Goal: Task Accomplishment & Management: Complete application form

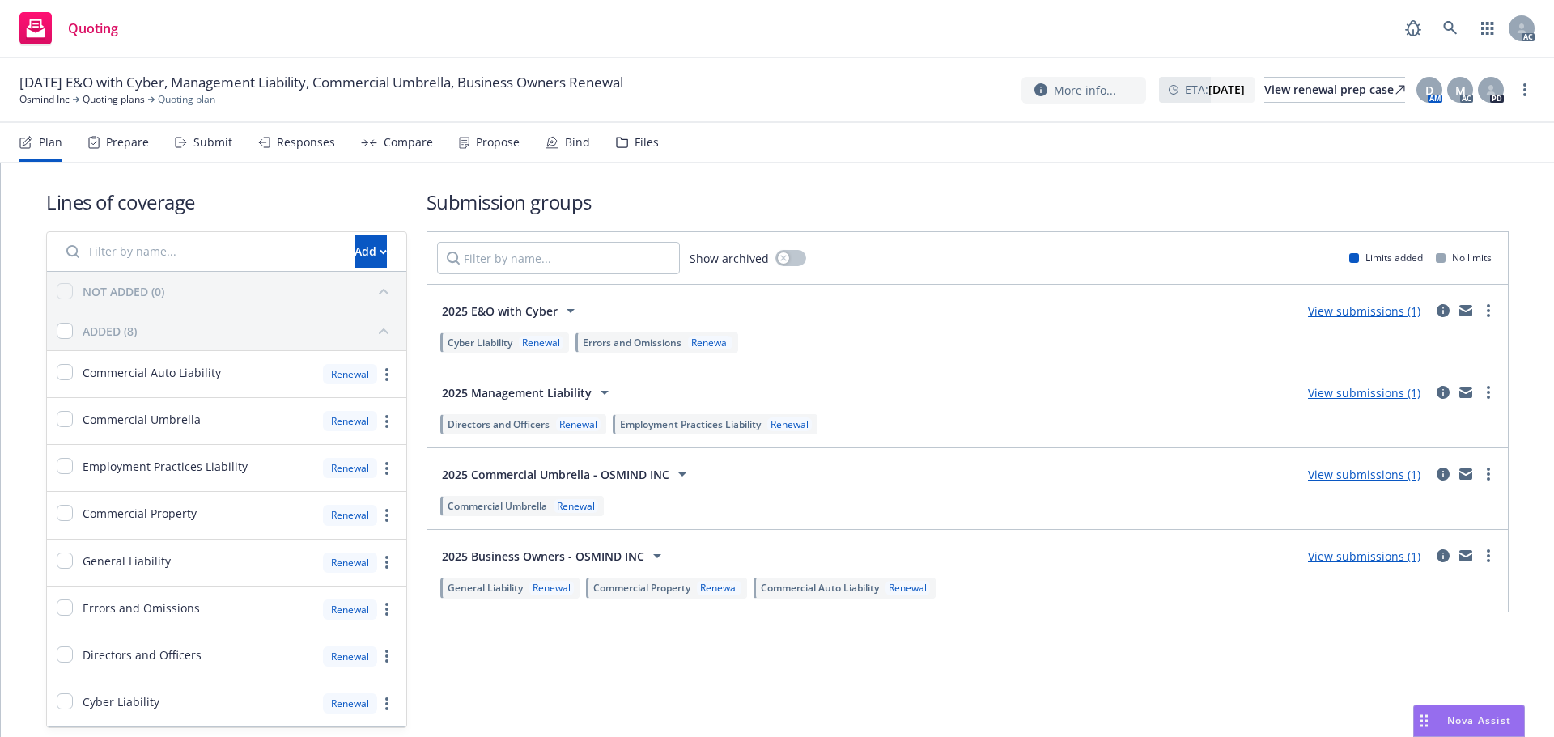
click at [185, 142] on icon at bounding box center [181, 142] width 12 height 11
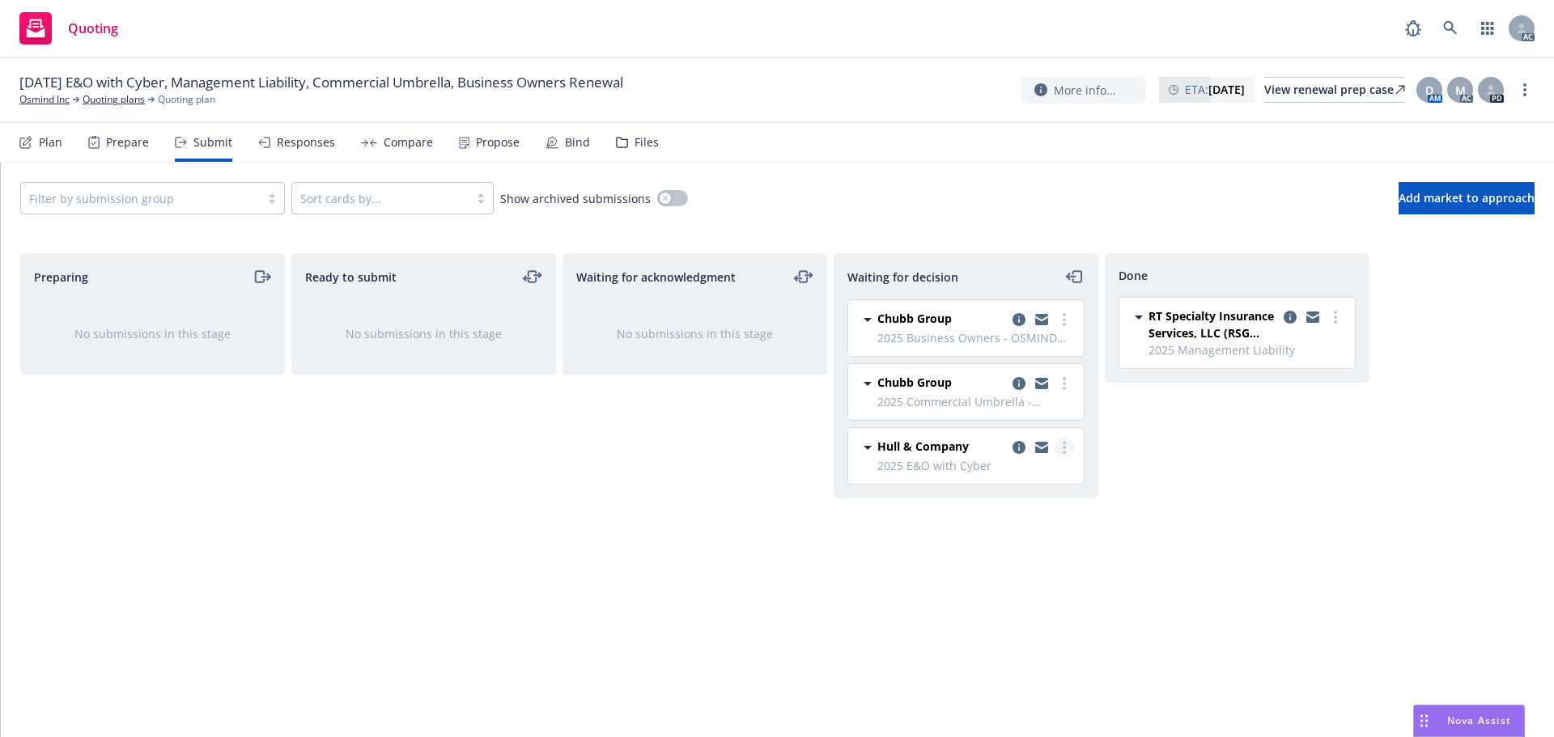
click at [1072, 451] on link "more" at bounding box center [1064, 447] width 19 height 19
click at [993, 544] on span "Add accepted decision" at bounding box center [992, 544] width 162 height 15
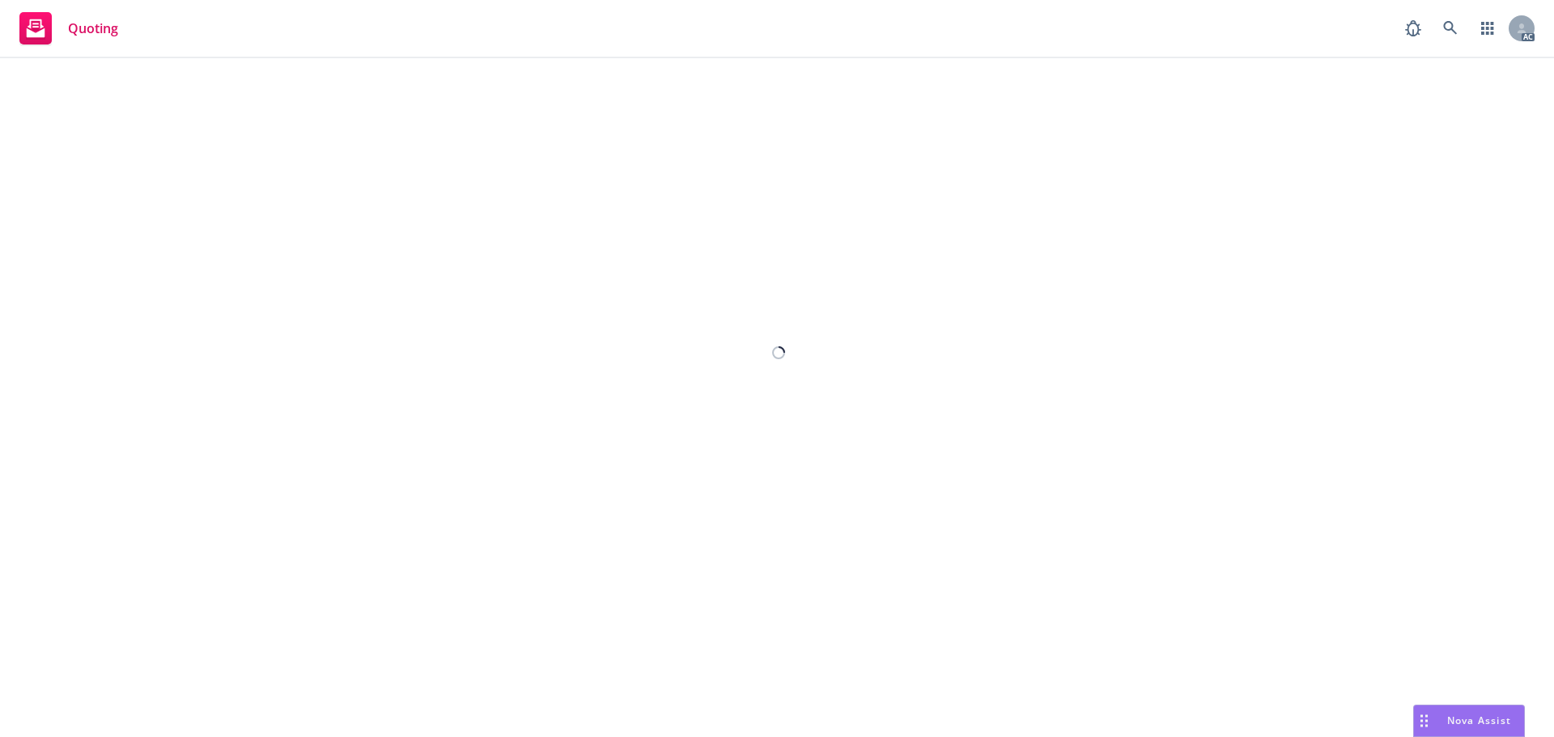
select select "12"
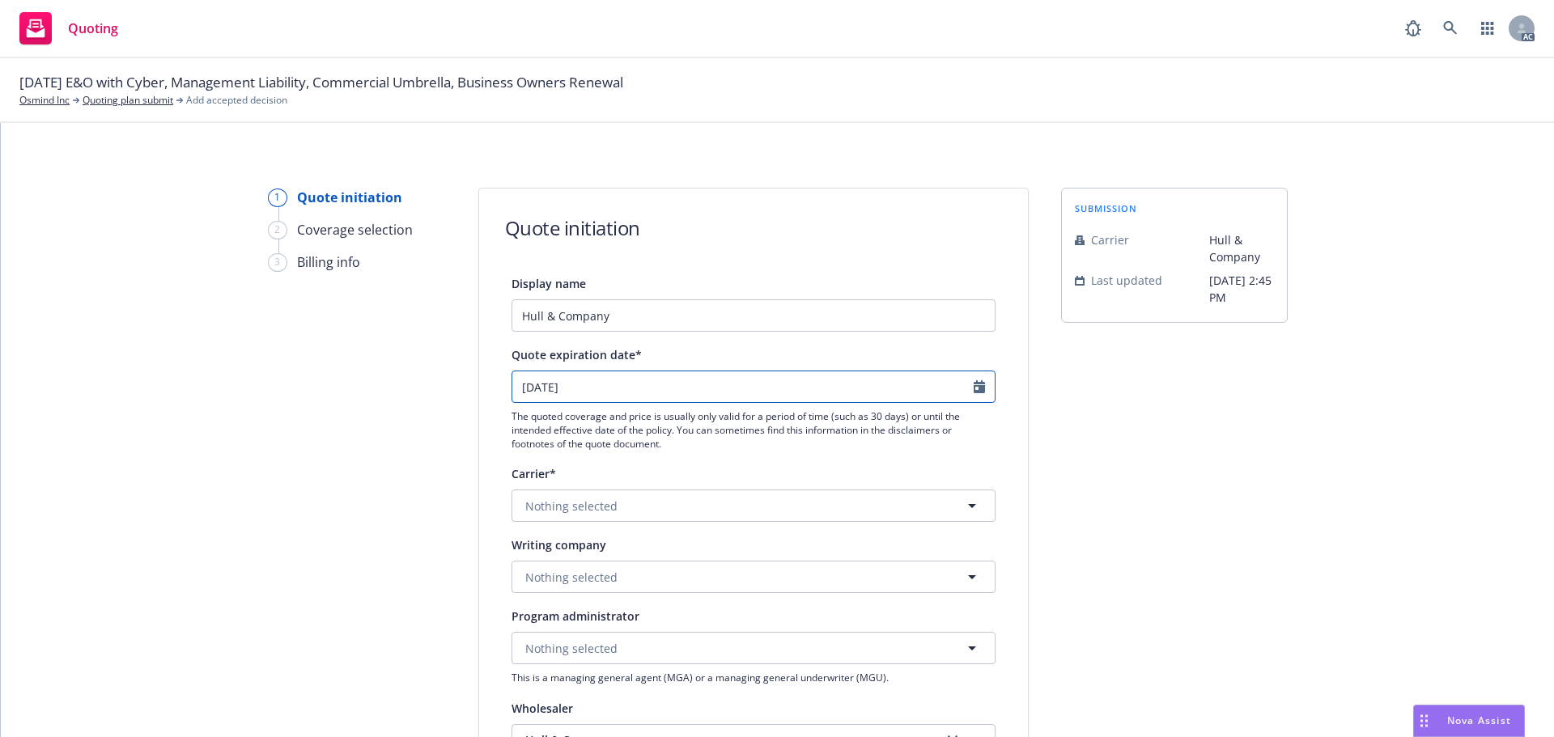
click at [974, 384] on icon "Calendar" at bounding box center [979, 386] width 11 height 13
select select "9"
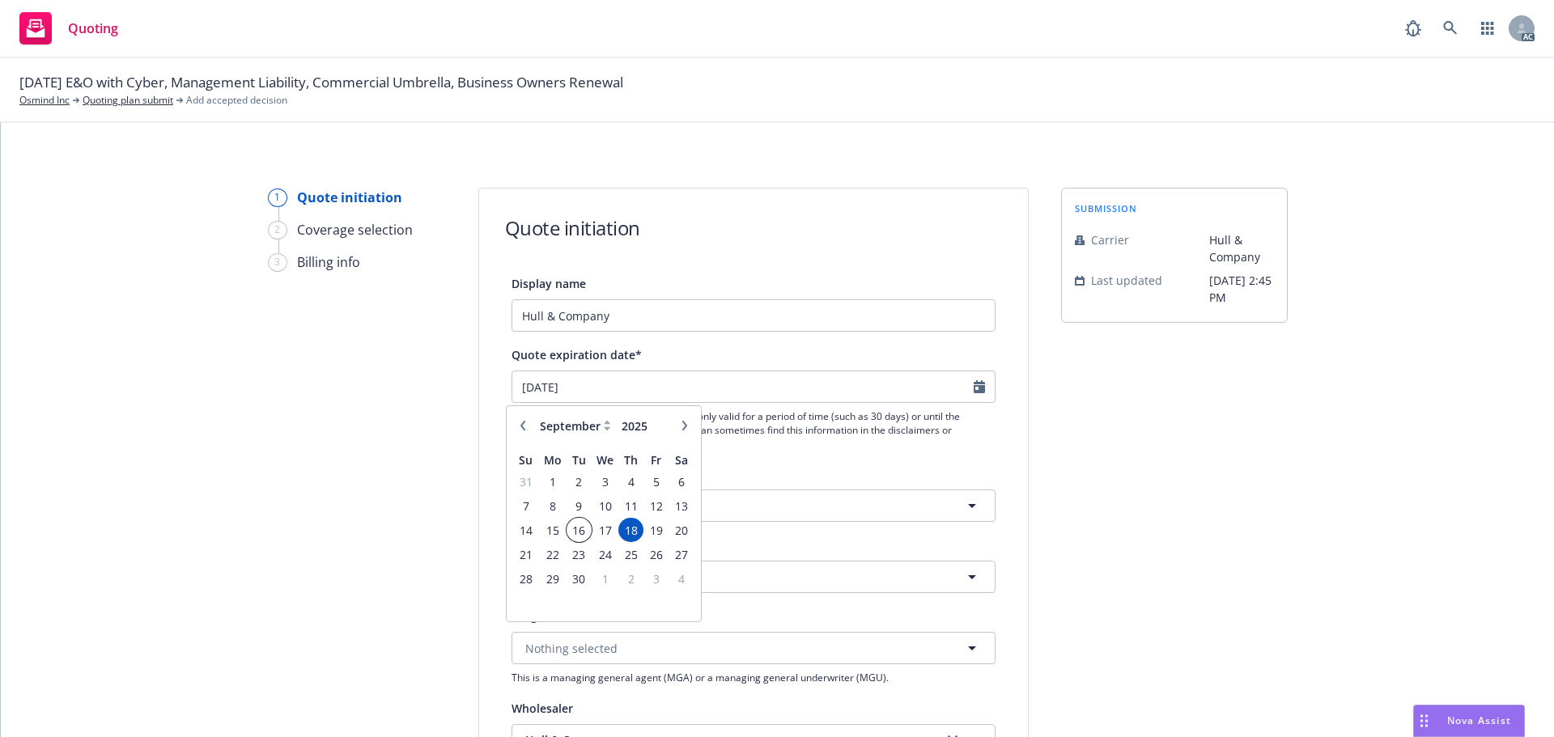
click at [575, 525] on span "16" at bounding box center [579, 530] width 22 height 20
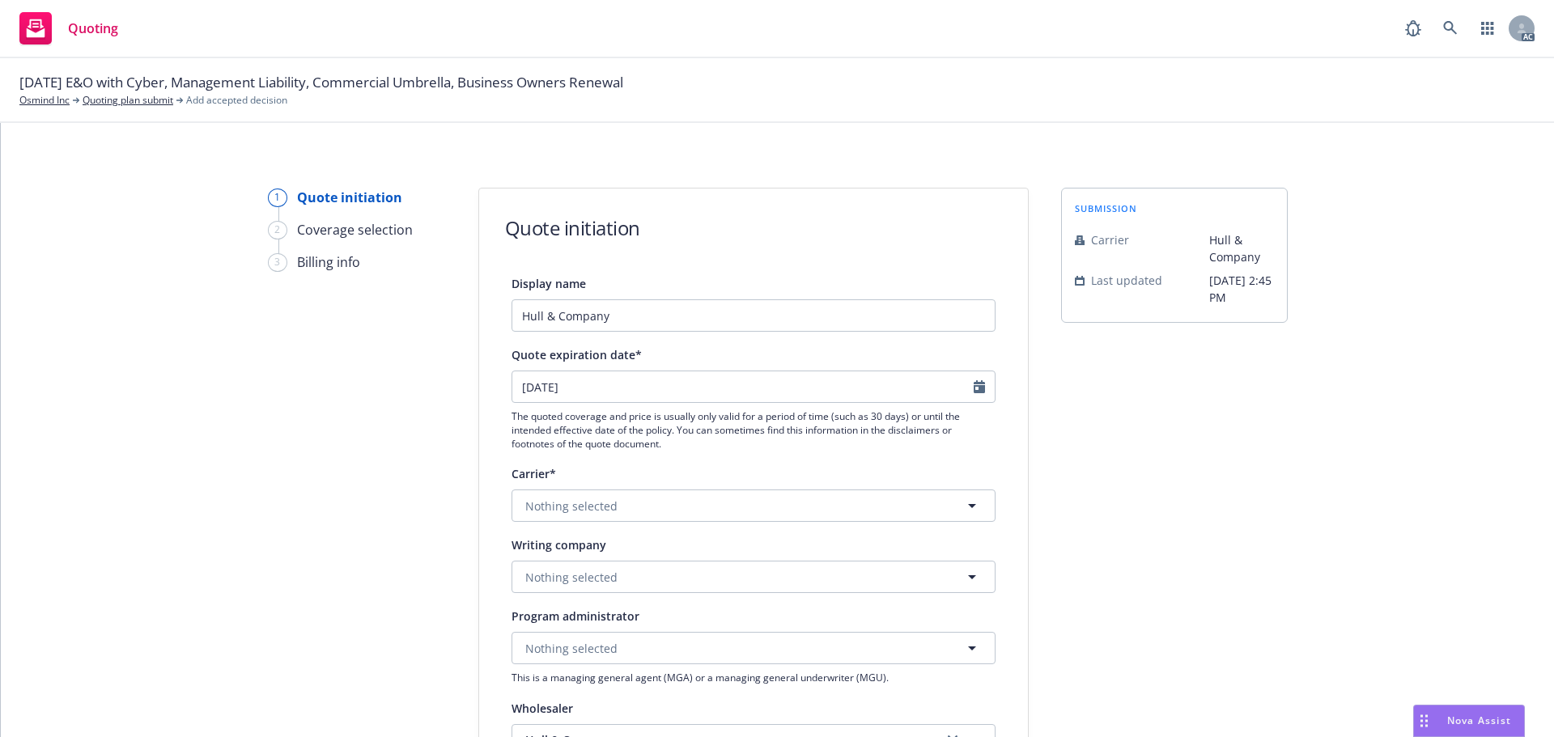
type input "[DATE]"
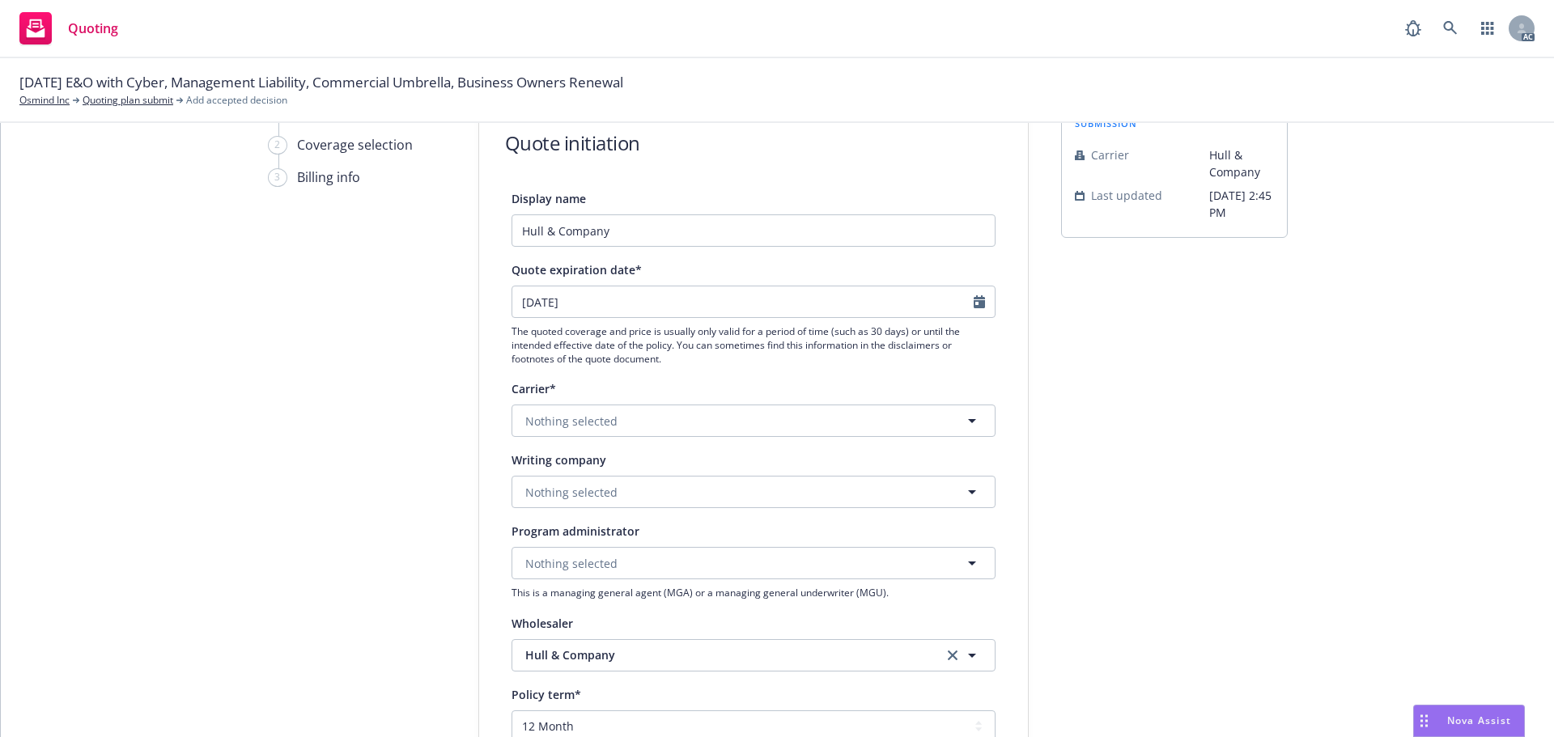
scroll to position [243, 0]
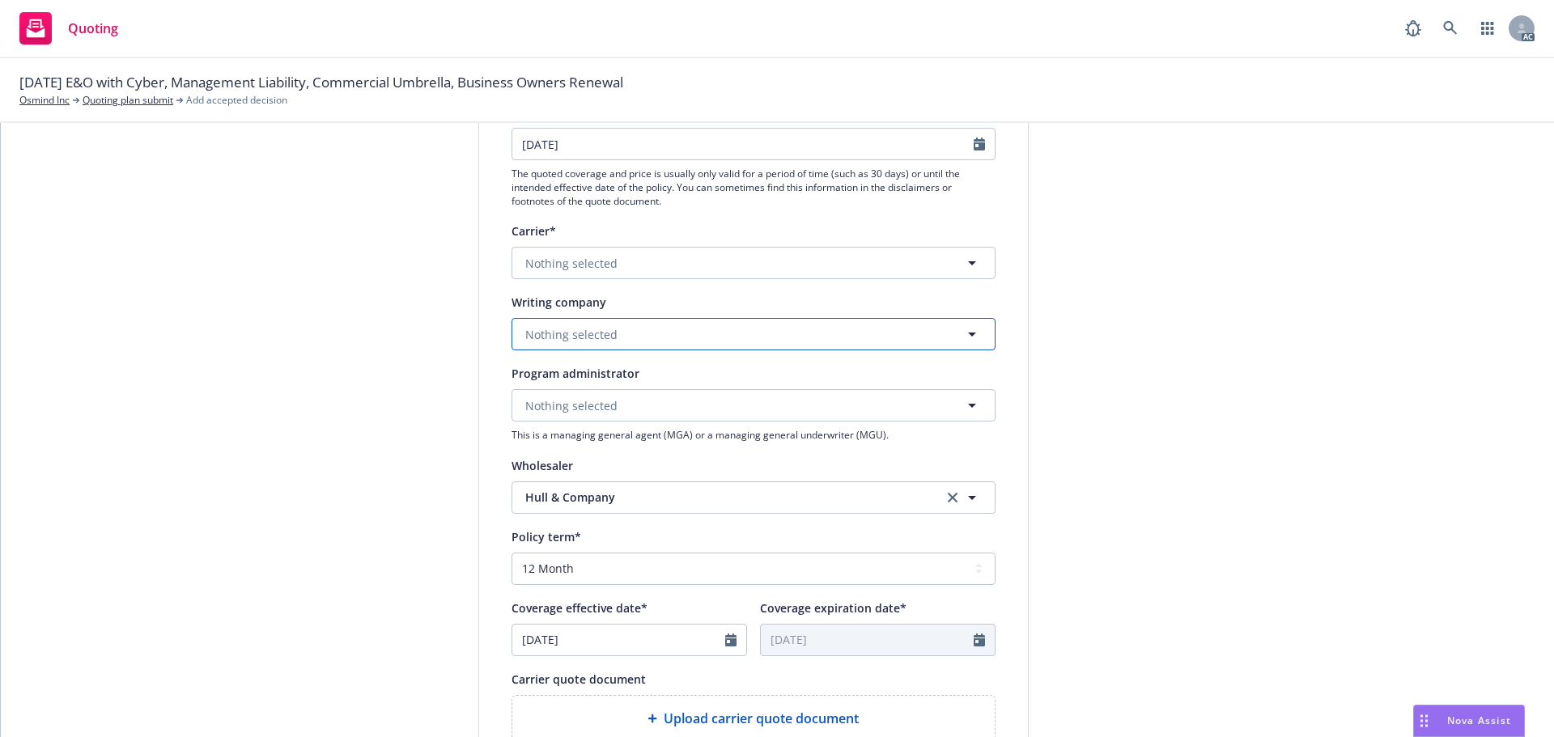
click at [631, 345] on button "Nothing selected" at bounding box center [754, 334] width 484 height 32
paste input "[PERSON_NAME] of [GEOGRAPHIC_DATA]"
type input "[PERSON_NAME] of [GEOGRAPHIC_DATA]"
drag, startPoint x: 681, startPoint y: 330, endPoint x: 465, endPoint y: 316, distance: 215.7
click at [463, 317] on div "1 Quote initiation 2 Coverage selection 3 Billing info Quote initiation Display…" at bounding box center [777, 487] width 1514 height 1085
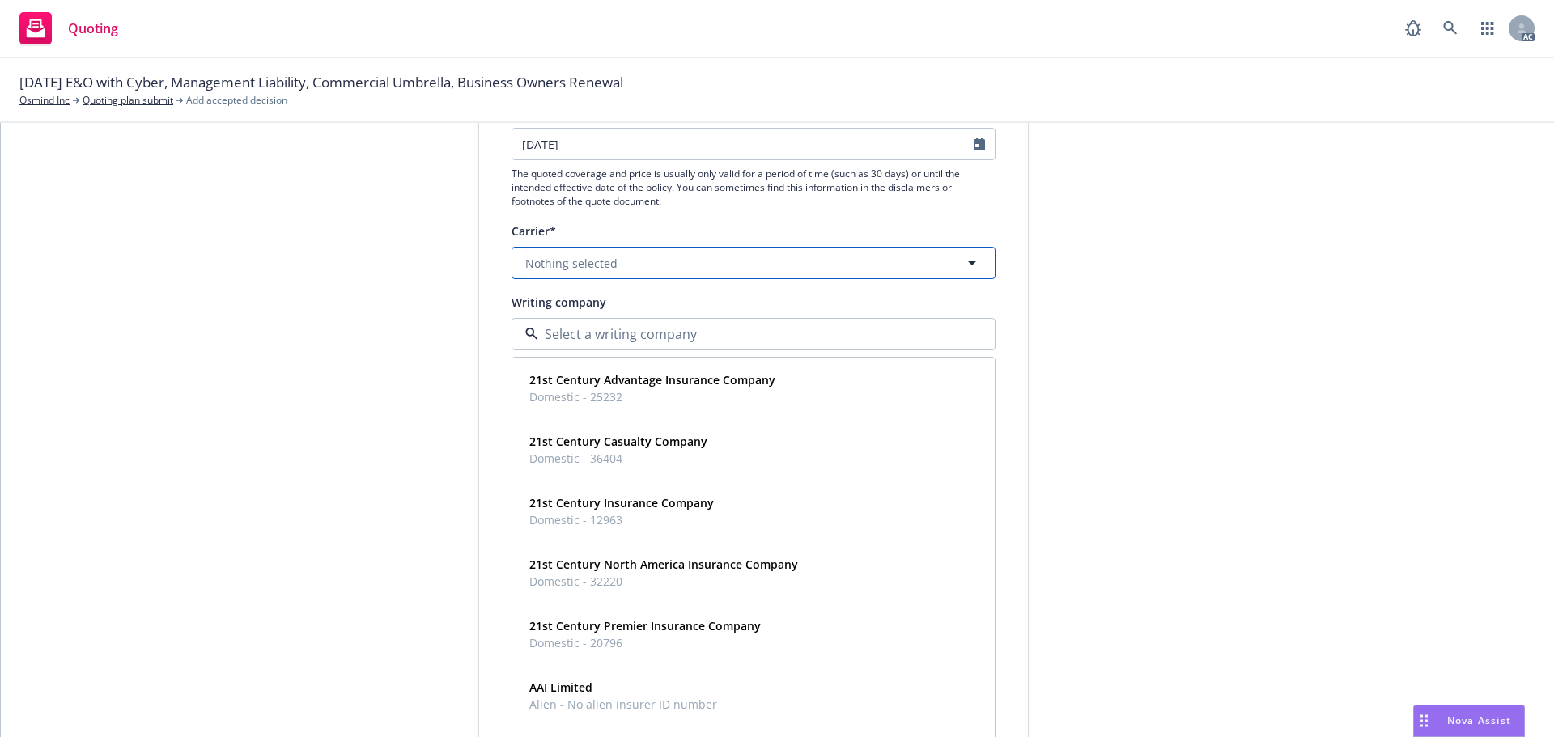
click at [610, 266] on button "Nothing selected" at bounding box center [754, 263] width 484 height 32
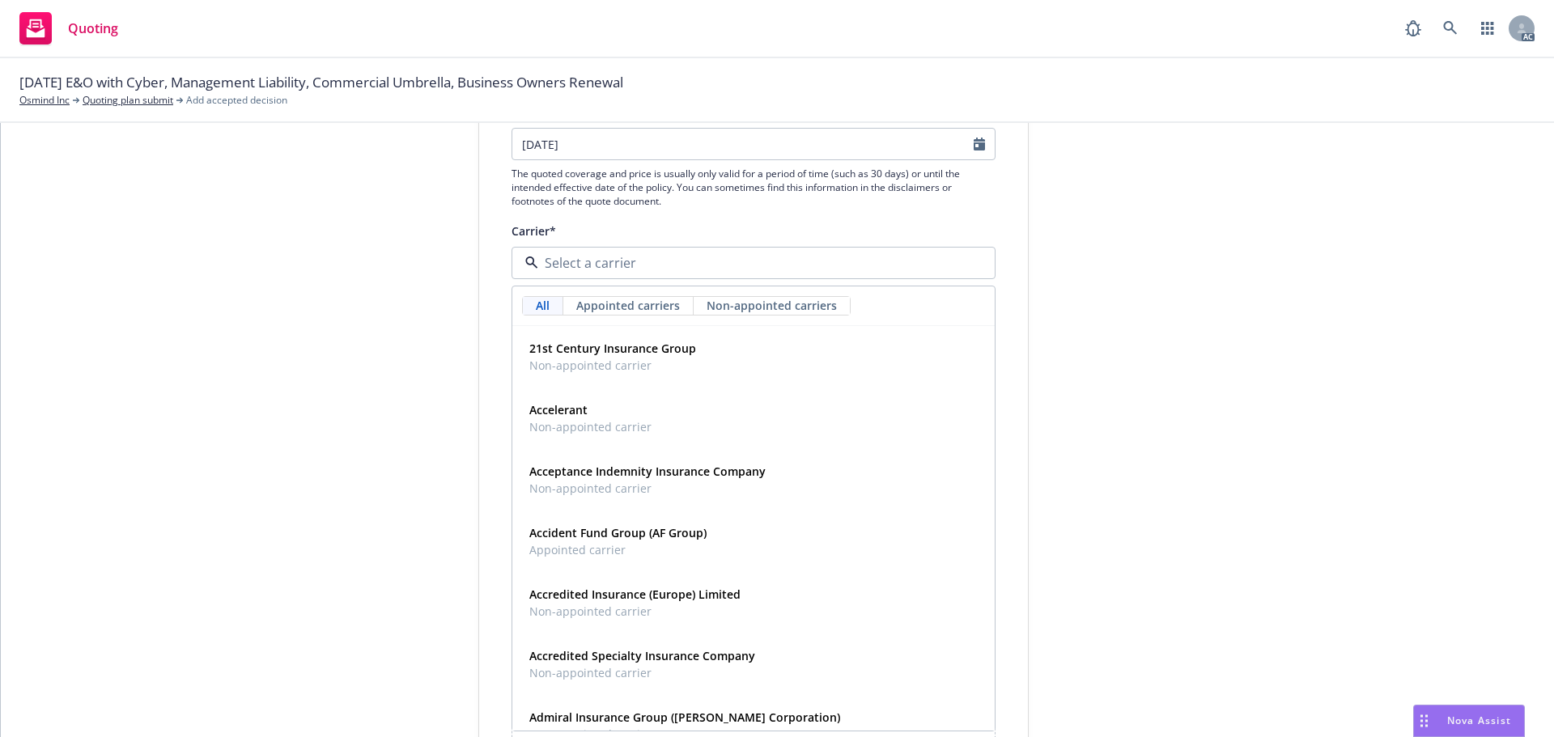
paste input "[PERSON_NAME] of [GEOGRAPHIC_DATA]"
type input "[PERSON_NAME] of [GEOGRAPHIC_DATA]"
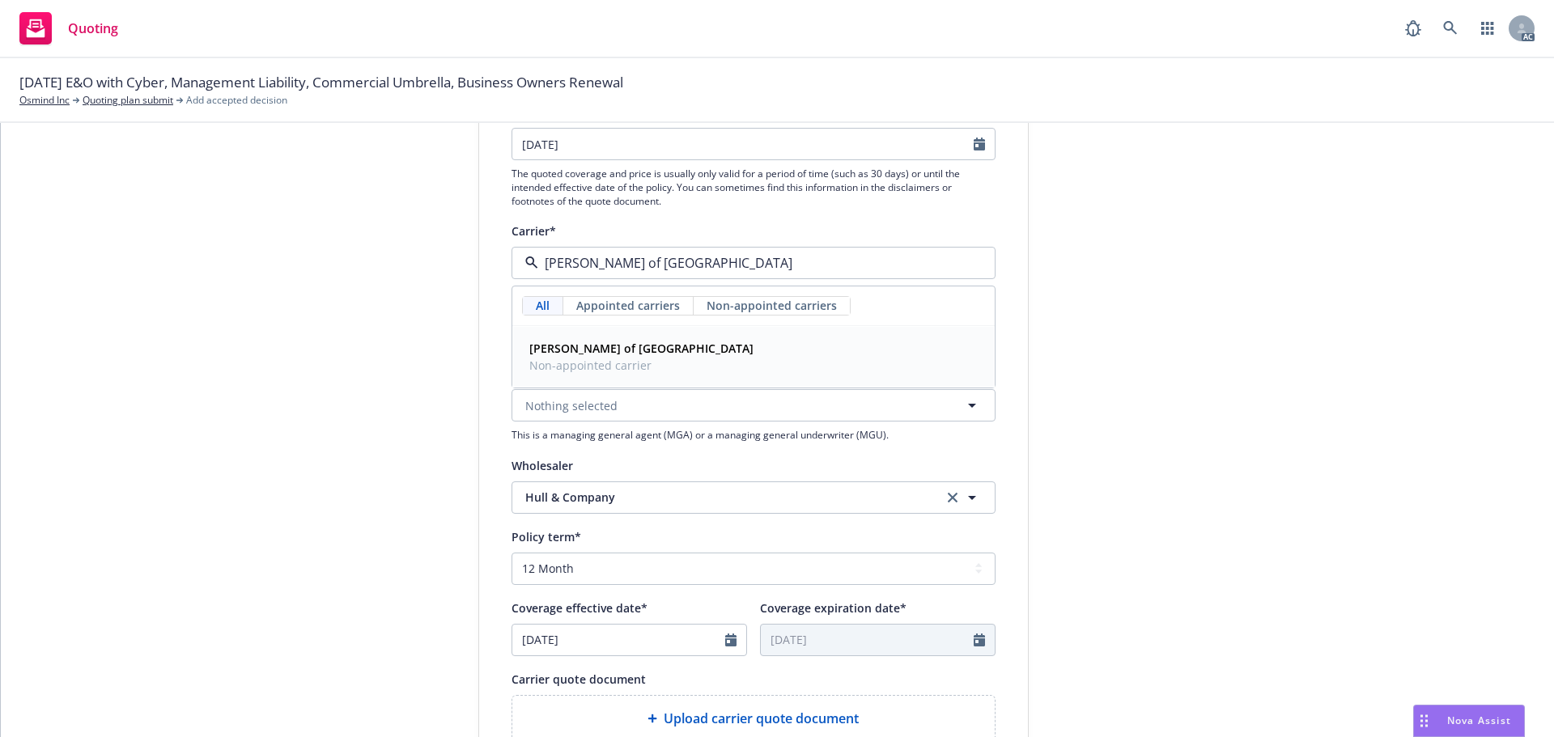
click at [584, 343] on strong "[PERSON_NAME] of [GEOGRAPHIC_DATA]" at bounding box center [641, 348] width 224 height 15
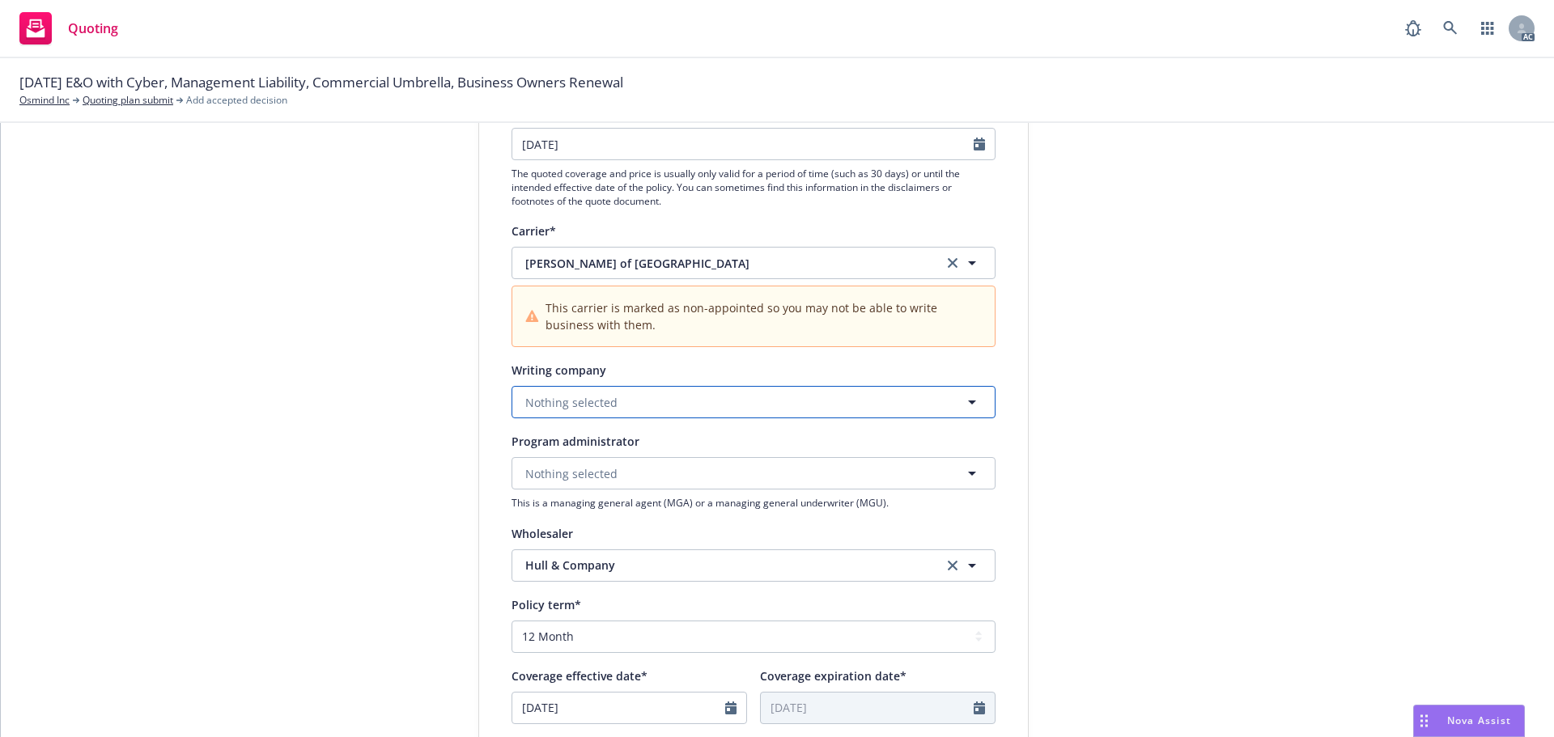
click at [654, 406] on button "Nothing selected" at bounding box center [754, 402] width 484 height 32
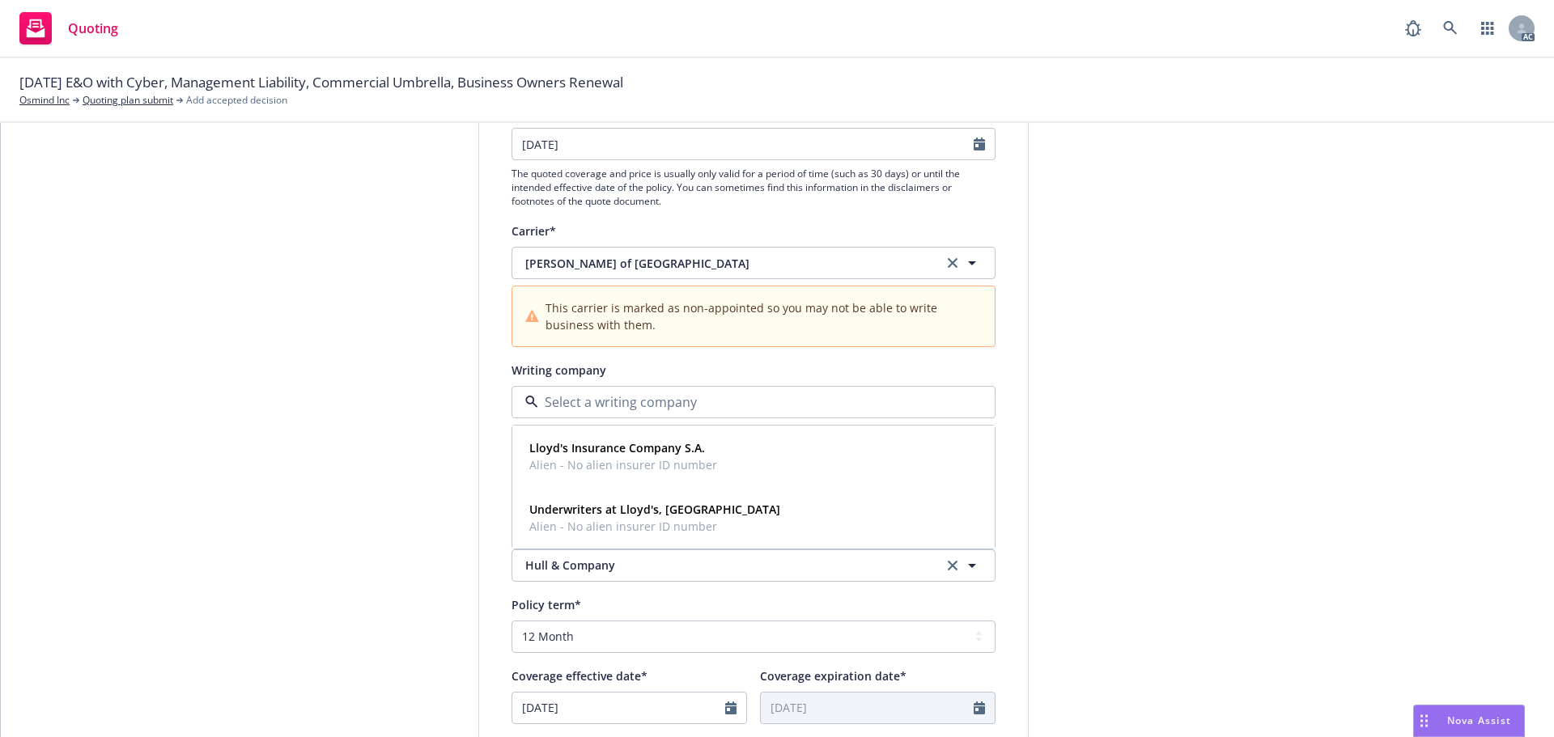
click at [1148, 421] on div "submission Carrier Hull & Company Last updated [DATE] 2:45 PM" at bounding box center [1174, 521] width 227 height 1153
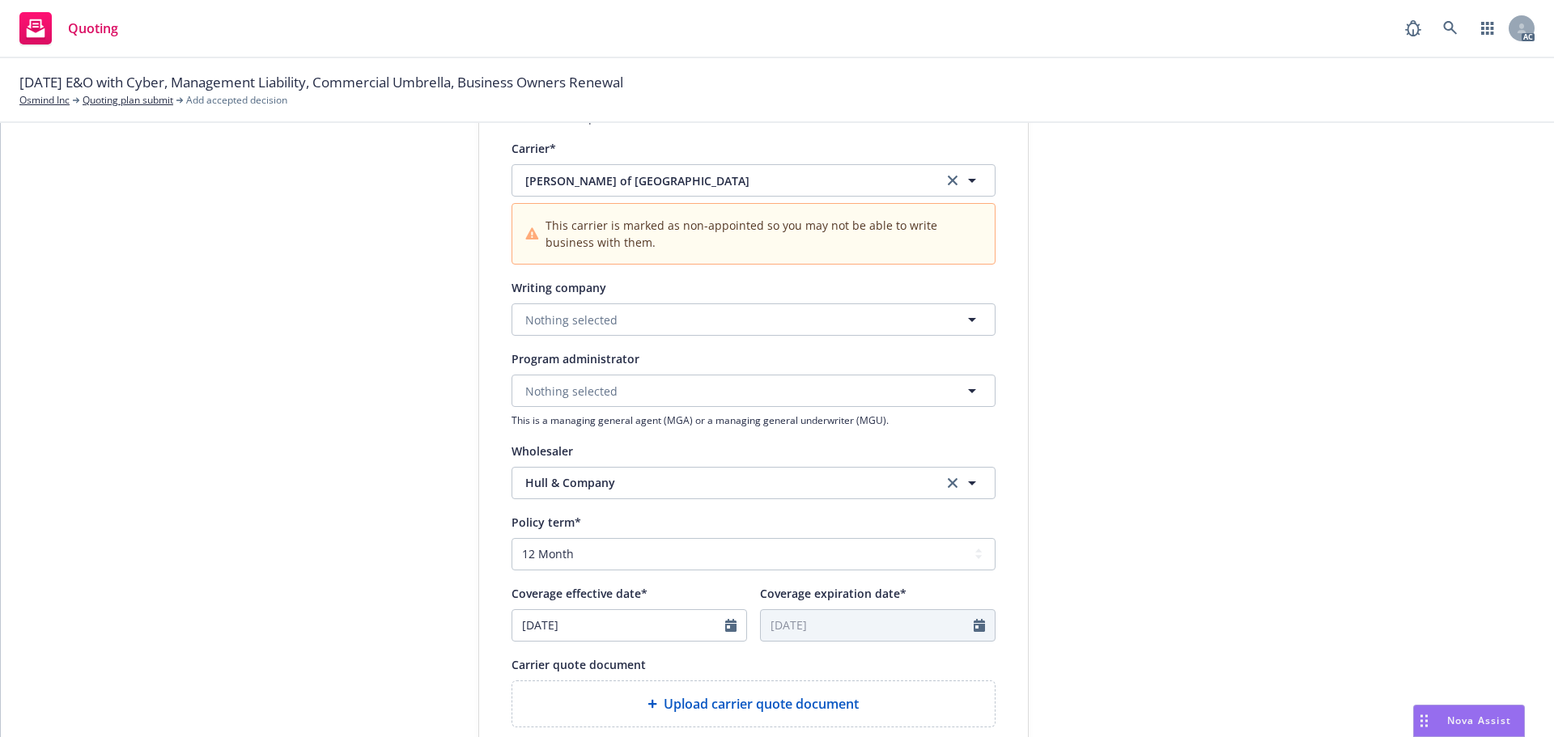
scroll to position [405, 0]
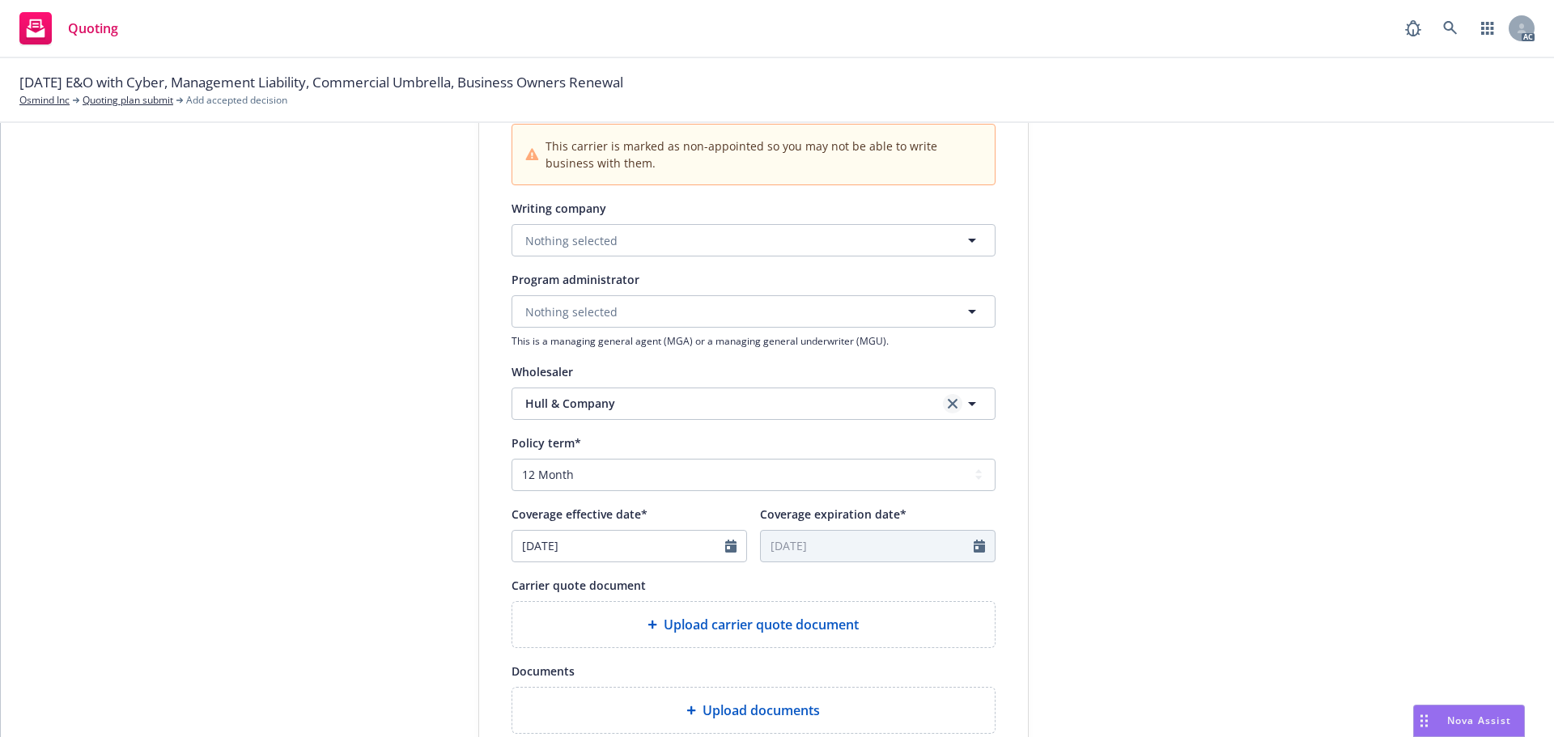
click at [948, 401] on icon "clear selection" at bounding box center [953, 404] width 10 height 10
click at [752, 403] on button "Nothing selected" at bounding box center [754, 404] width 484 height 32
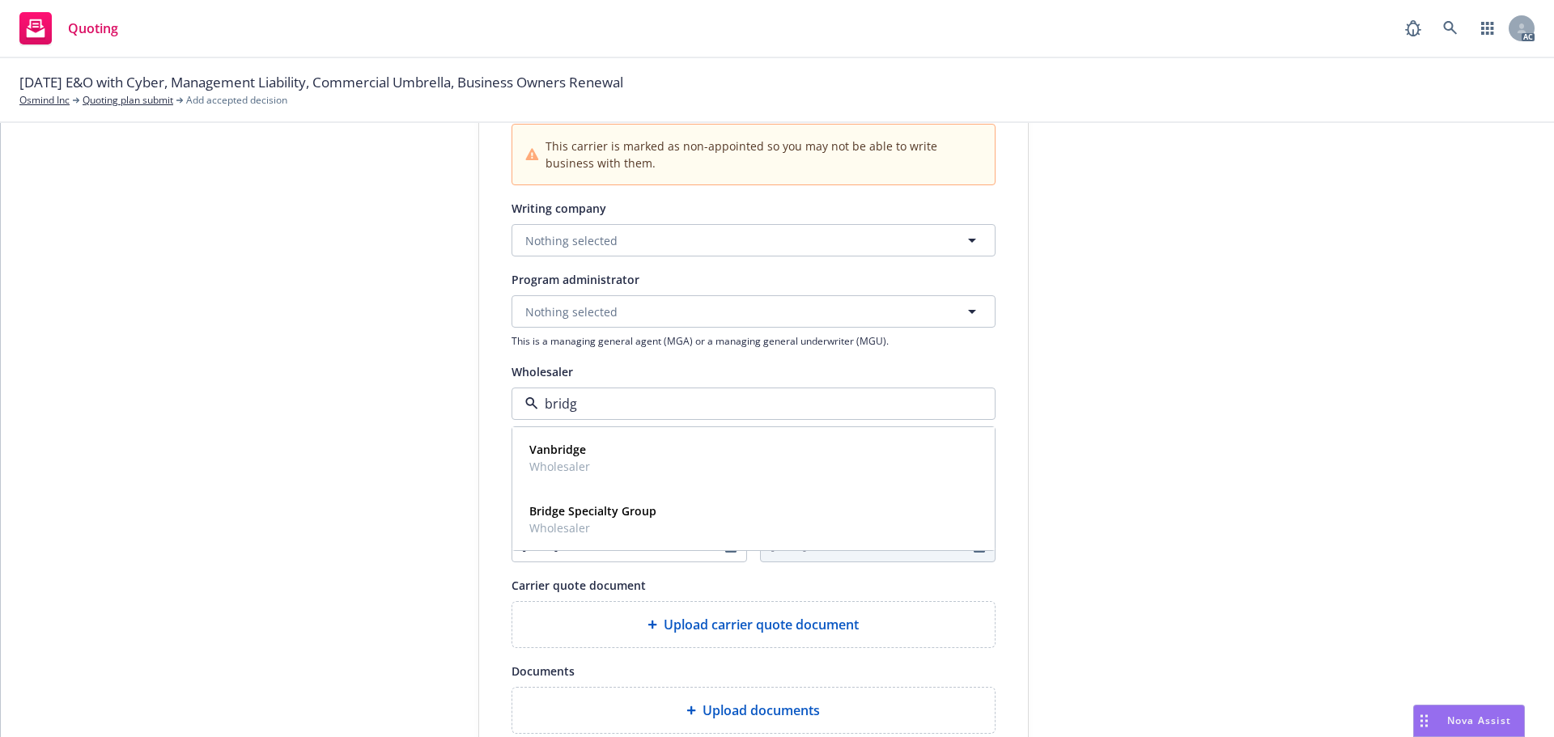
type input "bridge"
click at [627, 521] on span "Wholesaler" at bounding box center [592, 528] width 127 height 17
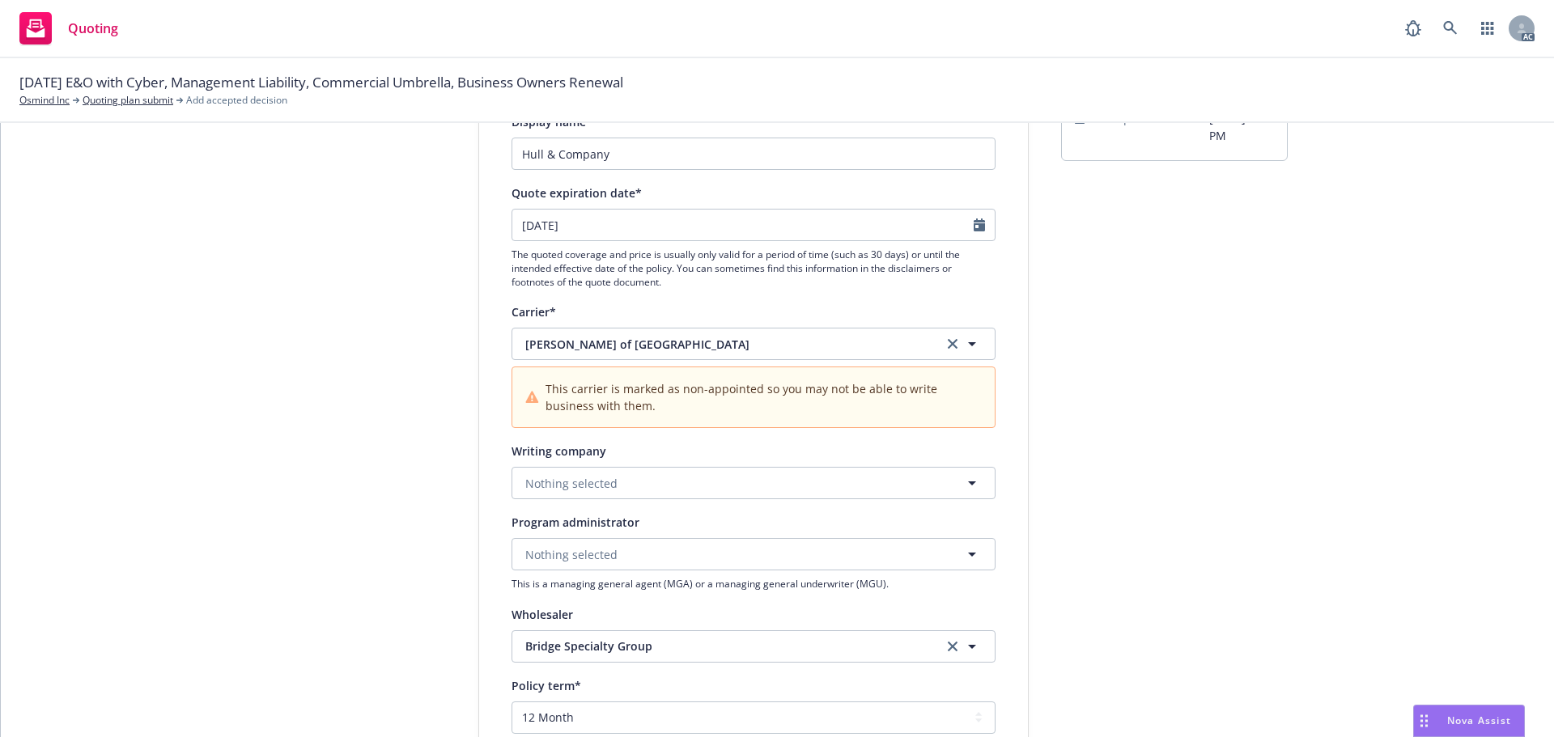
scroll to position [81, 0]
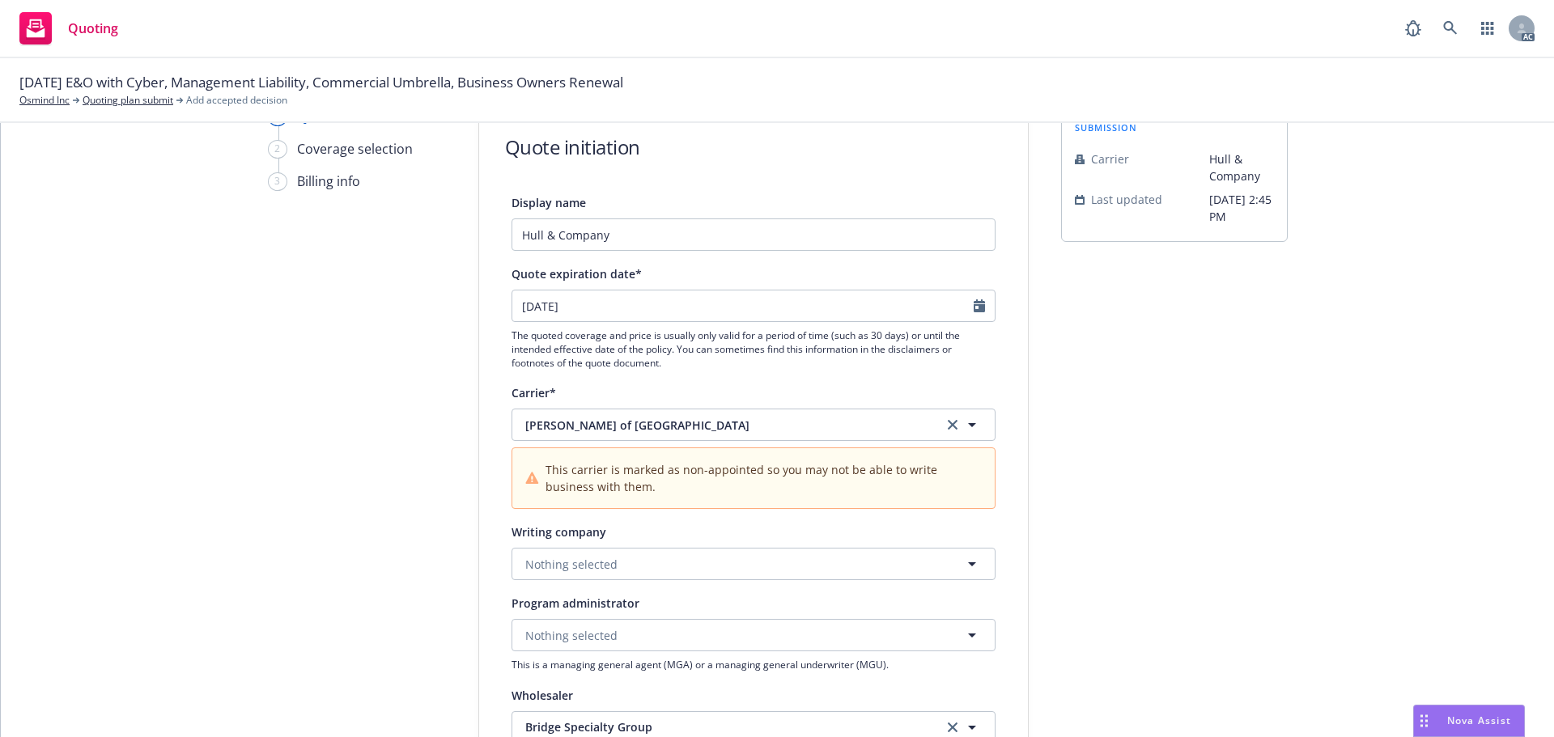
drag, startPoint x: 945, startPoint y: 424, endPoint x: 820, endPoint y: 454, distance: 128.2
click at [948, 425] on icon "clear selection" at bounding box center [953, 425] width 10 height 10
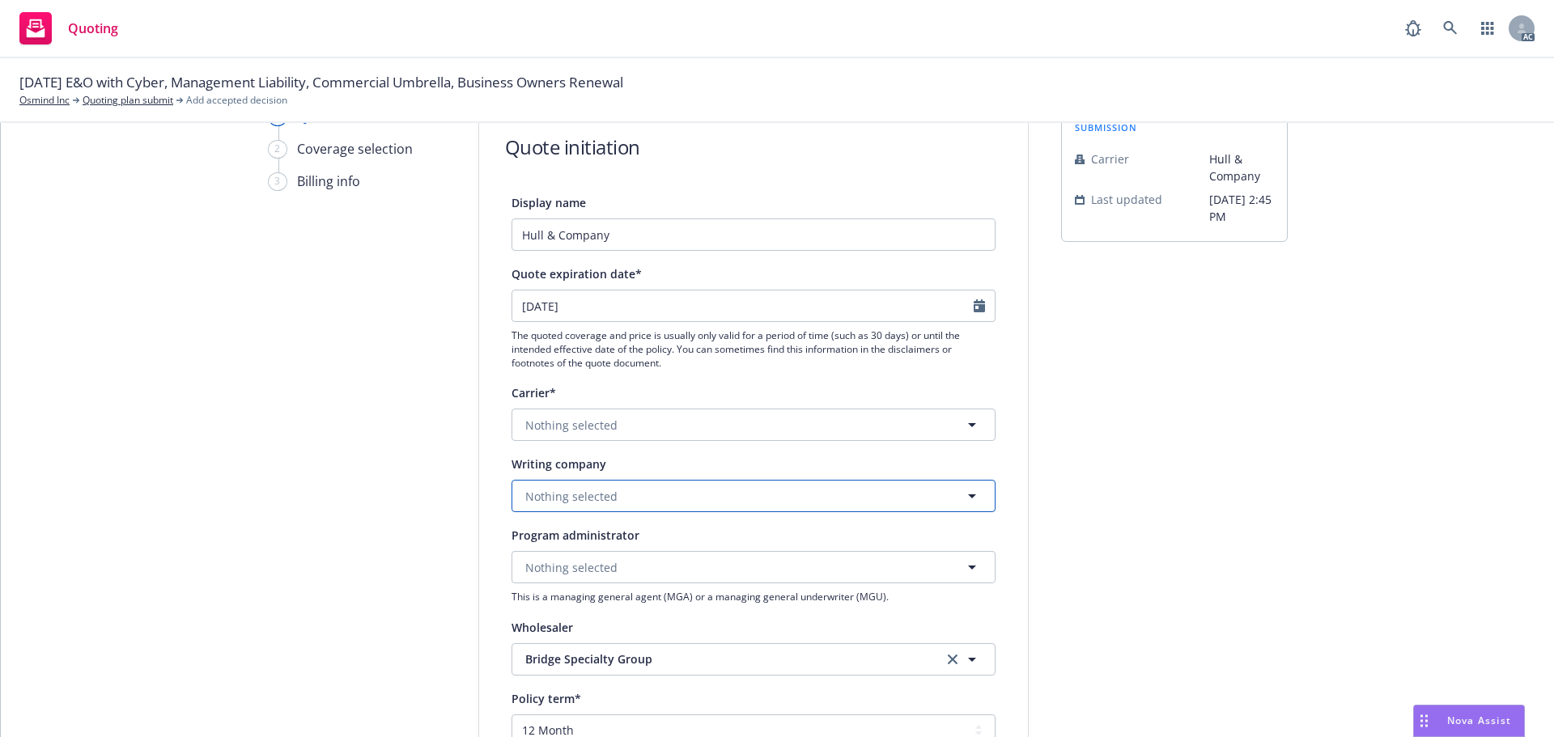
click at [656, 502] on button "Nothing selected" at bounding box center [754, 496] width 484 height 32
type input "3623"
click at [657, 535] on strong "[PERSON_NAME] Syndicate 3623 ([PERSON_NAME] [PERSON_NAME] Limited)" at bounding box center [738, 541] width 419 height 15
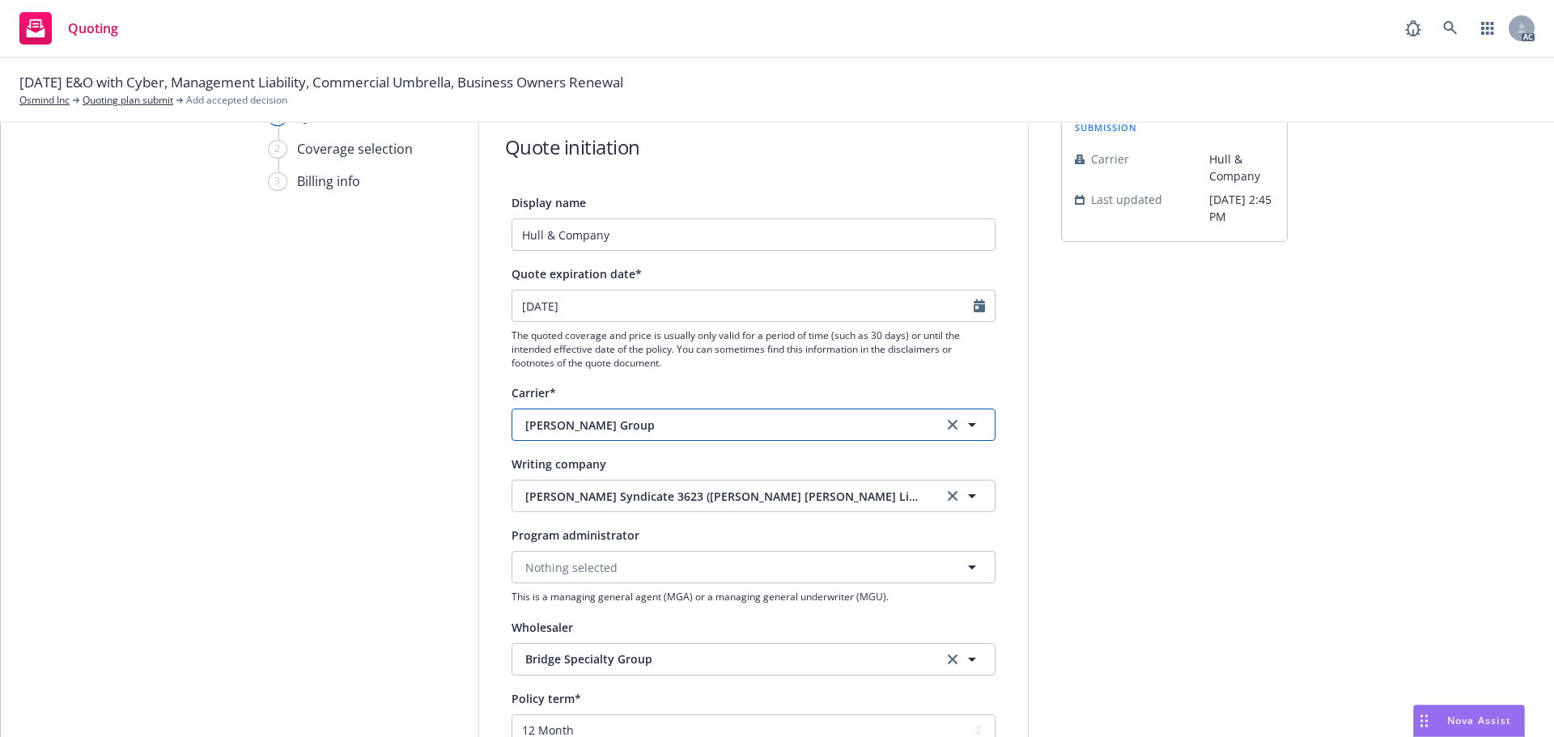
click at [689, 432] on span "[PERSON_NAME] Group" at bounding box center [721, 425] width 393 height 17
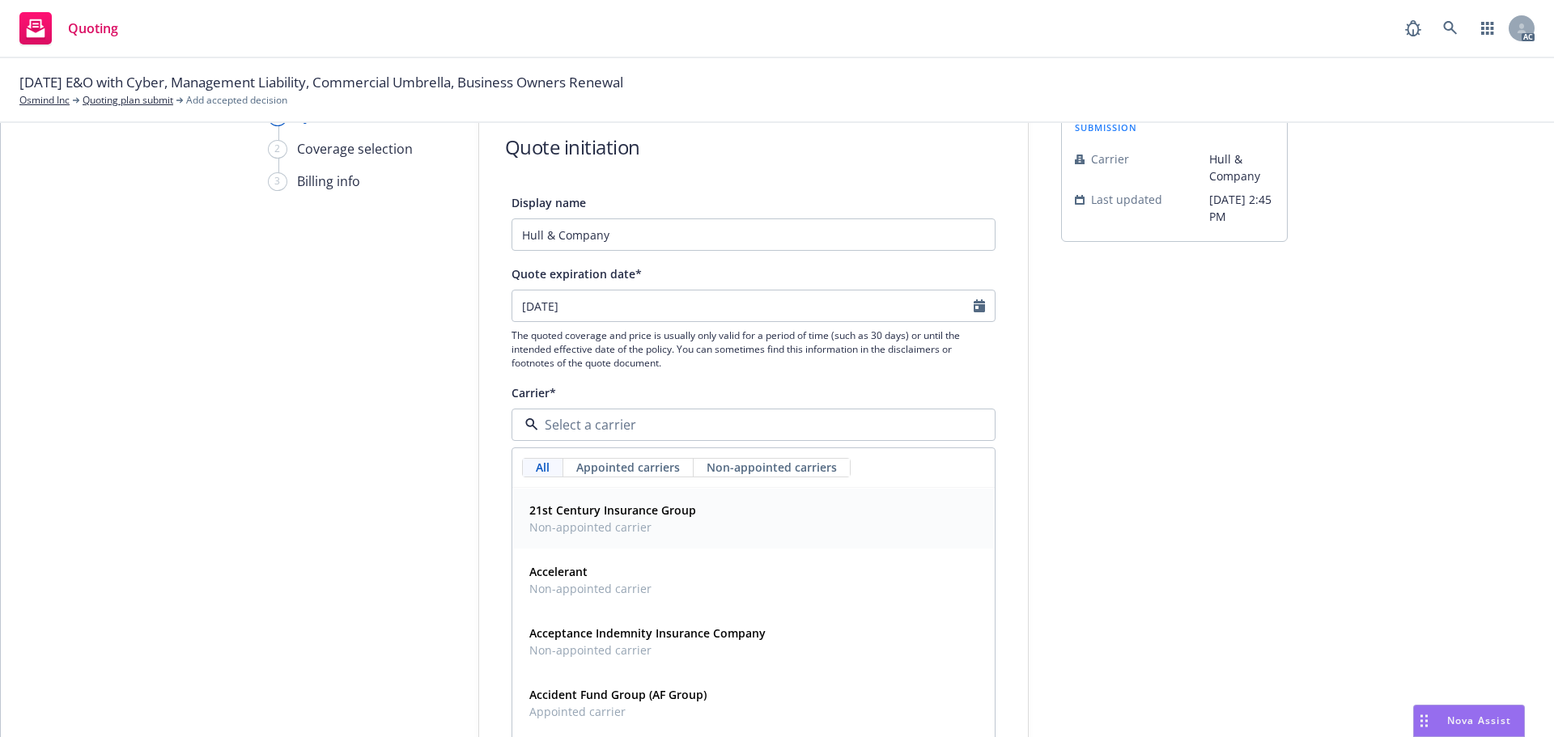
click at [690, 426] on input at bounding box center [750, 424] width 424 height 19
click at [222, 431] on div "1 Quote initiation 2 Coverage selection 3 Billing info Quote initiation Display…" at bounding box center [777, 649] width 1514 height 1085
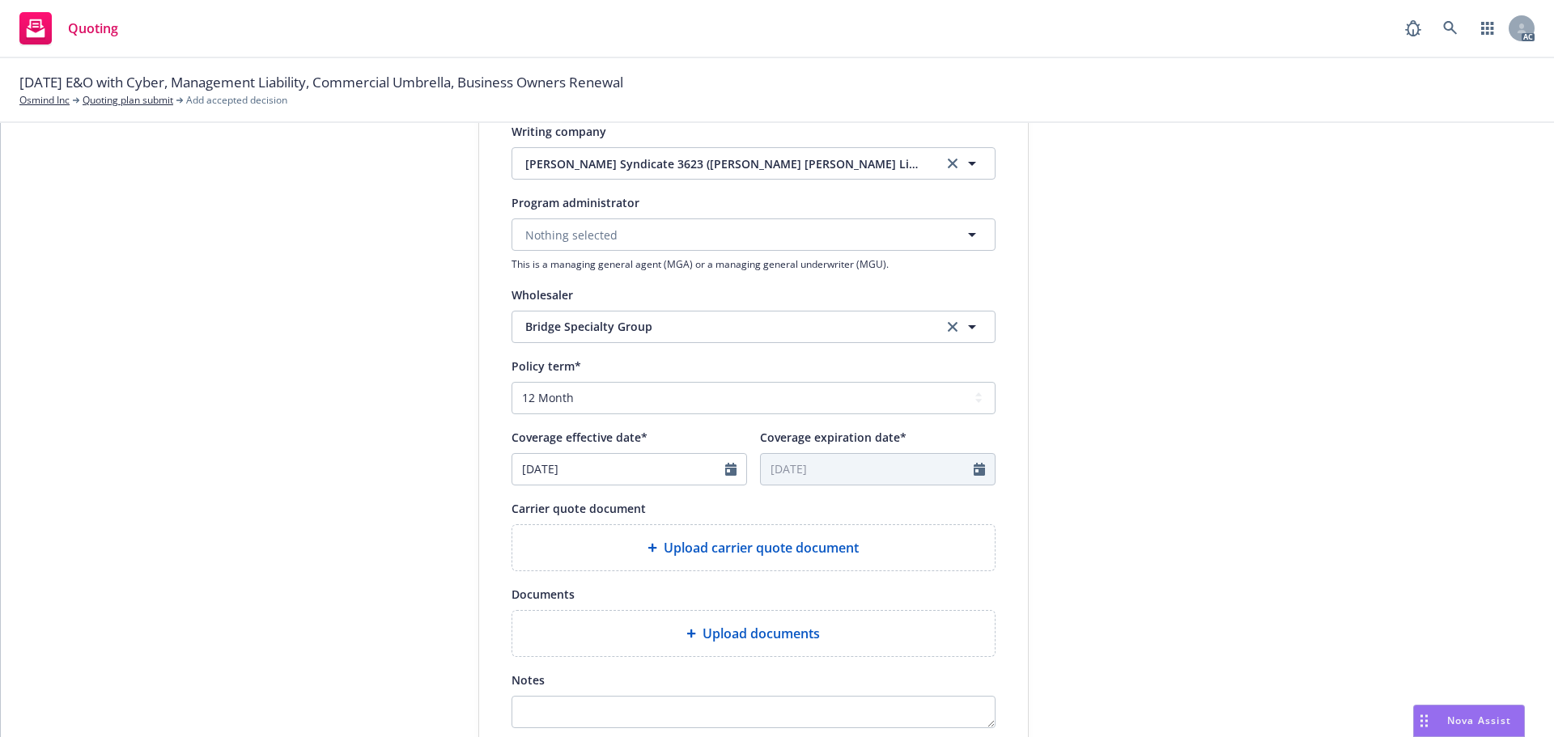
scroll to position [567, 0]
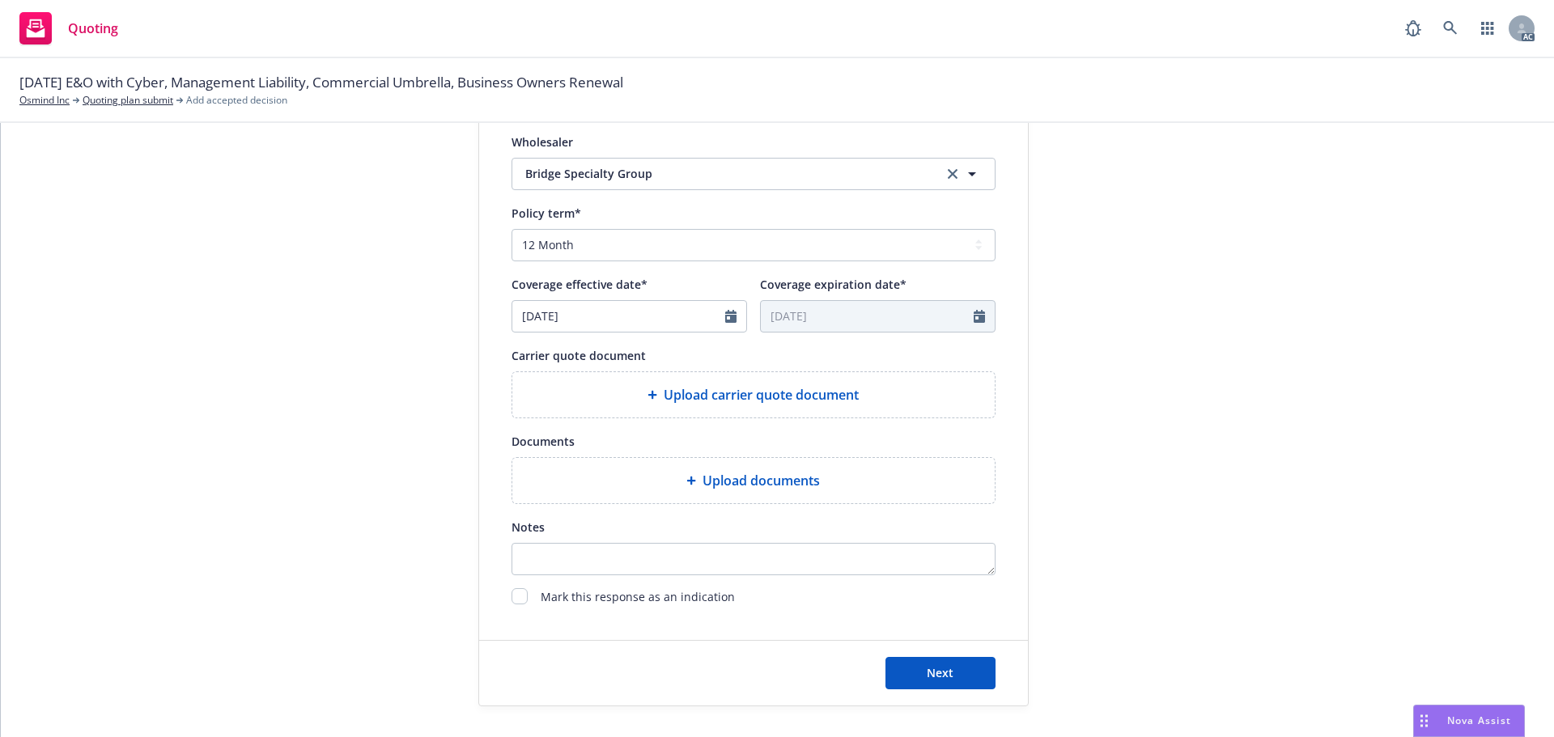
click at [725, 407] on div "Upload carrier quote document" at bounding box center [753, 394] width 482 height 45
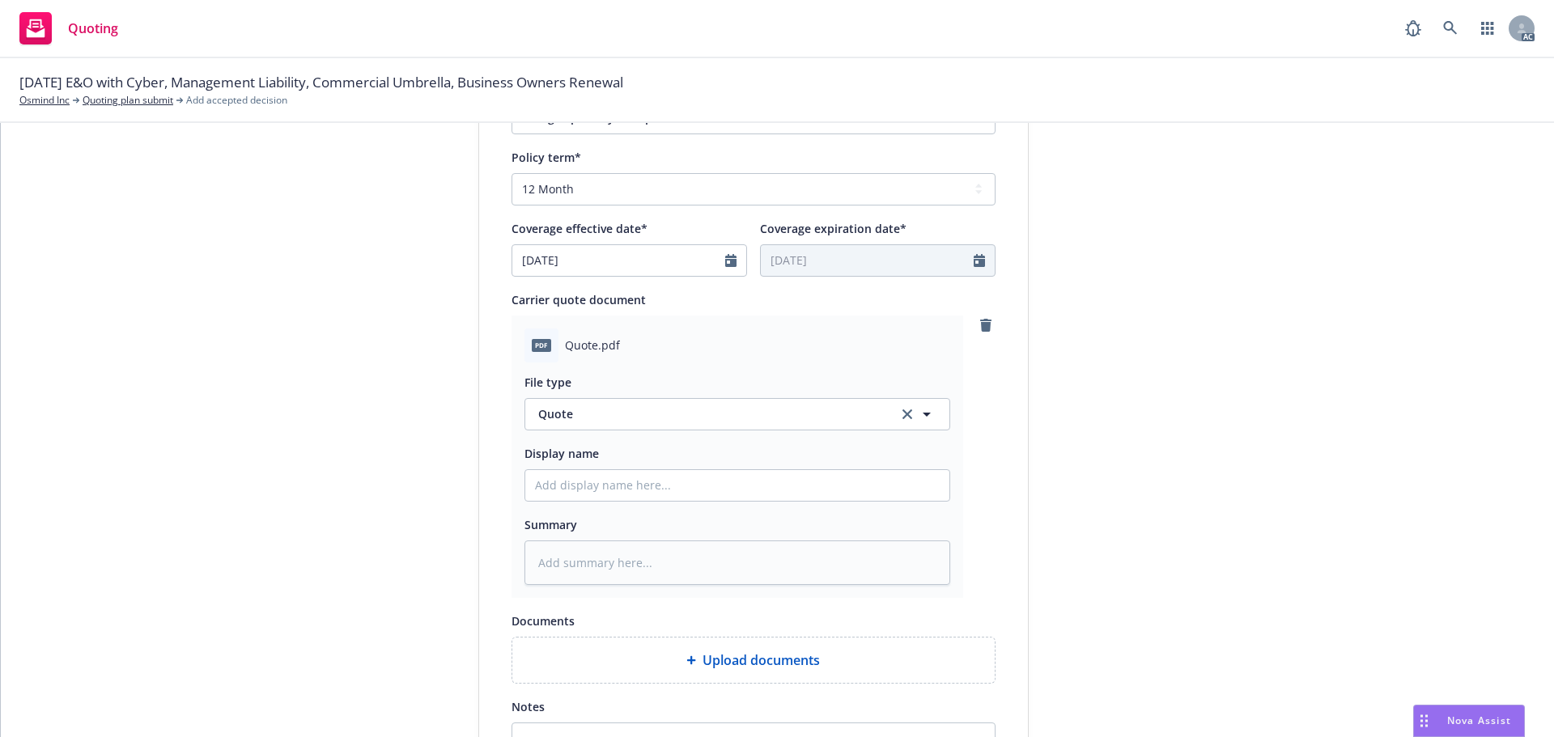
scroll to position [728, 0]
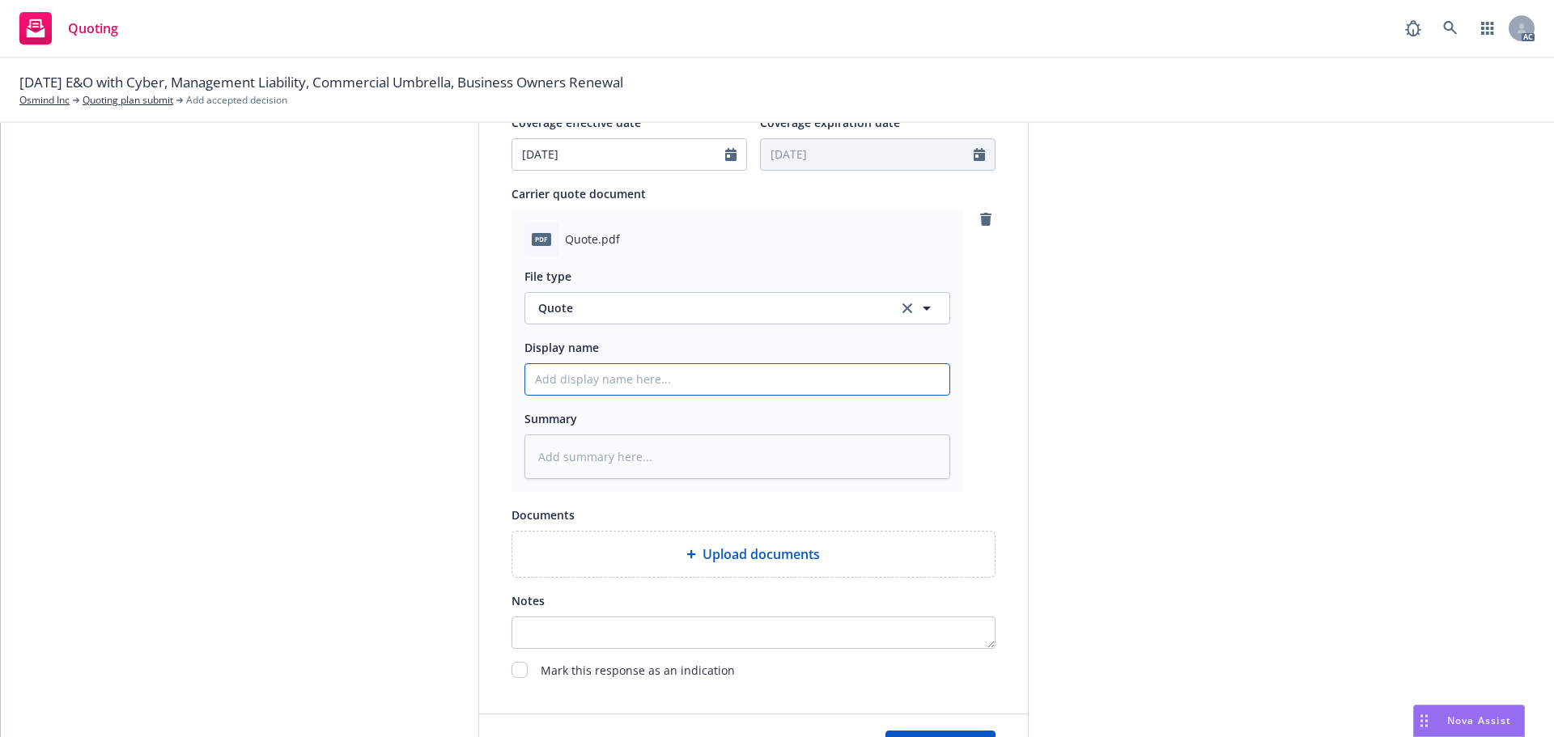
click at [581, 377] on input "Display name" at bounding box center [737, 379] width 424 height 31
type textarea "x"
type input "2"
type textarea "x"
type input "25"
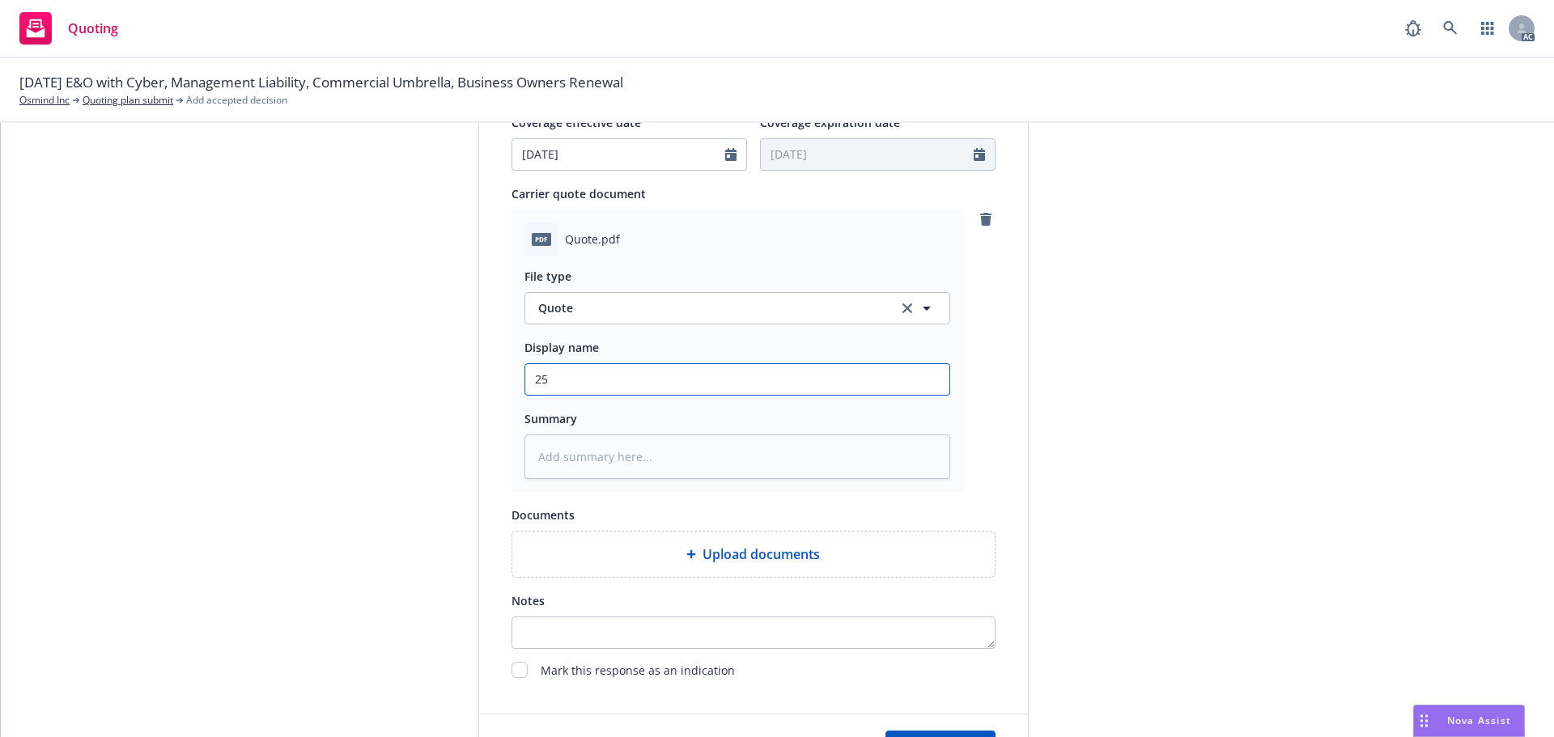
type textarea "x"
type input "25-"
type textarea "x"
type input "25-2"
type textarea "x"
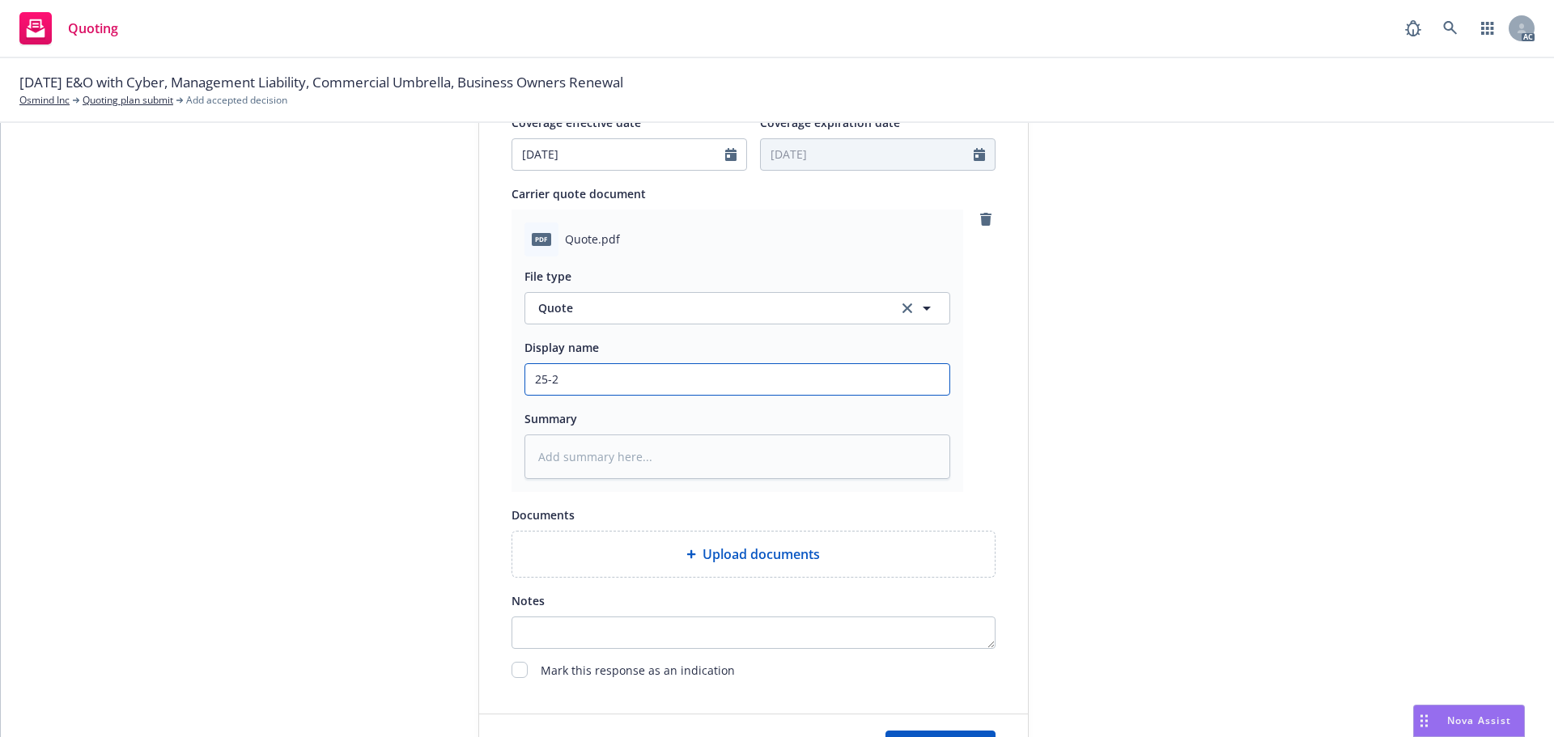
type input "25-26"
type textarea "x"
type input "25-26"
type textarea "x"
type input "25-26 Errors and Omissions with Cyber Quote"
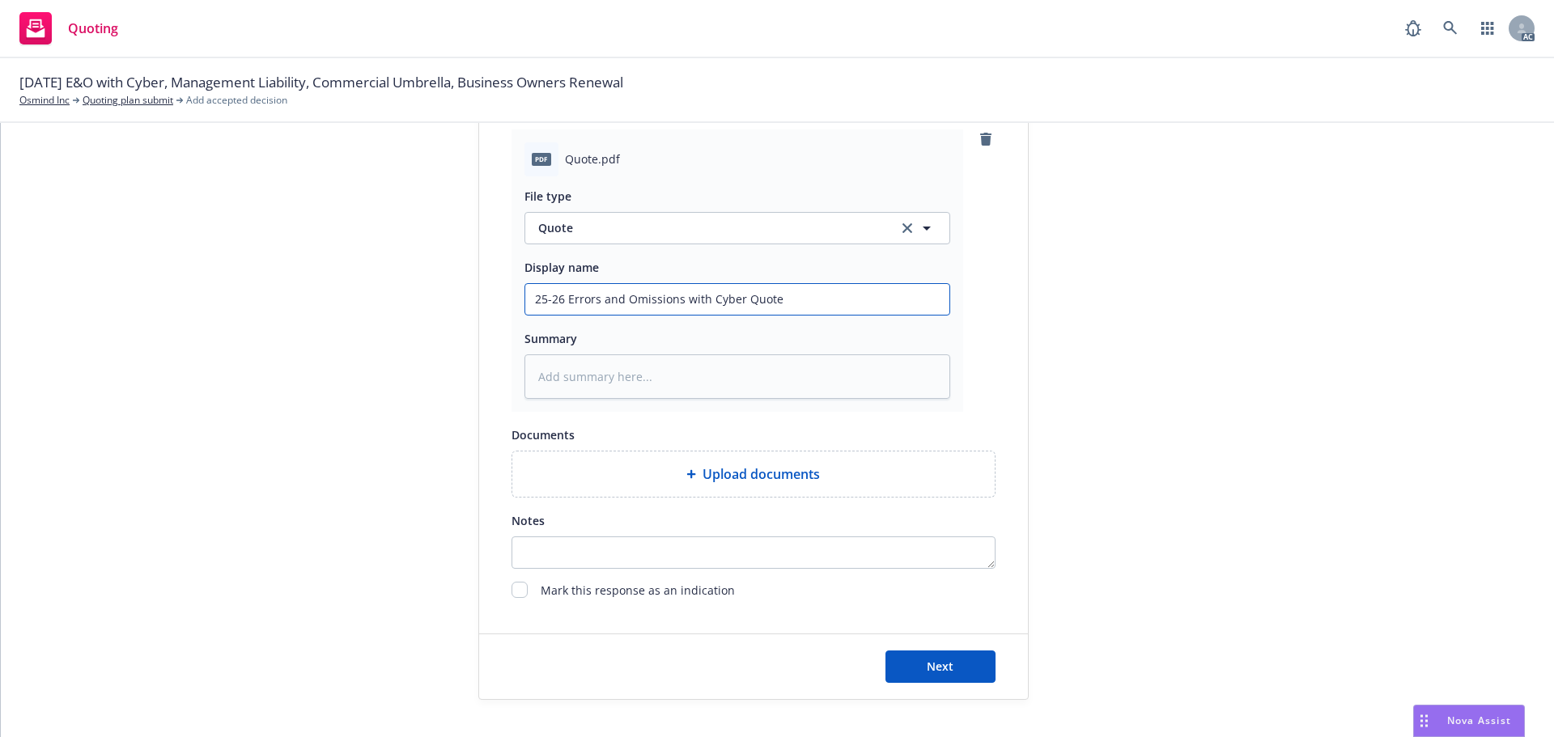
scroll to position [836, 0]
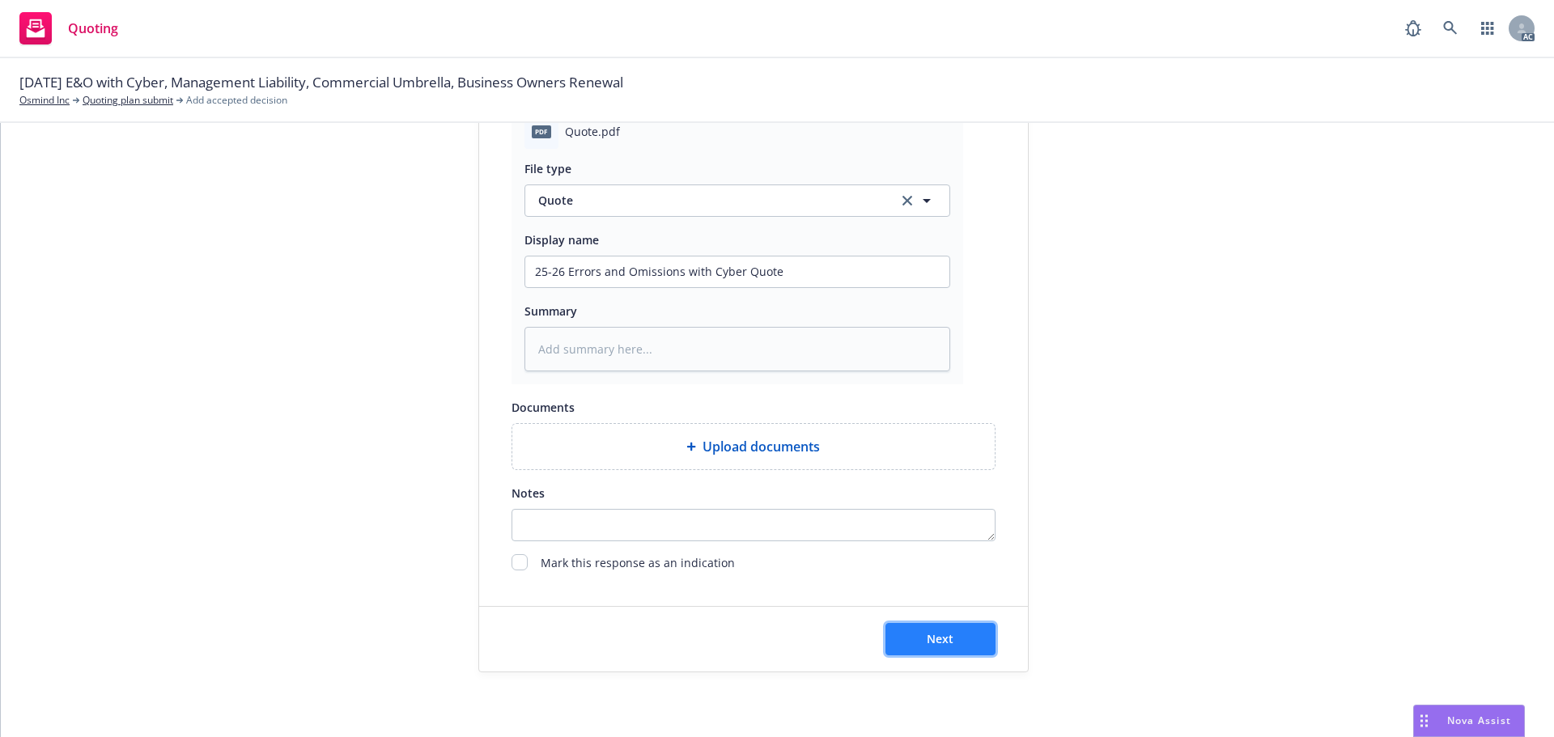
click at [915, 636] on button "Next" at bounding box center [941, 639] width 110 height 32
type textarea "x"
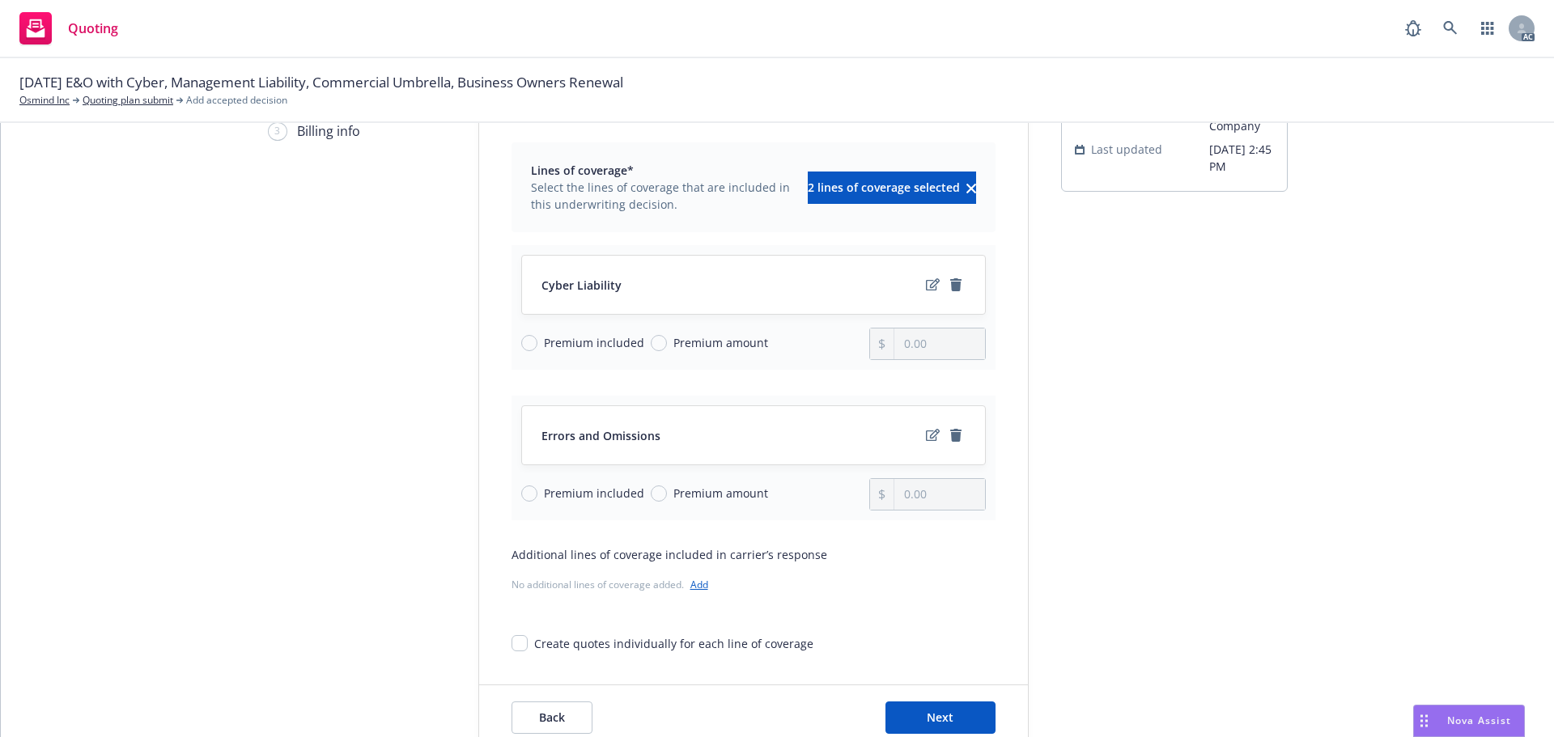
scroll to position [210, 0]
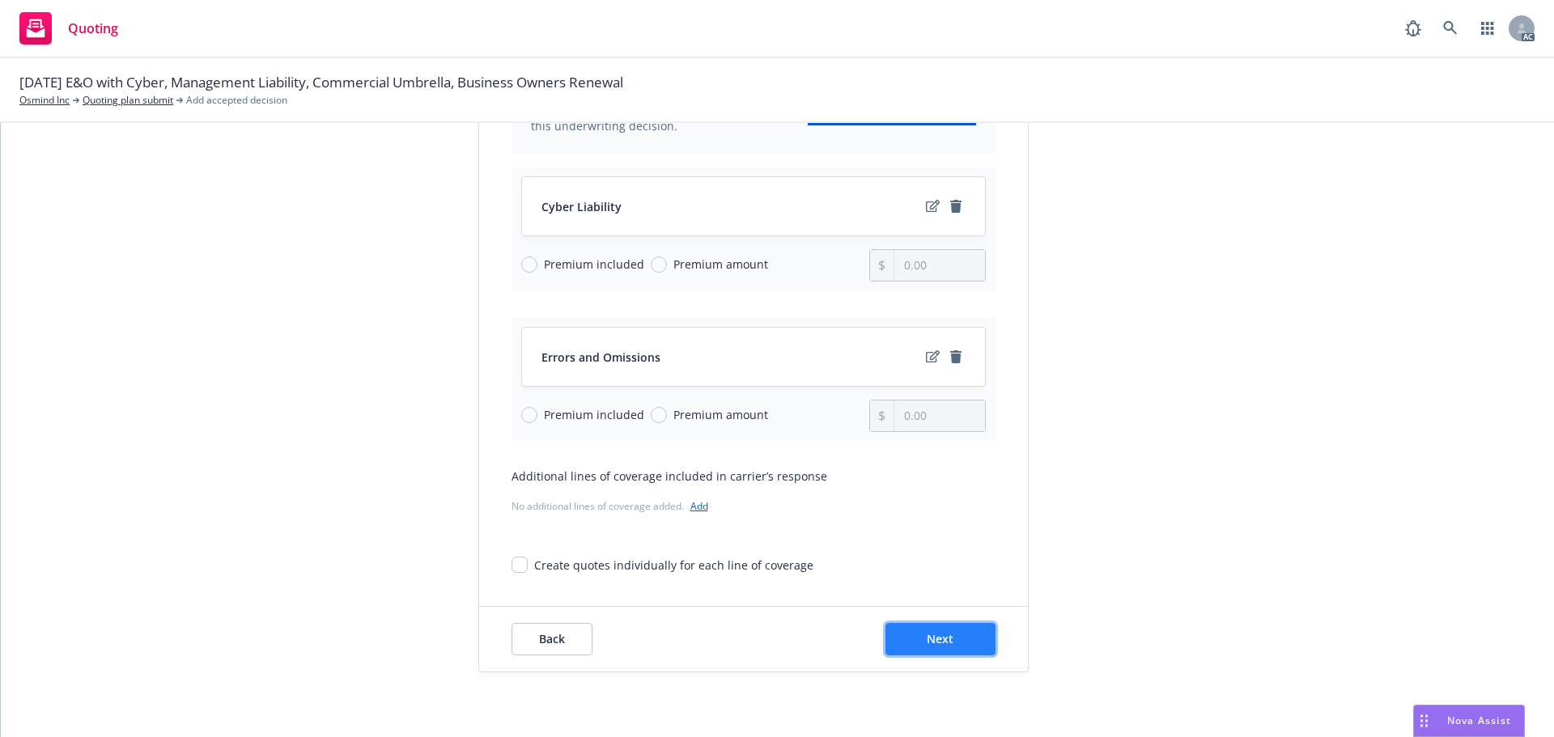
click at [938, 635] on span "Next" at bounding box center [940, 638] width 27 height 15
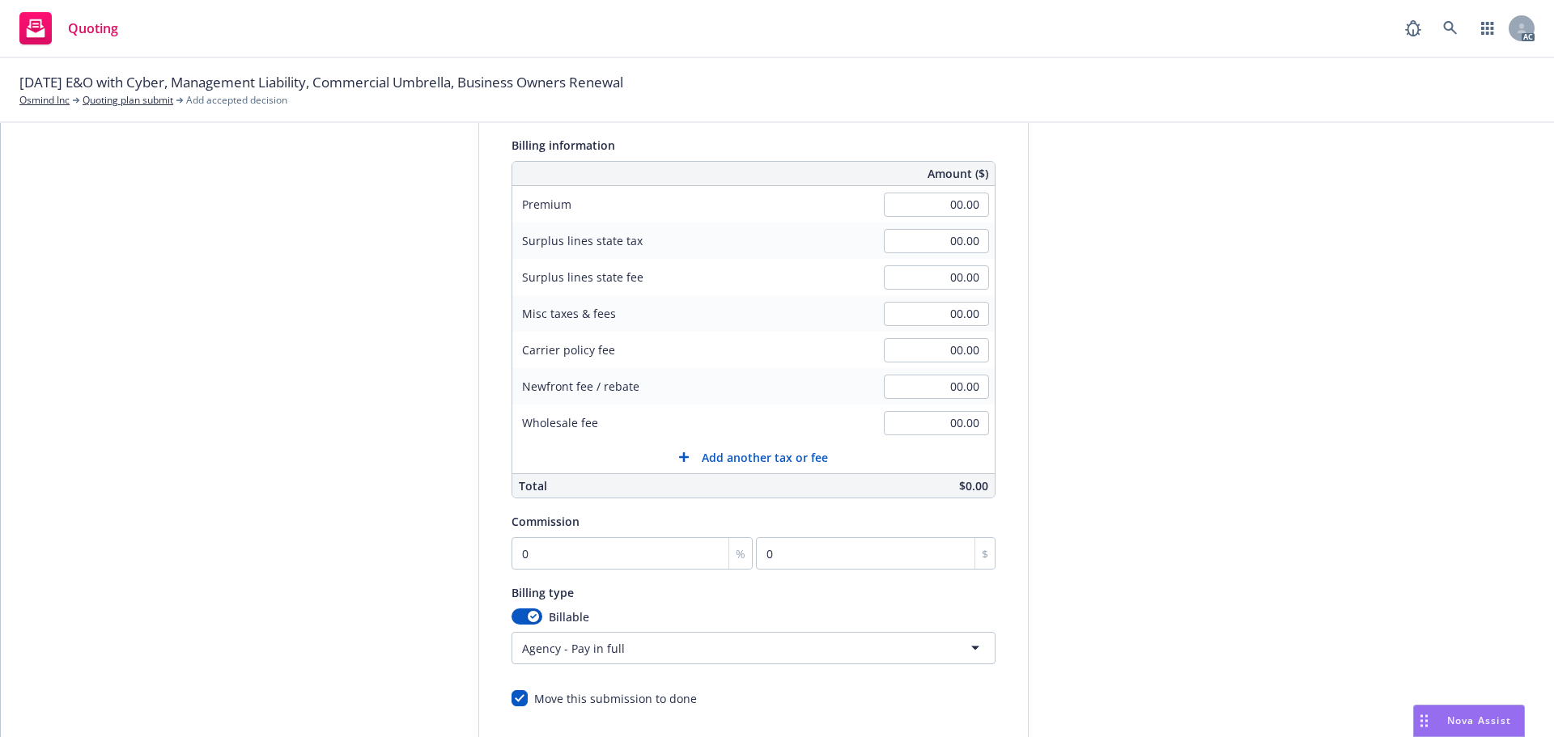
scroll to position [48, 0]
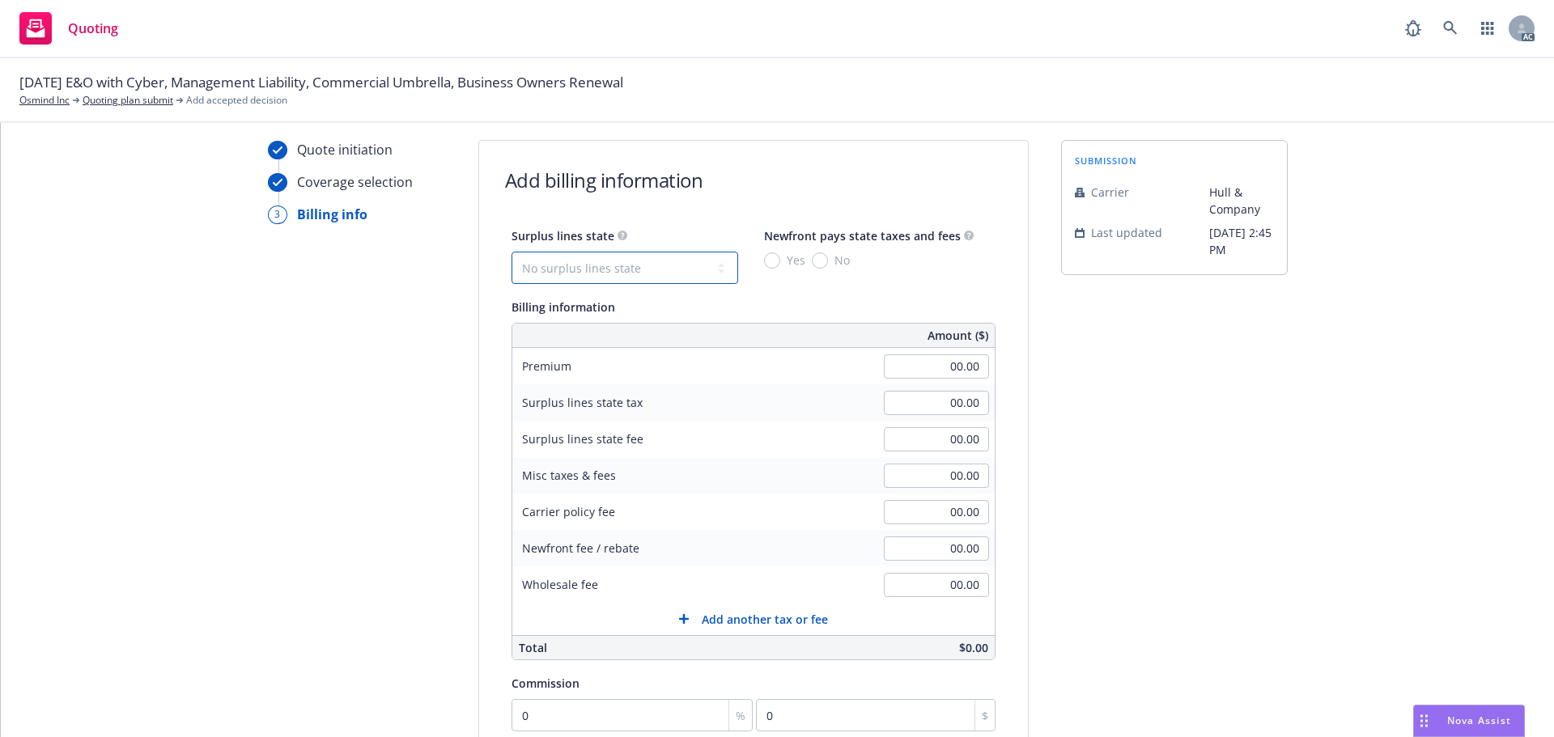
click at [578, 264] on select "No surplus lines state [US_STATE] [US_STATE] [US_STATE] [US_STATE] [US_STATE] […" at bounding box center [625, 268] width 227 height 32
select select "CA"
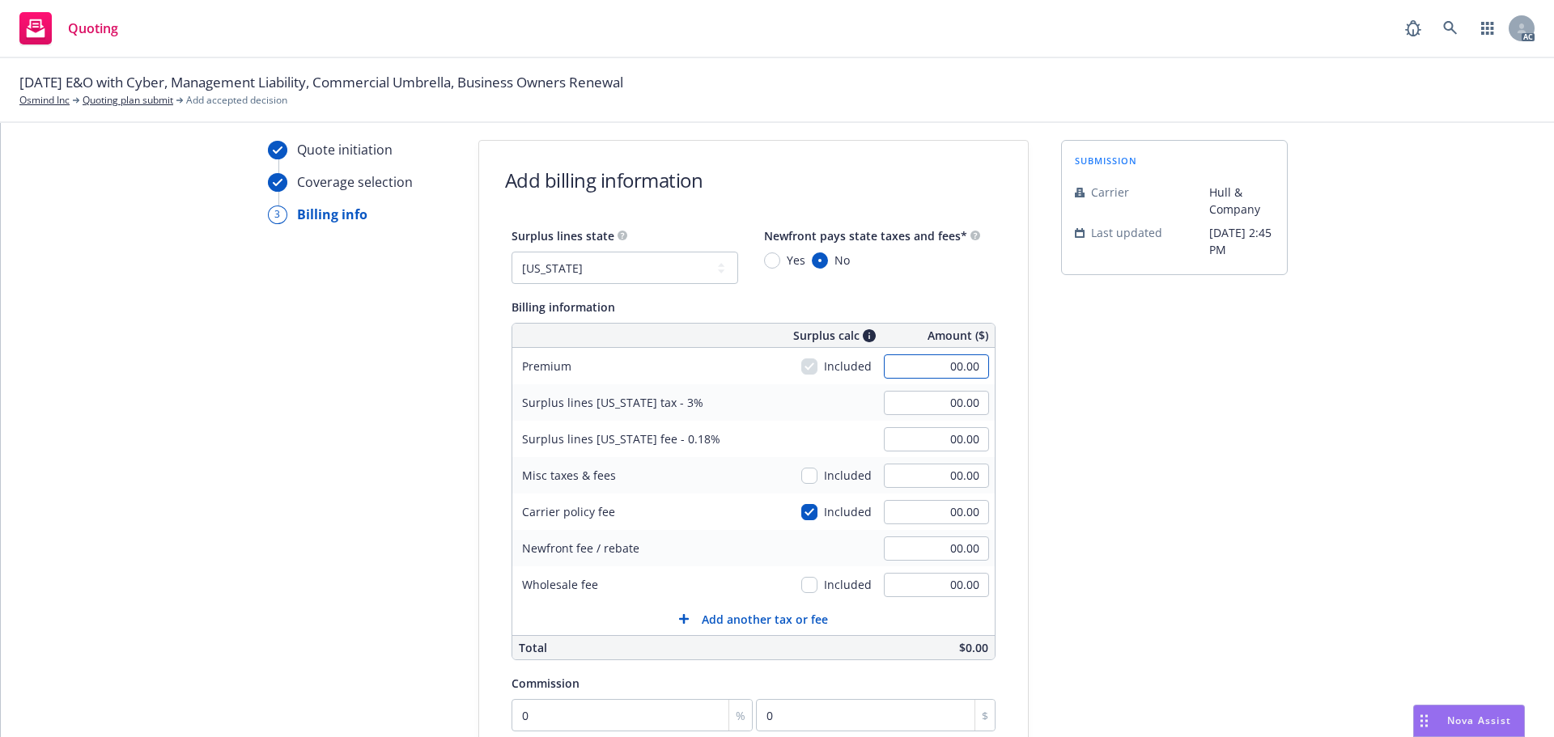
click at [903, 376] on input "00.00" at bounding box center [936, 367] width 105 height 24
type input "13,661.00"
type input "409.83"
type input "24.59"
drag, startPoint x: 1191, startPoint y: 448, endPoint x: 1129, endPoint y: 455, distance: 61.9
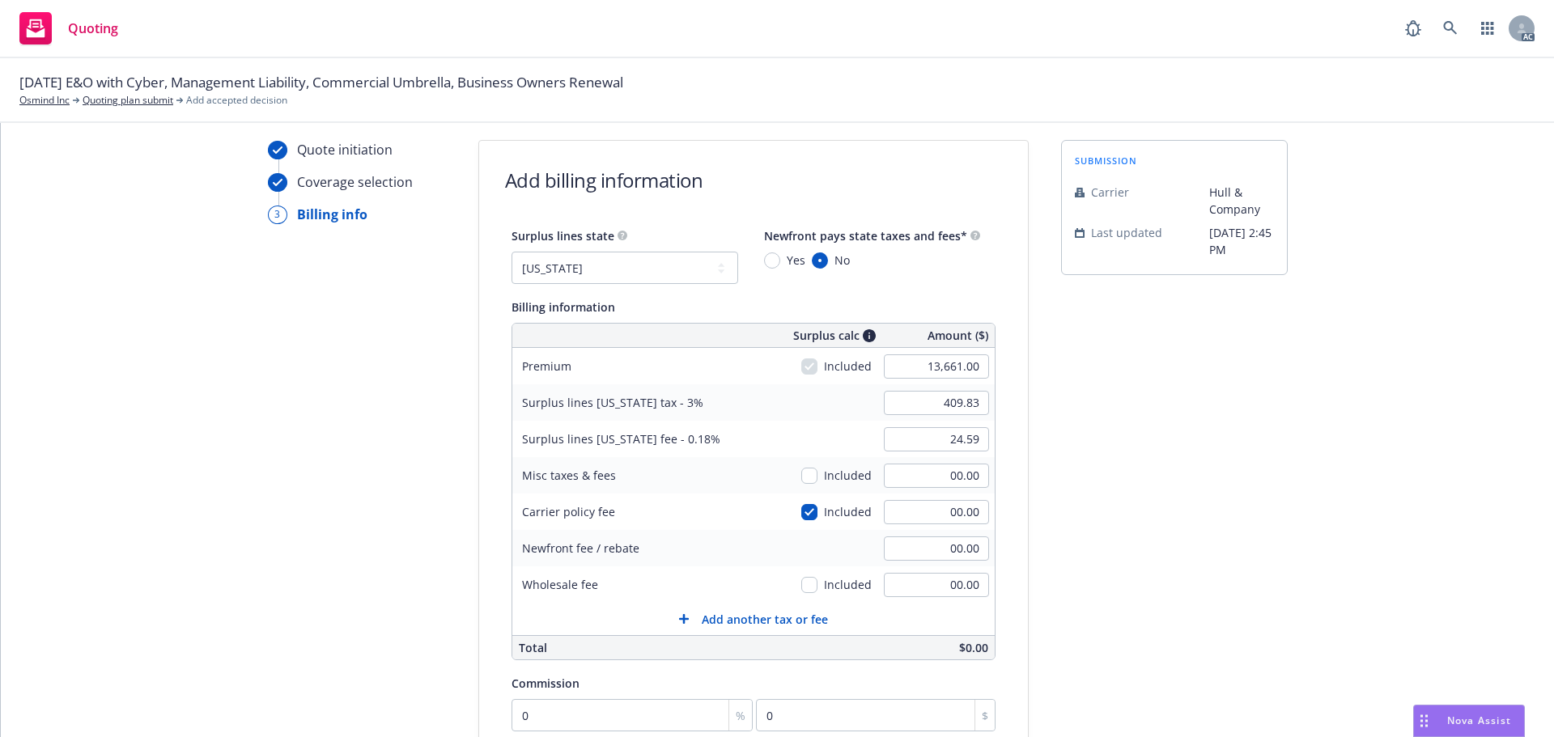
click at [1190, 448] on div "submission Carrier Hull & Company Last updated [DATE] 2:45 PM" at bounding box center [1174, 554] width 227 height 828
click at [905, 578] on input "00.00" at bounding box center [936, 585] width 105 height 24
type input "250.00"
click at [1098, 529] on div "submission Carrier Hull & Company Last updated [DATE] 2:45 PM" at bounding box center [1174, 554] width 227 height 828
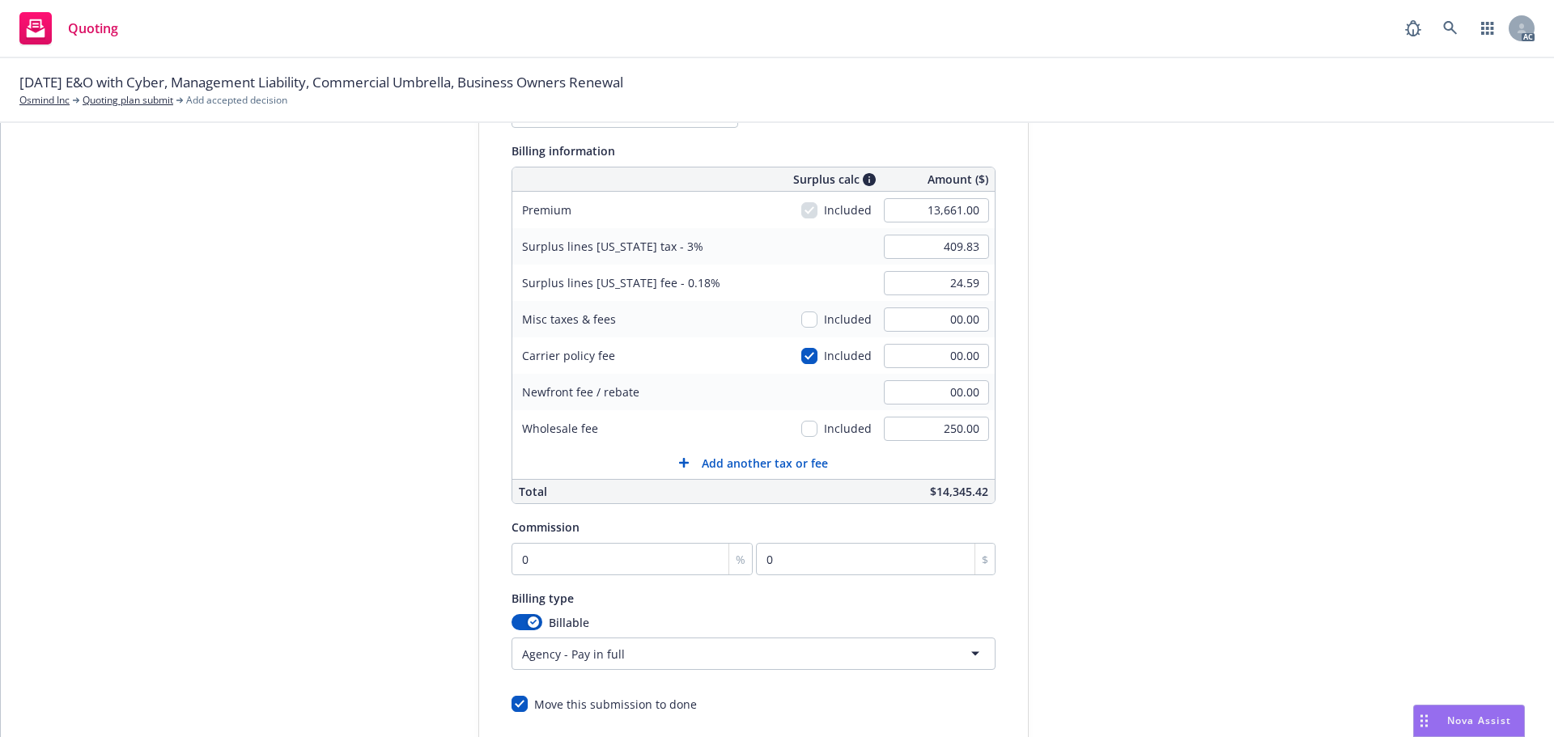
scroll to position [210, 0]
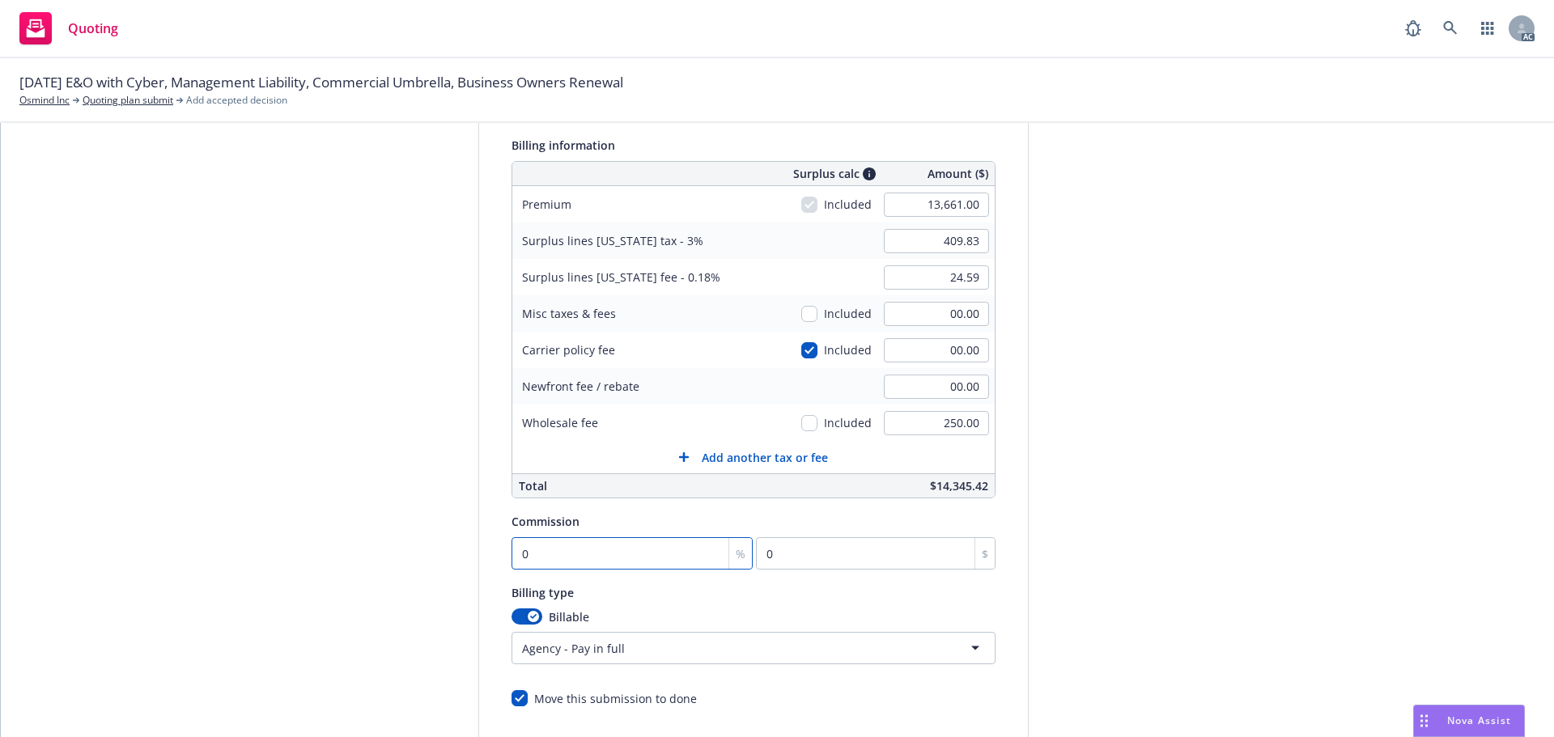
click at [578, 550] on input "0" at bounding box center [633, 553] width 242 height 32
type input "1"
type input "136.61"
type input "10"
type input "1366.1"
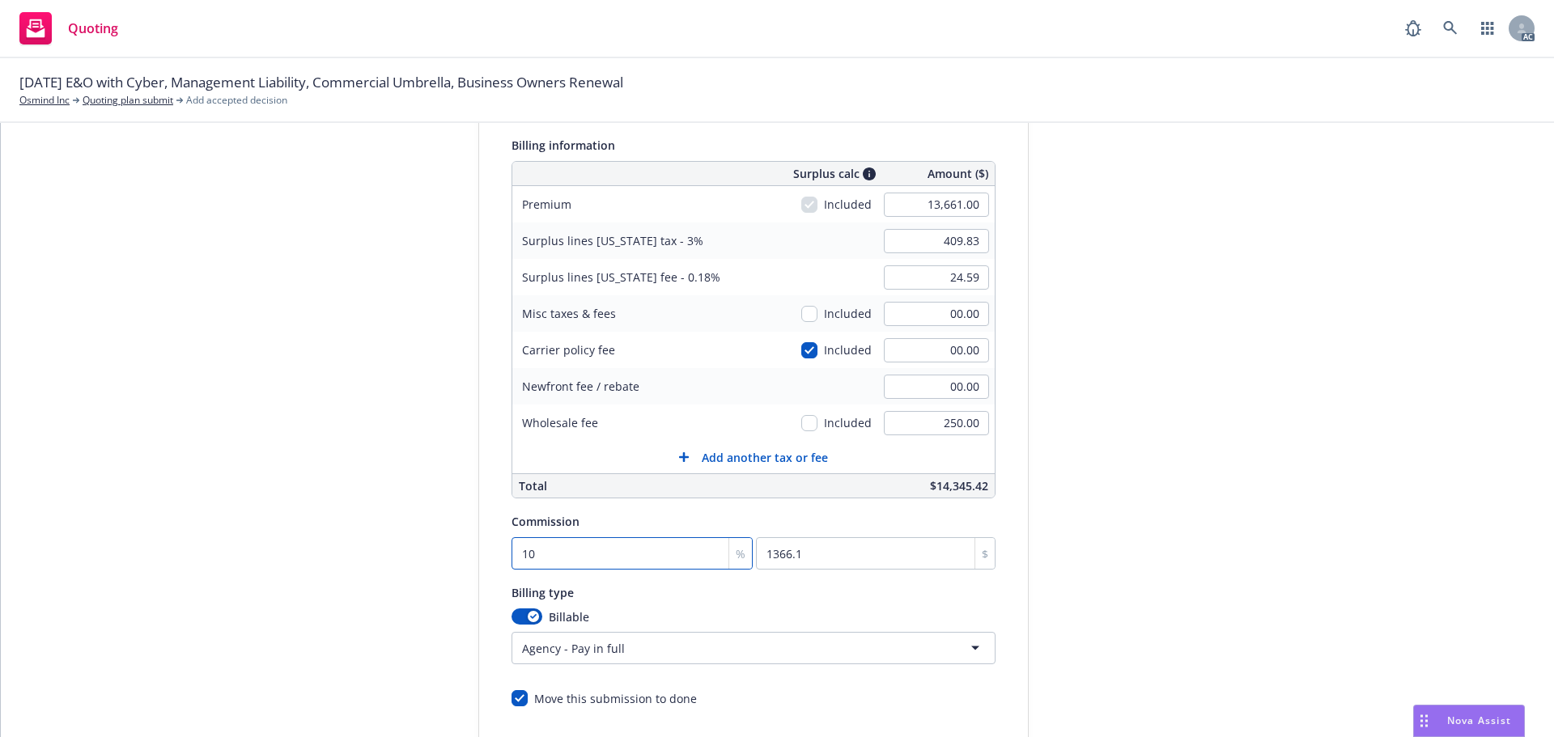
type input "10"
click at [1149, 397] on div "submission Carrier Hull & Company Last updated [DATE] 2:45 PM" at bounding box center [1174, 392] width 227 height 828
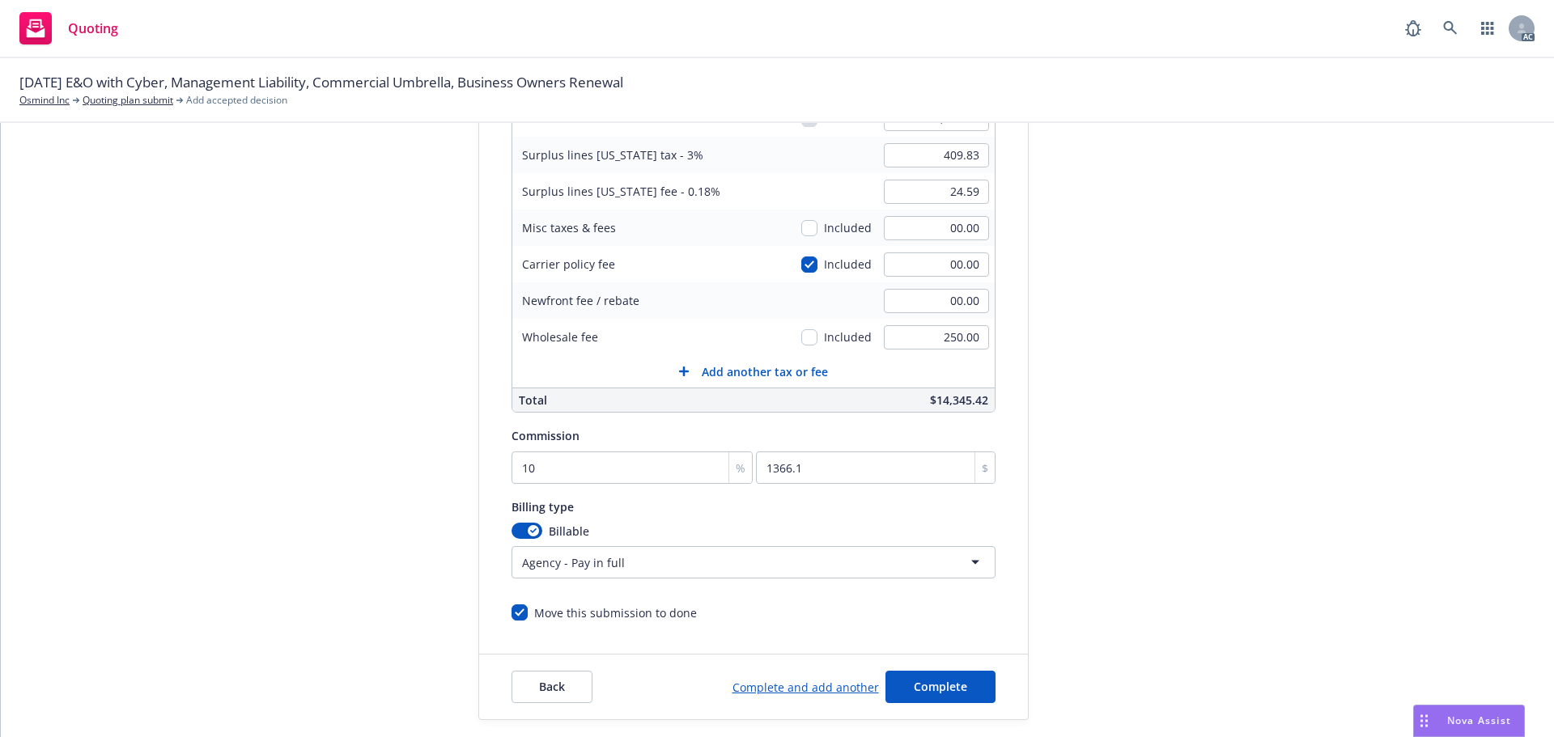
scroll to position [343, 0]
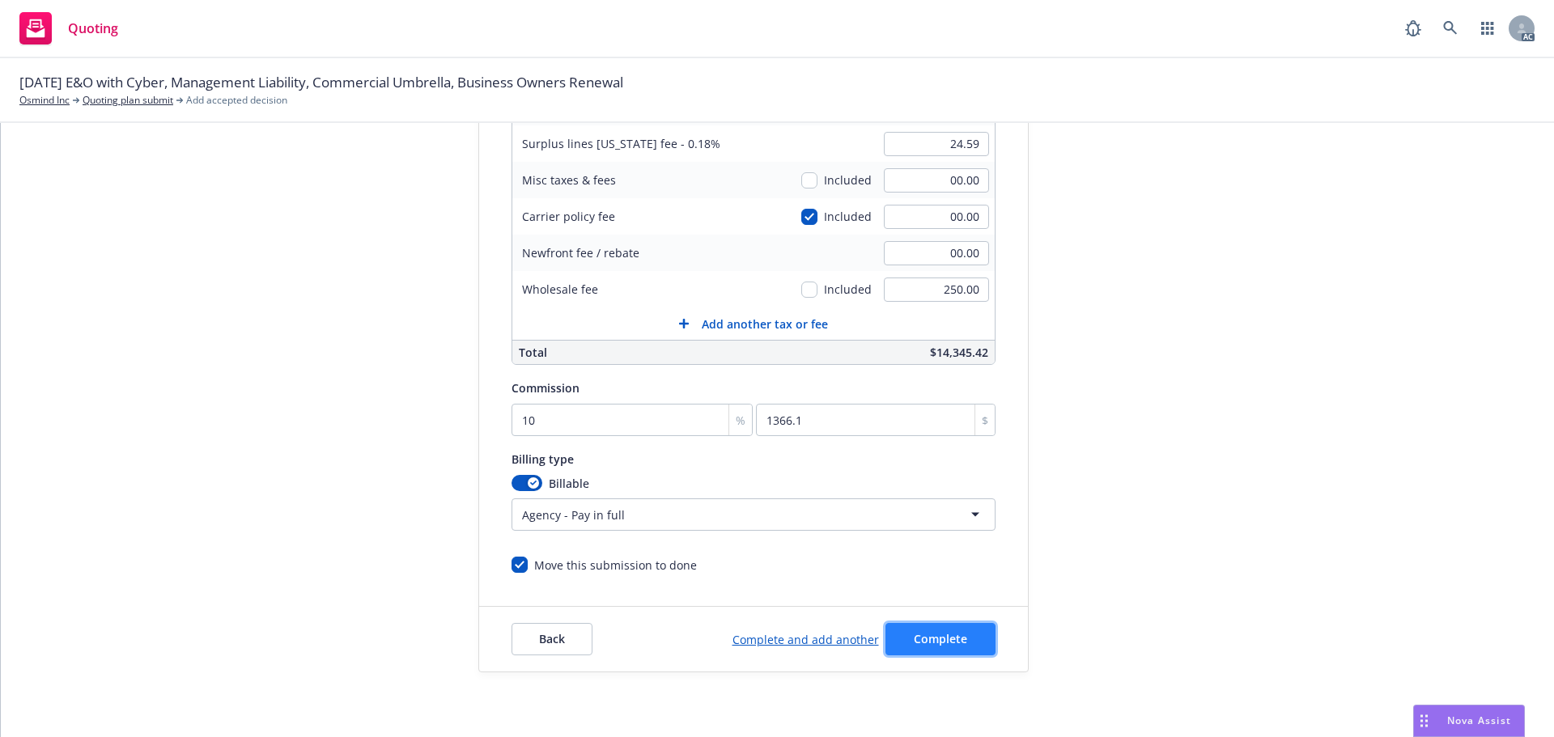
click at [966, 643] on button "Complete" at bounding box center [941, 639] width 110 height 32
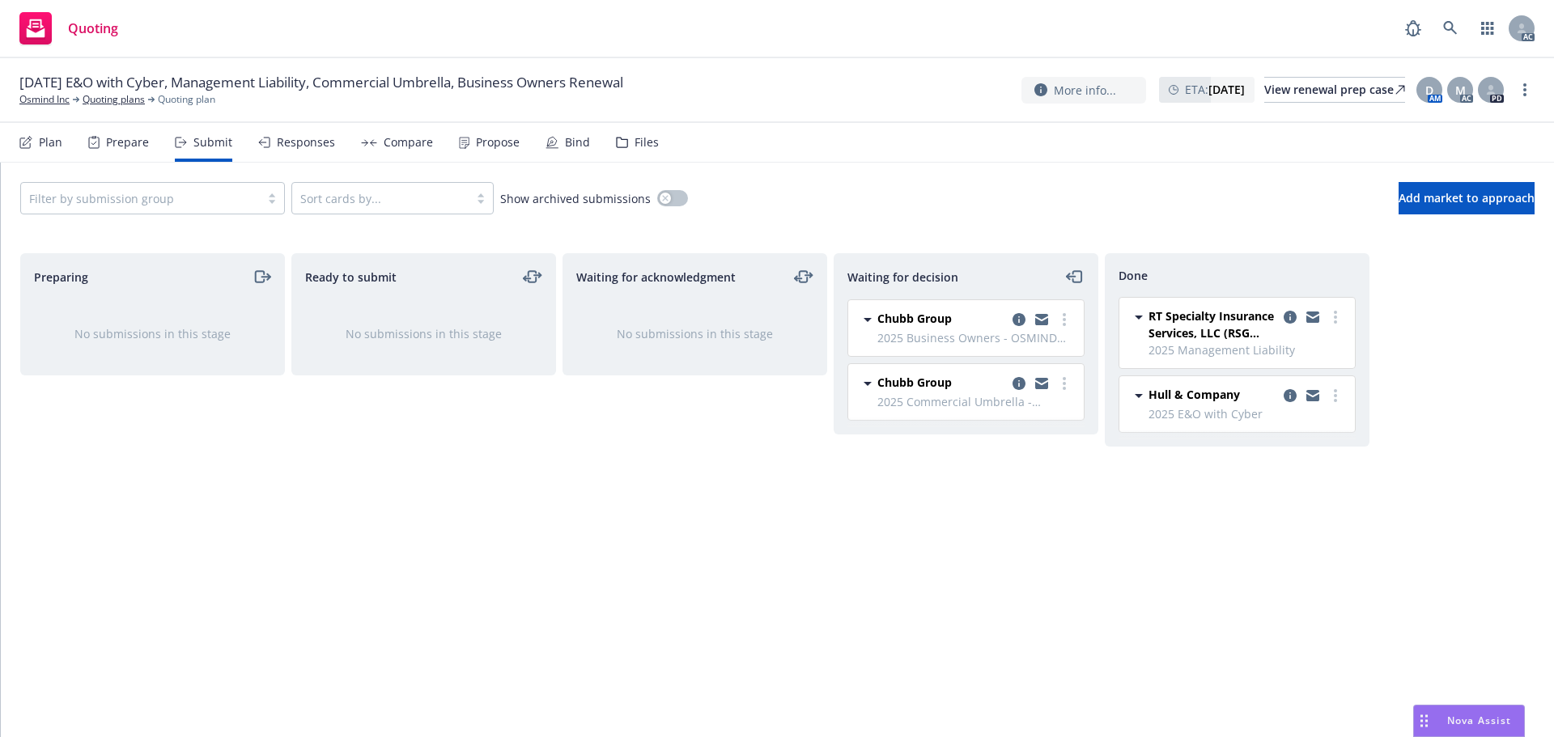
click at [469, 142] on div "Propose" at bounding box center [489, 142] width 61 height 39
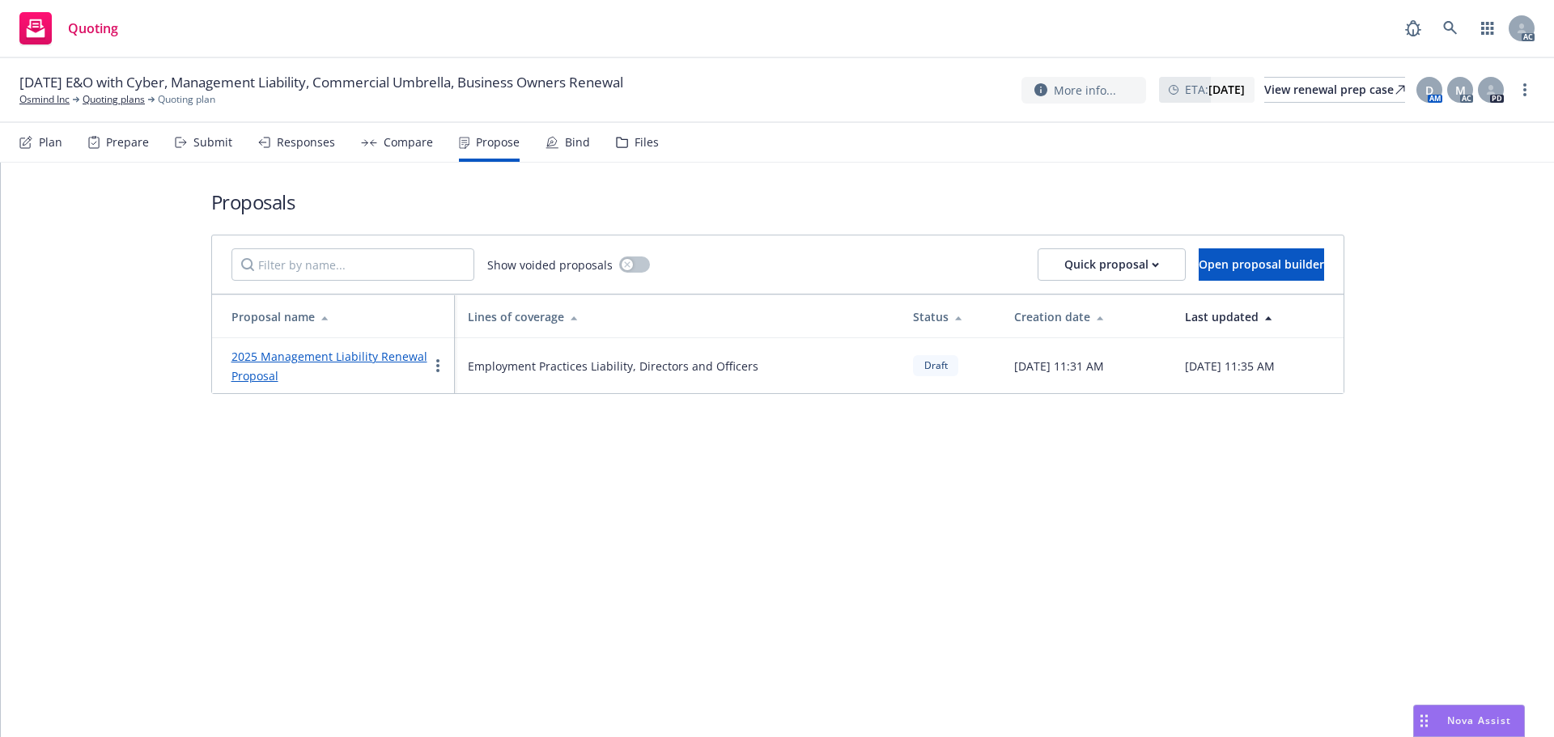
click at [340, 356] on link "2025 Management Liability Renewal Proposal" at bounding box center [329, 366] width 196 height 35
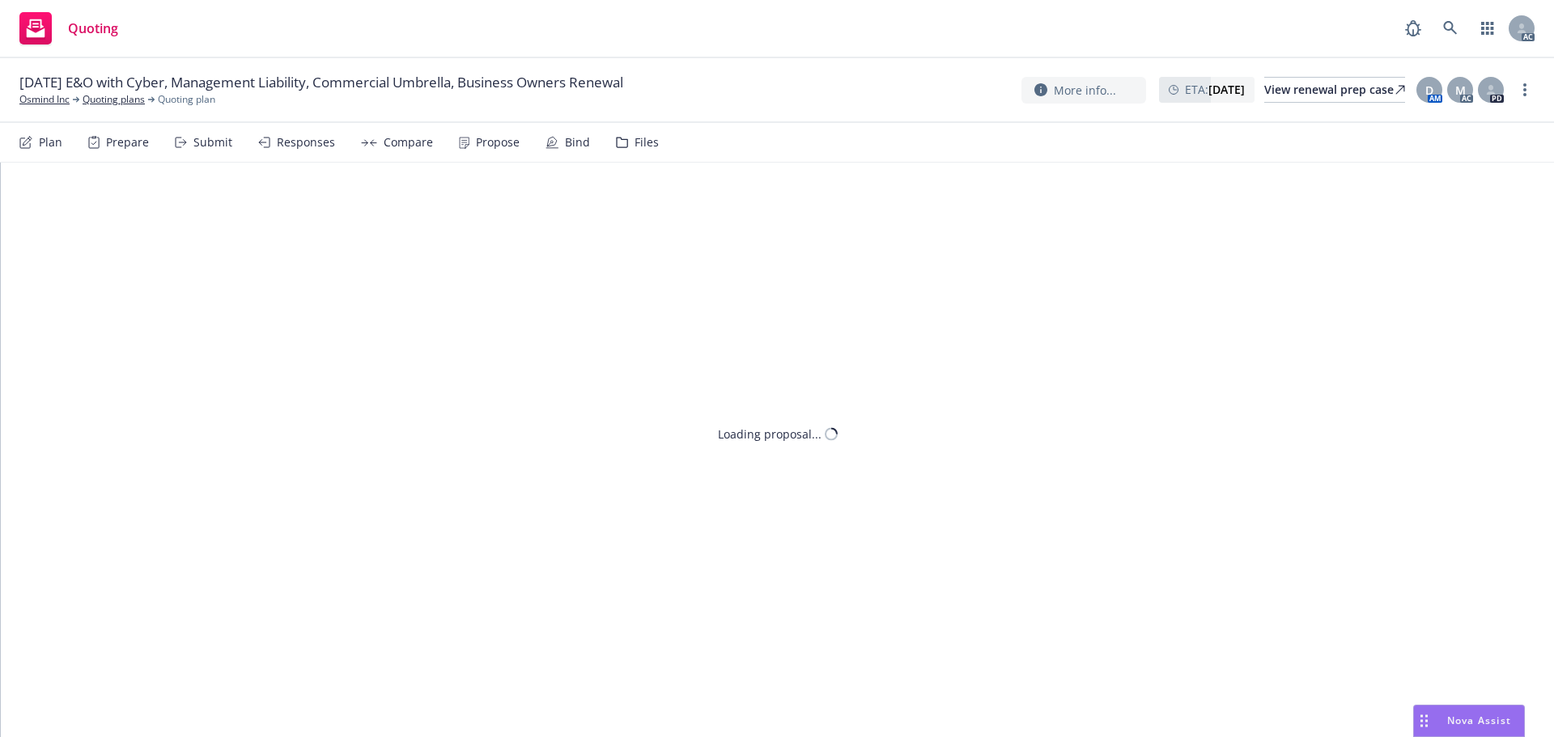
type textarea "x"
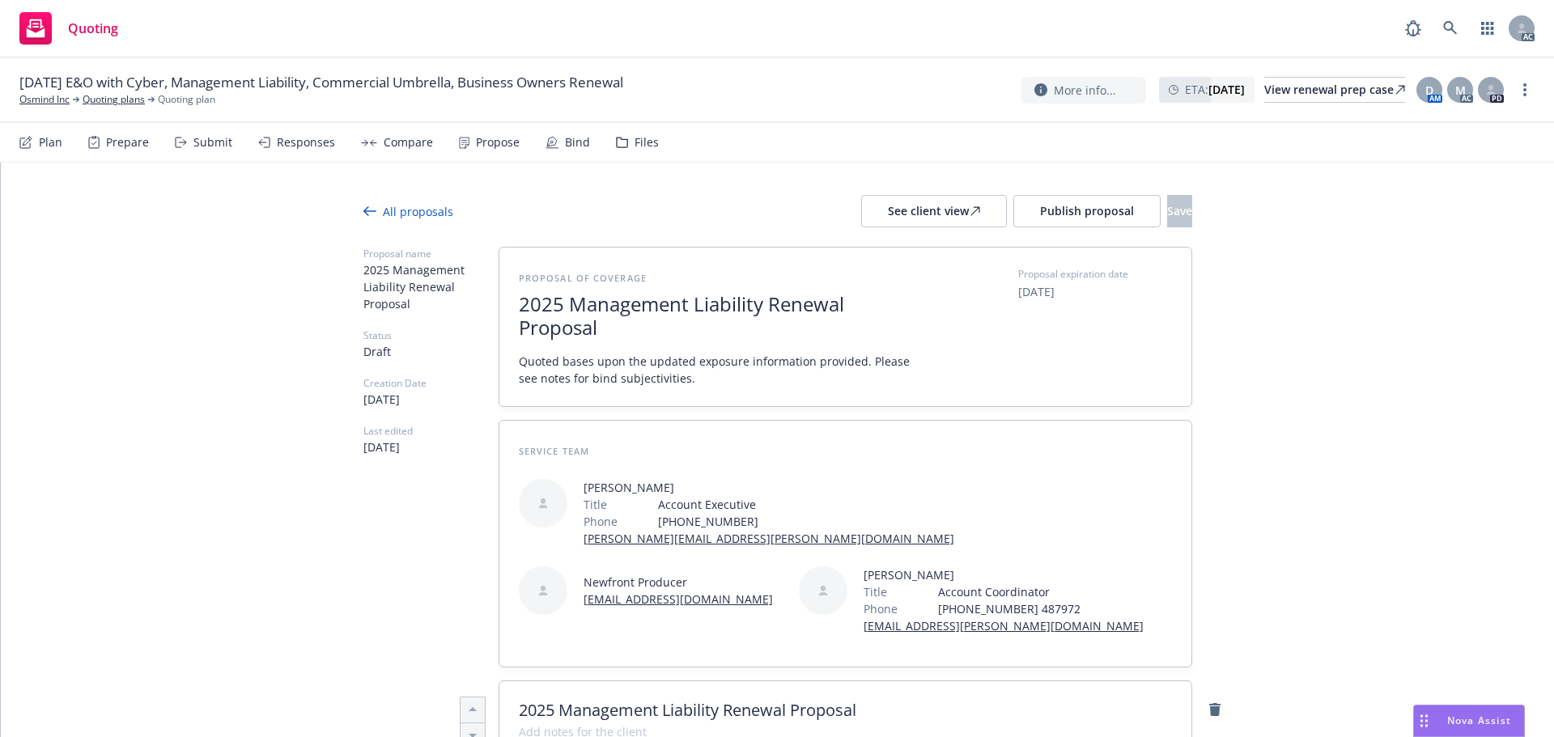
click at [759, 307] on span "2025 Management Liability Renewal Proposal" at bounding box center [717, 316] width 397 height 47
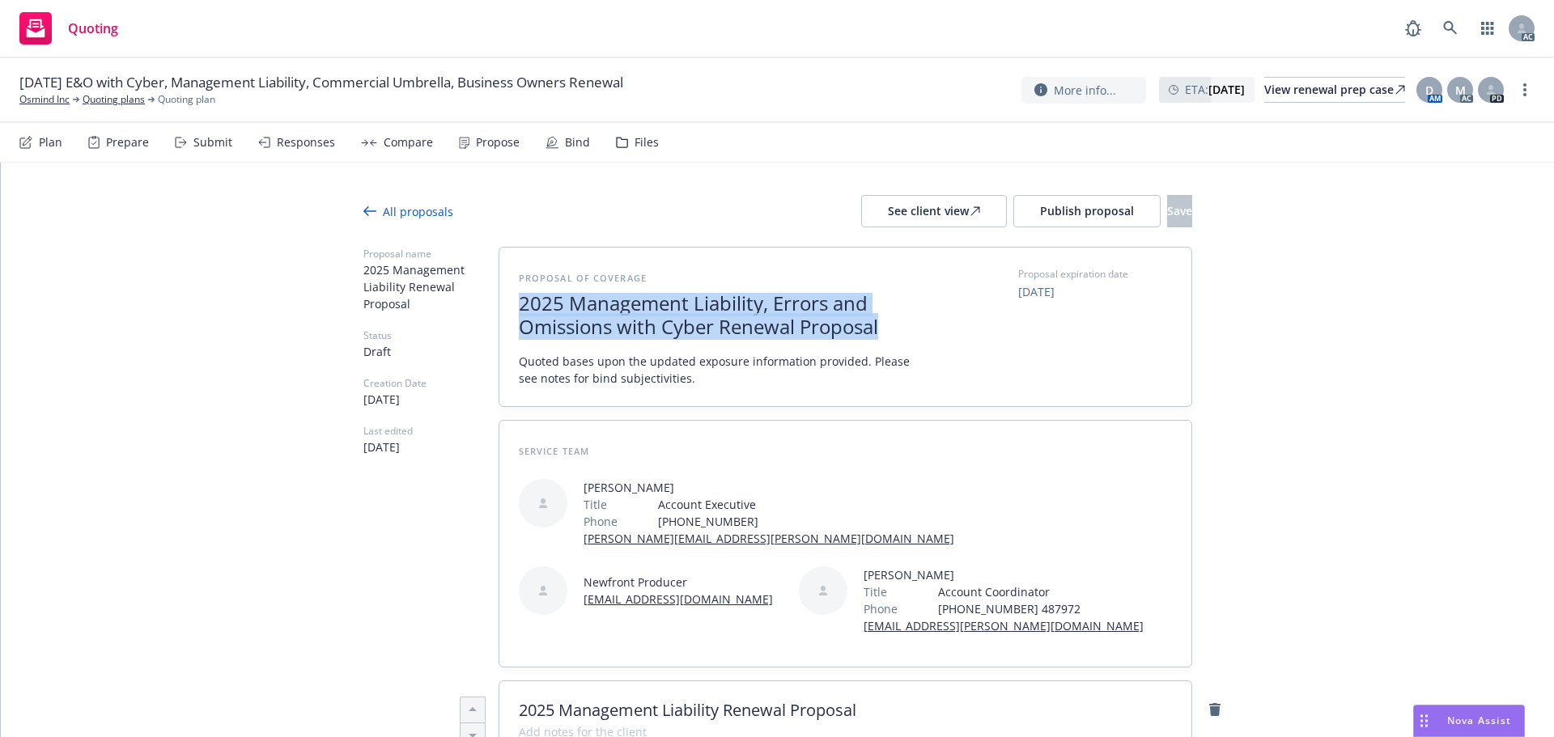
drag, startPoint x: 880, startPoint y: 330, endPoint x: 433, endPoint y: 279, distance: 449.7
copy span "2025 Management Liability, Errors and Omissions with Cyber Renewal Proposal"
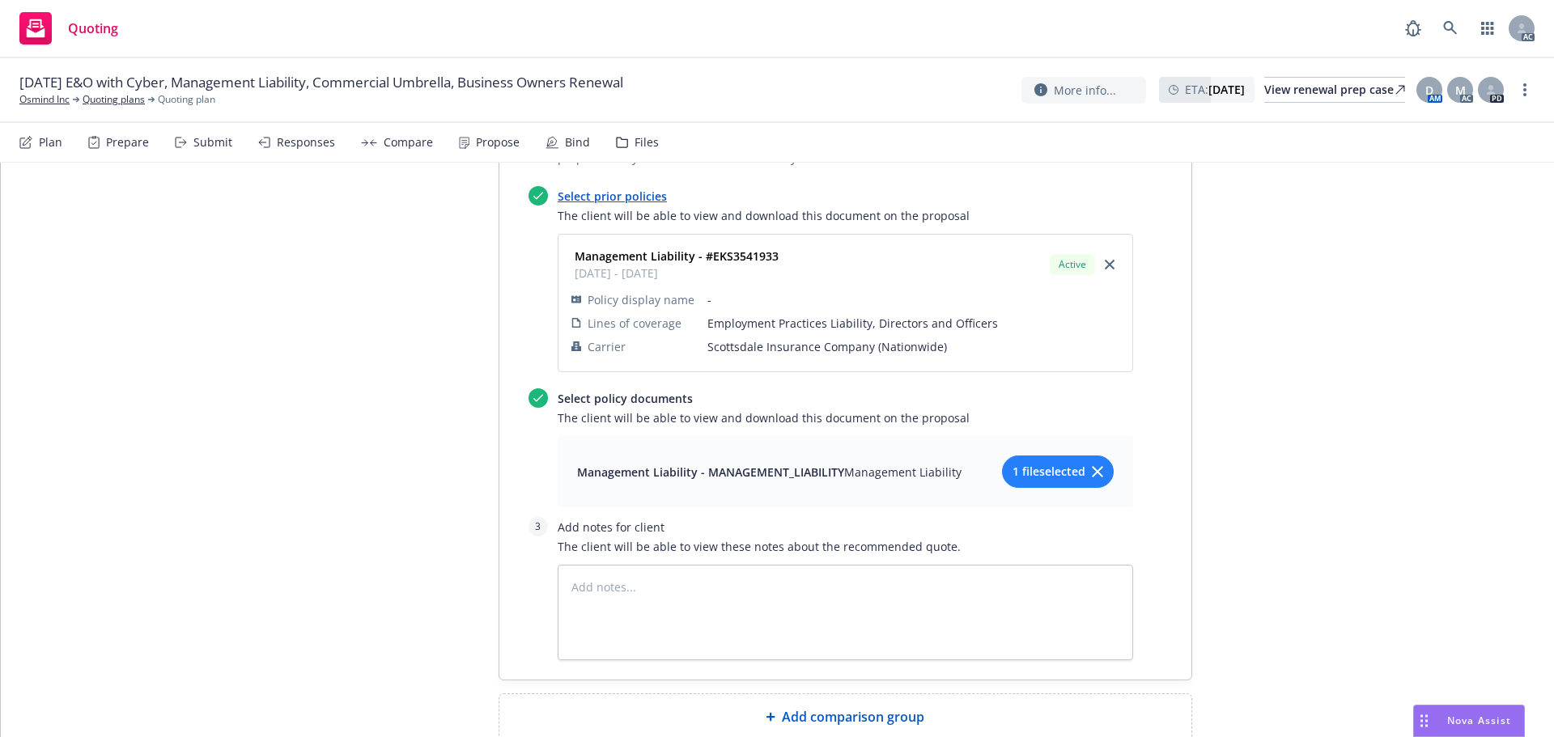
scroll to position [1314, 0]
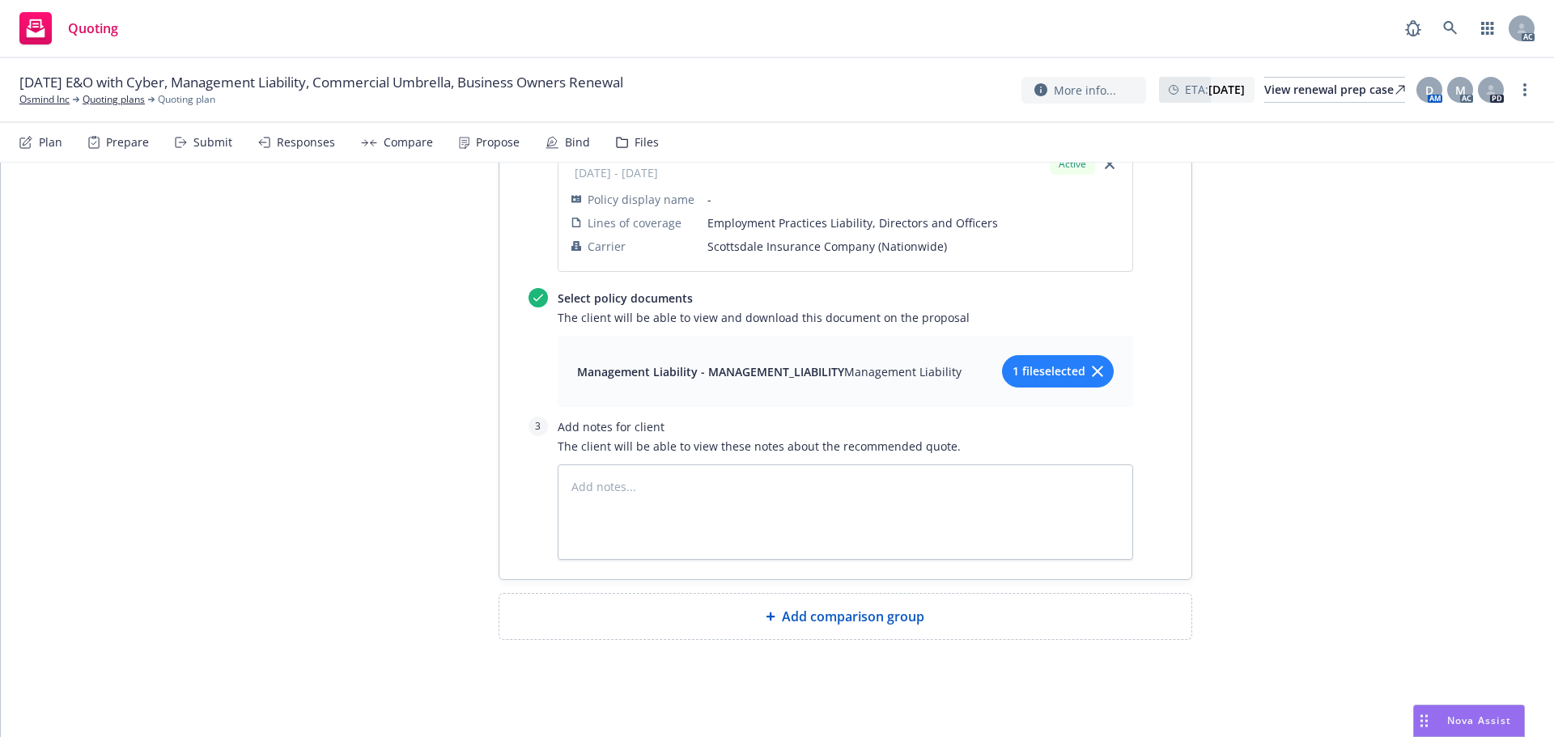
drag, startPoint x: 773, startPoint y: 609, endPoint x: 751, endPoint y: 588, distance: 30.9
click at [772, 610] on div "Add comparison group" at bounding box center [845, 616] width 666 height 19
type textarea "x"
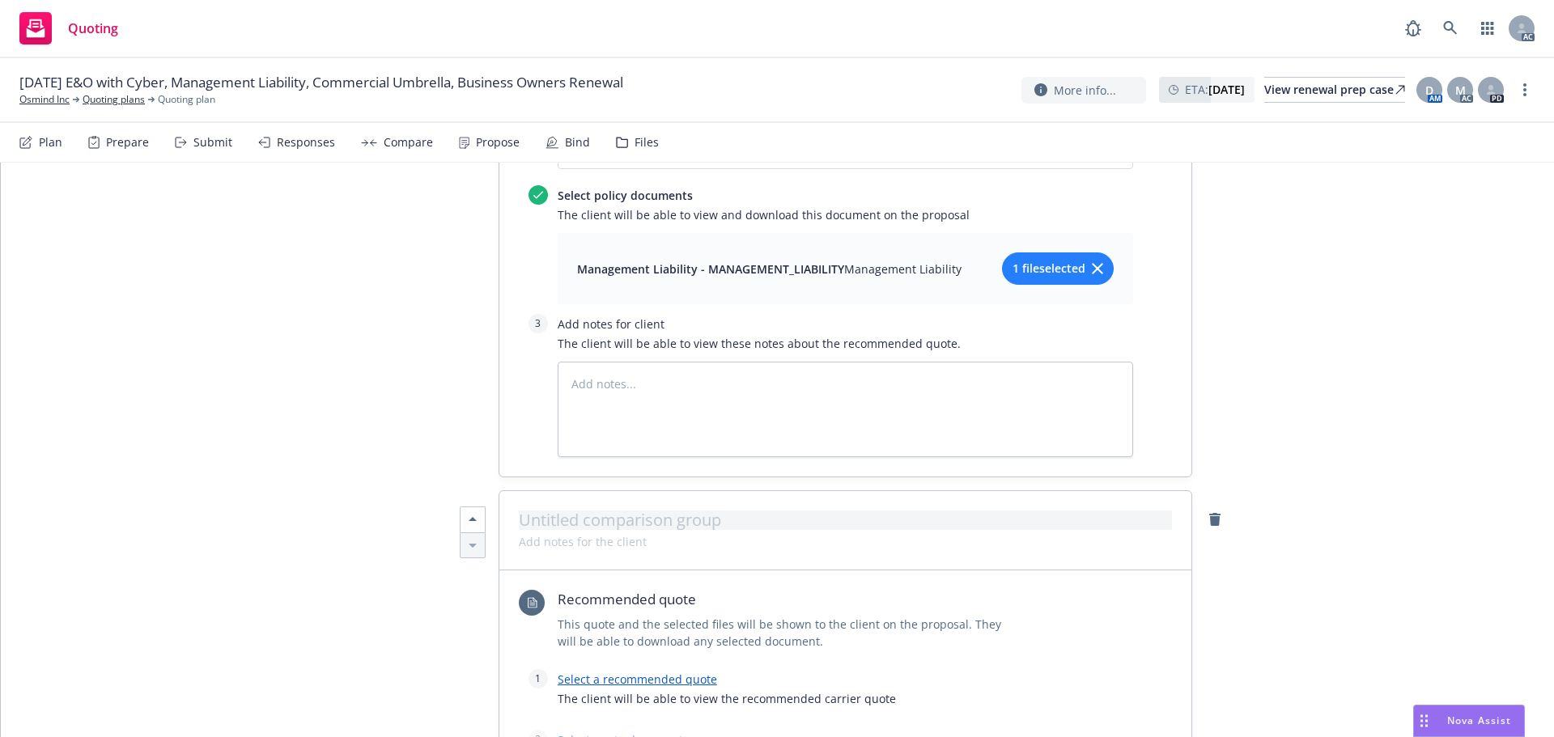
scroll to position [1476, 0]
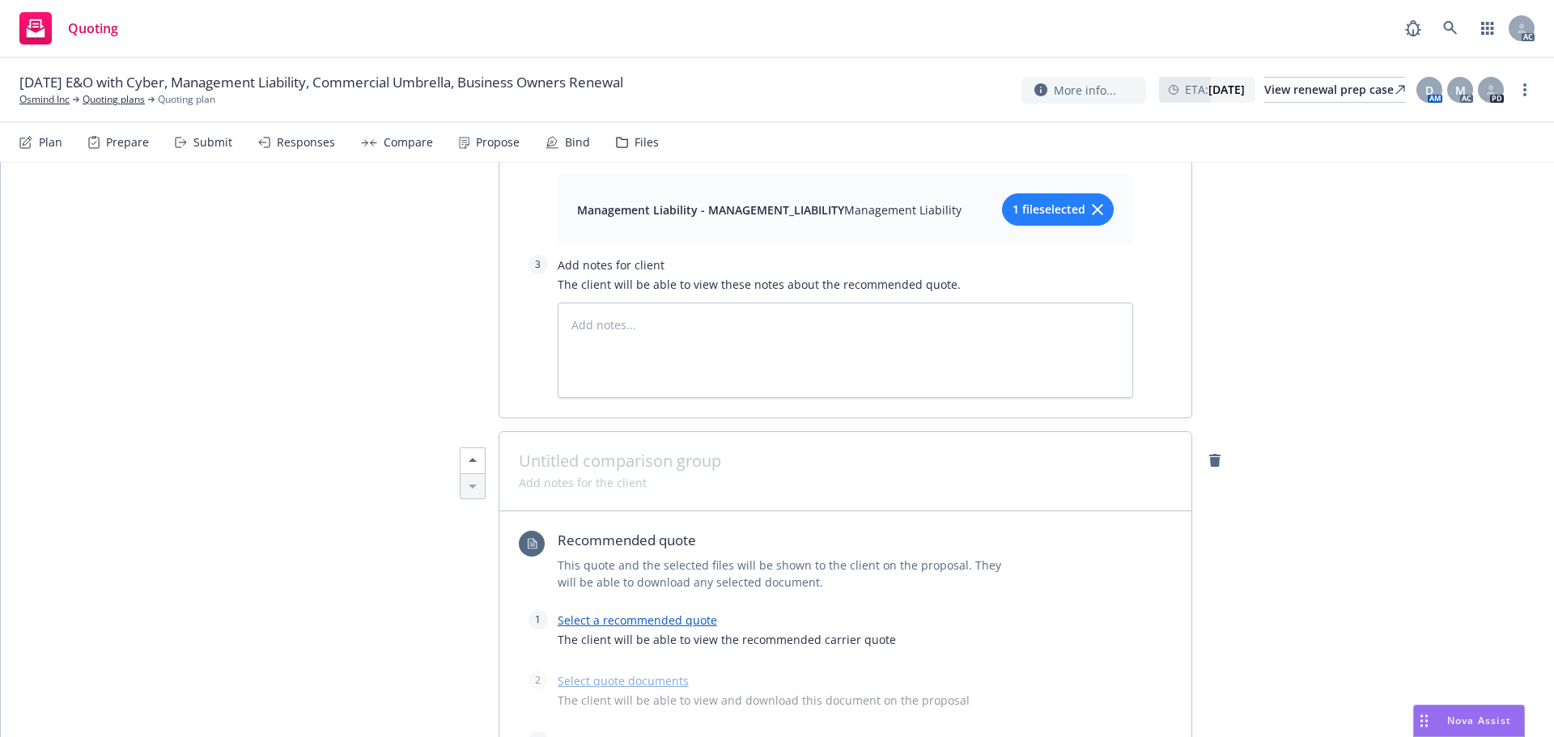
click at [633, 467] on span at bounding box center [845, 461] width 653 height 19
paste span
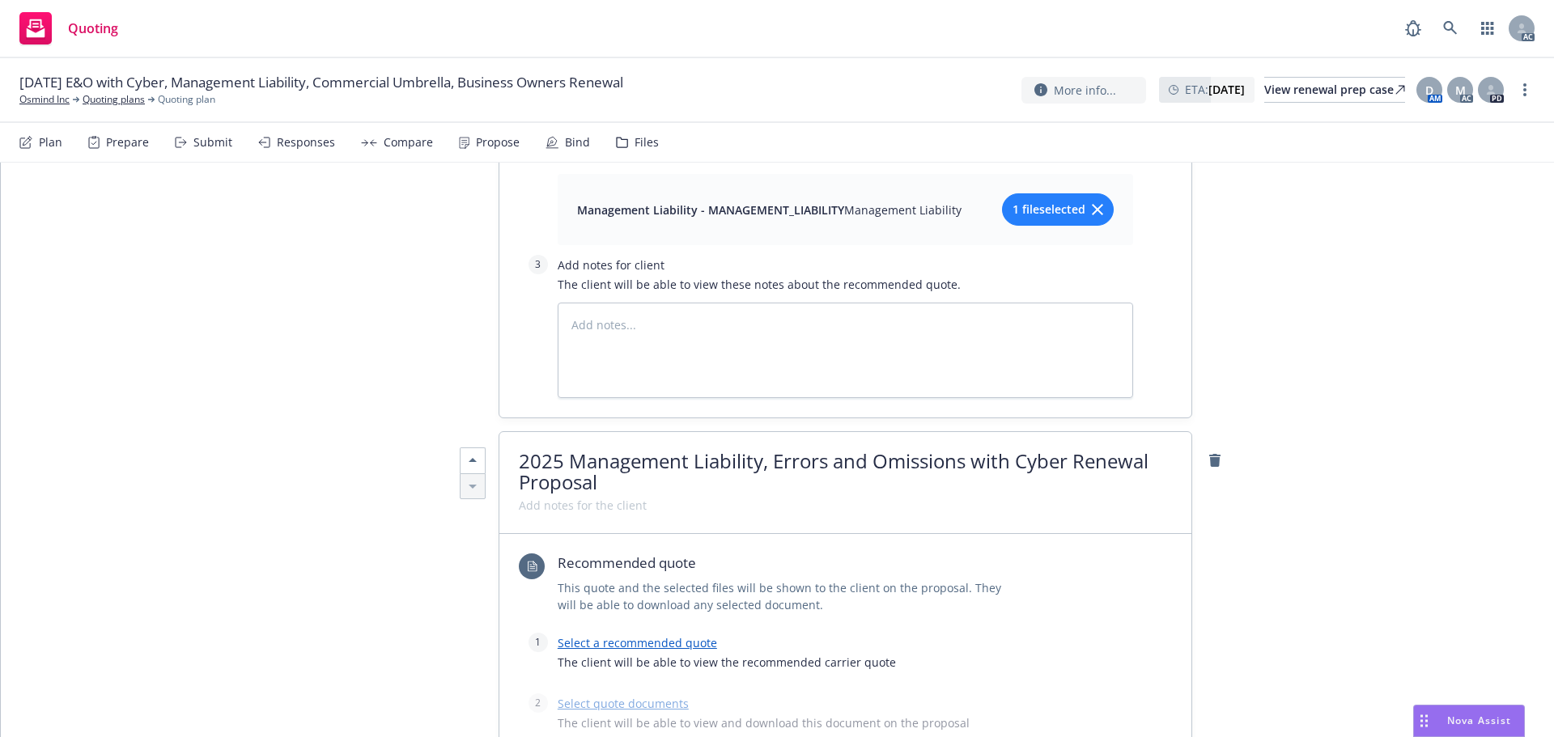
scroll to position [2, 0]
drag, startPoint x: 773, startPoint y: 461, endPoint x: 750, endPoint y: 457, distance: 23.8
click at [703, 461] on span "2025 Management Liability, Errors and Omissions with Cyber Renewal Proposal" at bounding box center [834, 470] width 630 height 48
click at [765, 464] on span "2025 Management Liability, Errors and Omissions with Cyber Renewal Proposal" at bounding box center [834, 470] width 630 height 48
drag, startPoint x: 767, startPoint y: 464, endPoint x: 569, endPoint y: 457, distance: 197.6
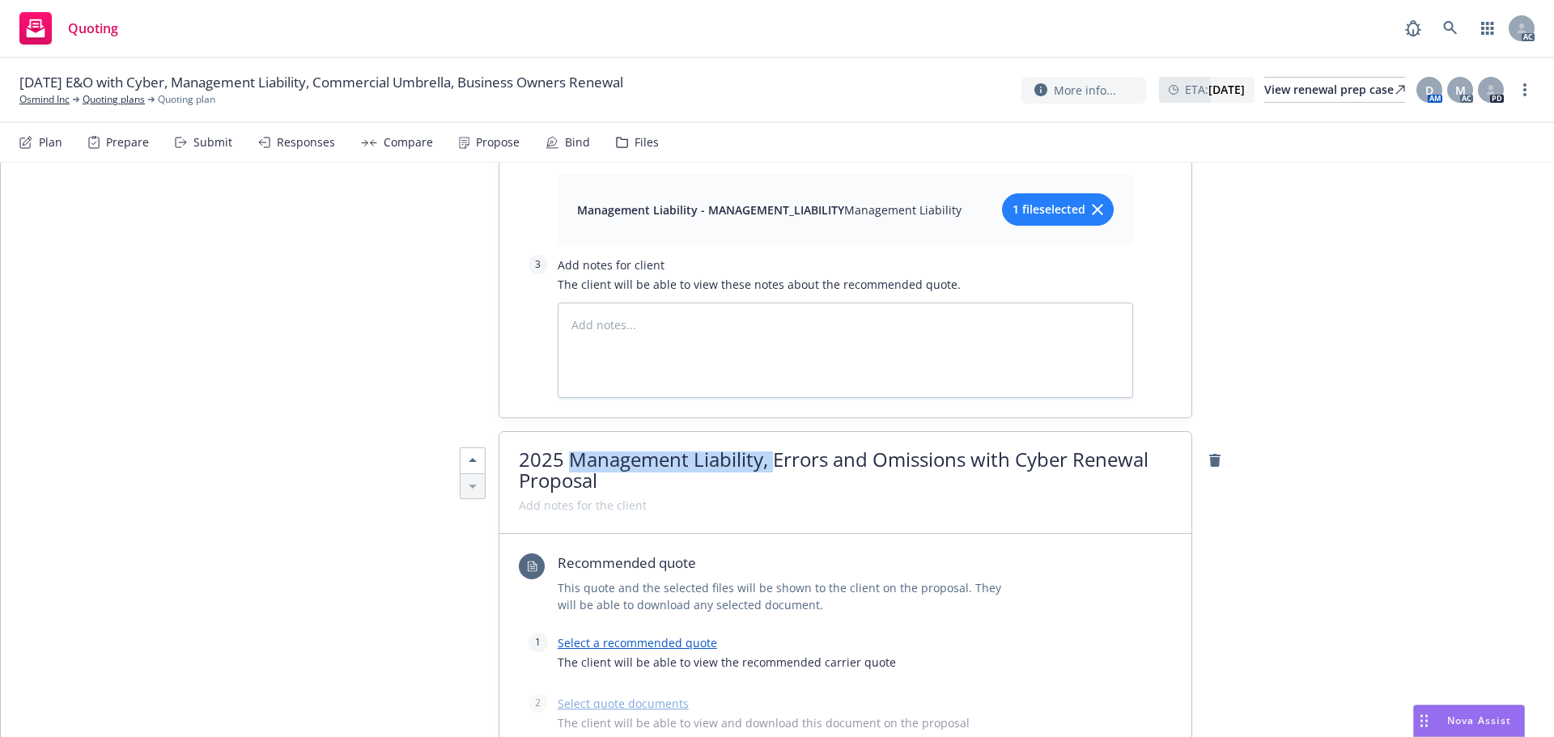
click at [569, 457] on span "2025 Management Liability, Errors and Omissions with Cyber Renewal Proposal" at bounding box center [834, 470] width 630 height 48
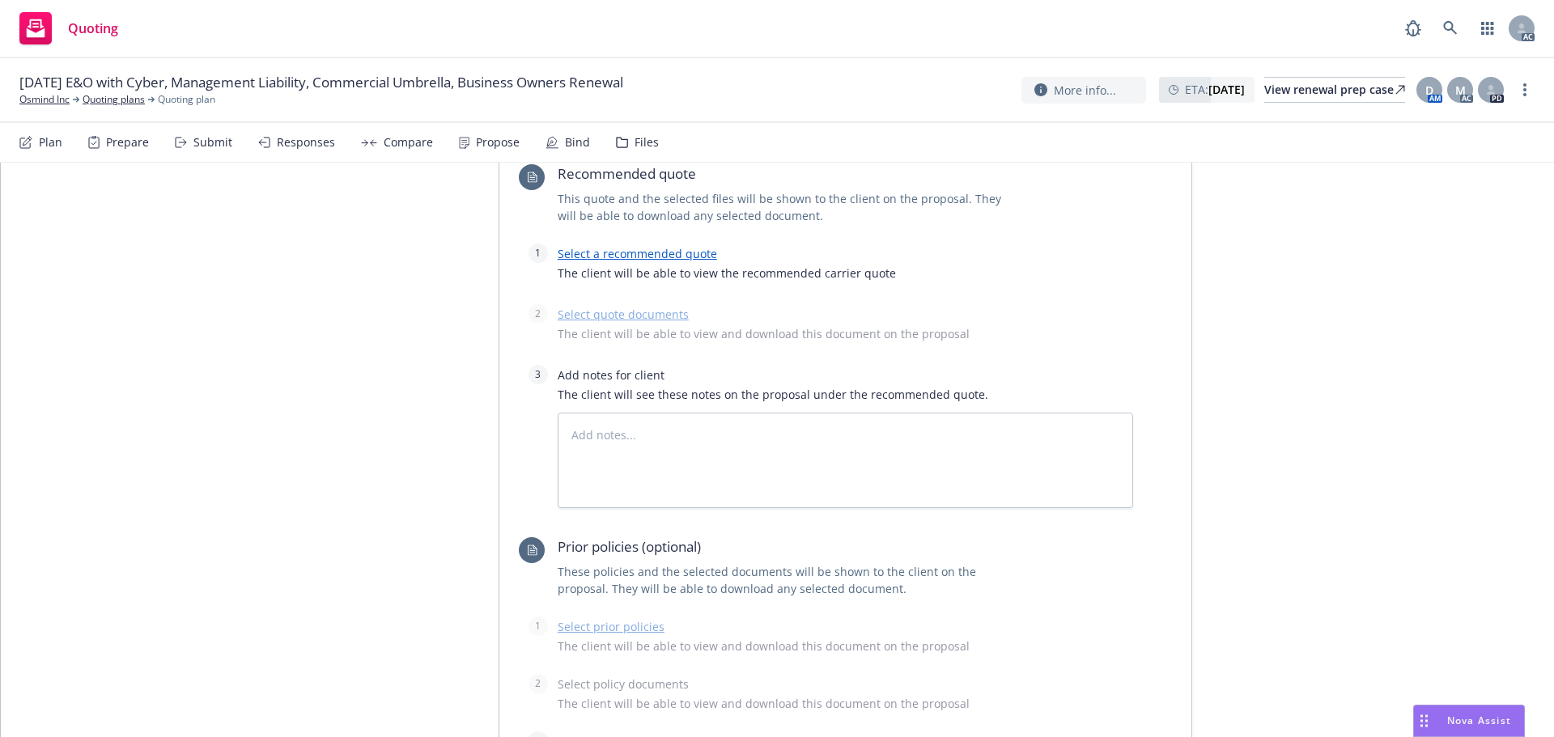
scroll to position [1881, 0]
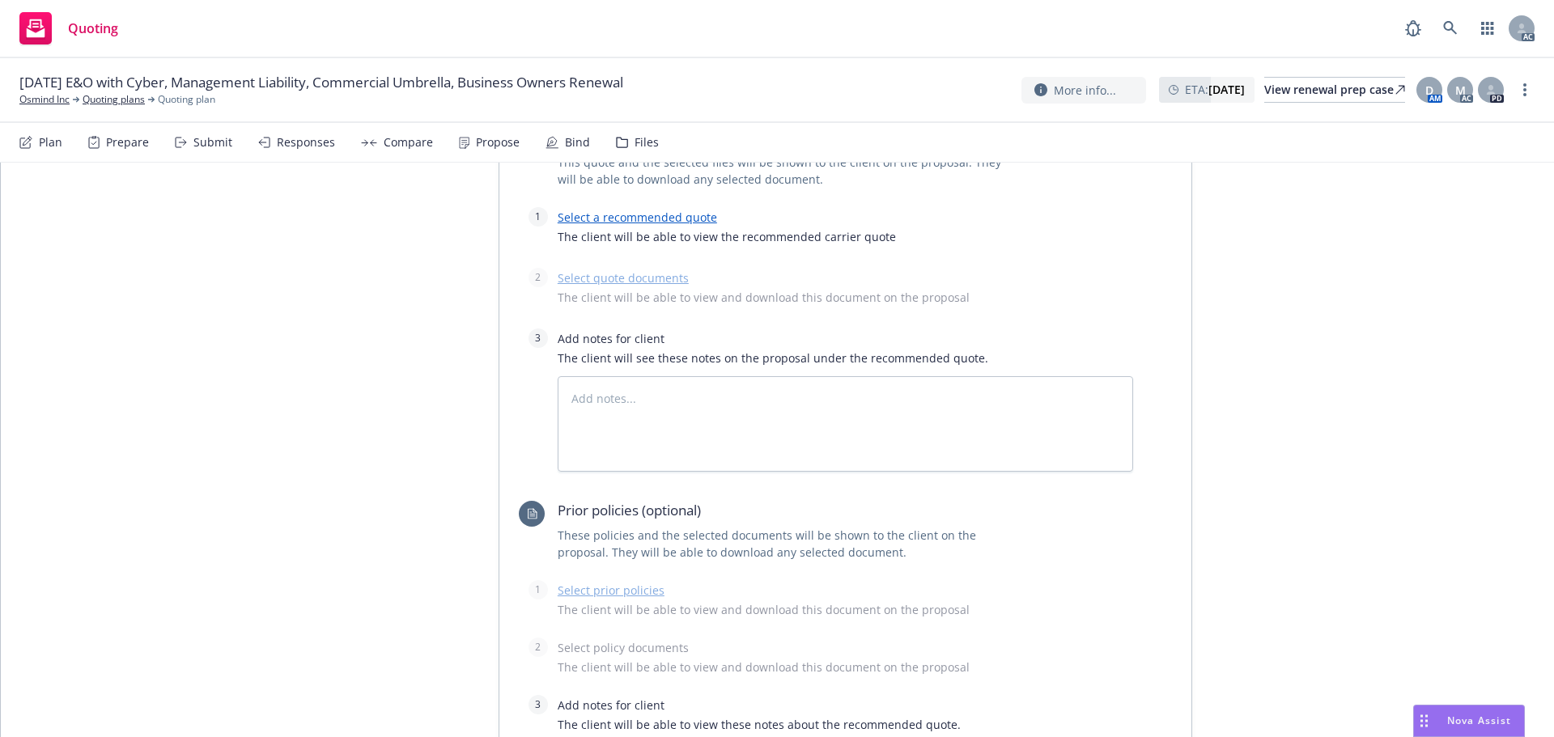
click at [621, 218] on link "Select a recommended quote" at bounding box center [637, 217] width 159 height 15
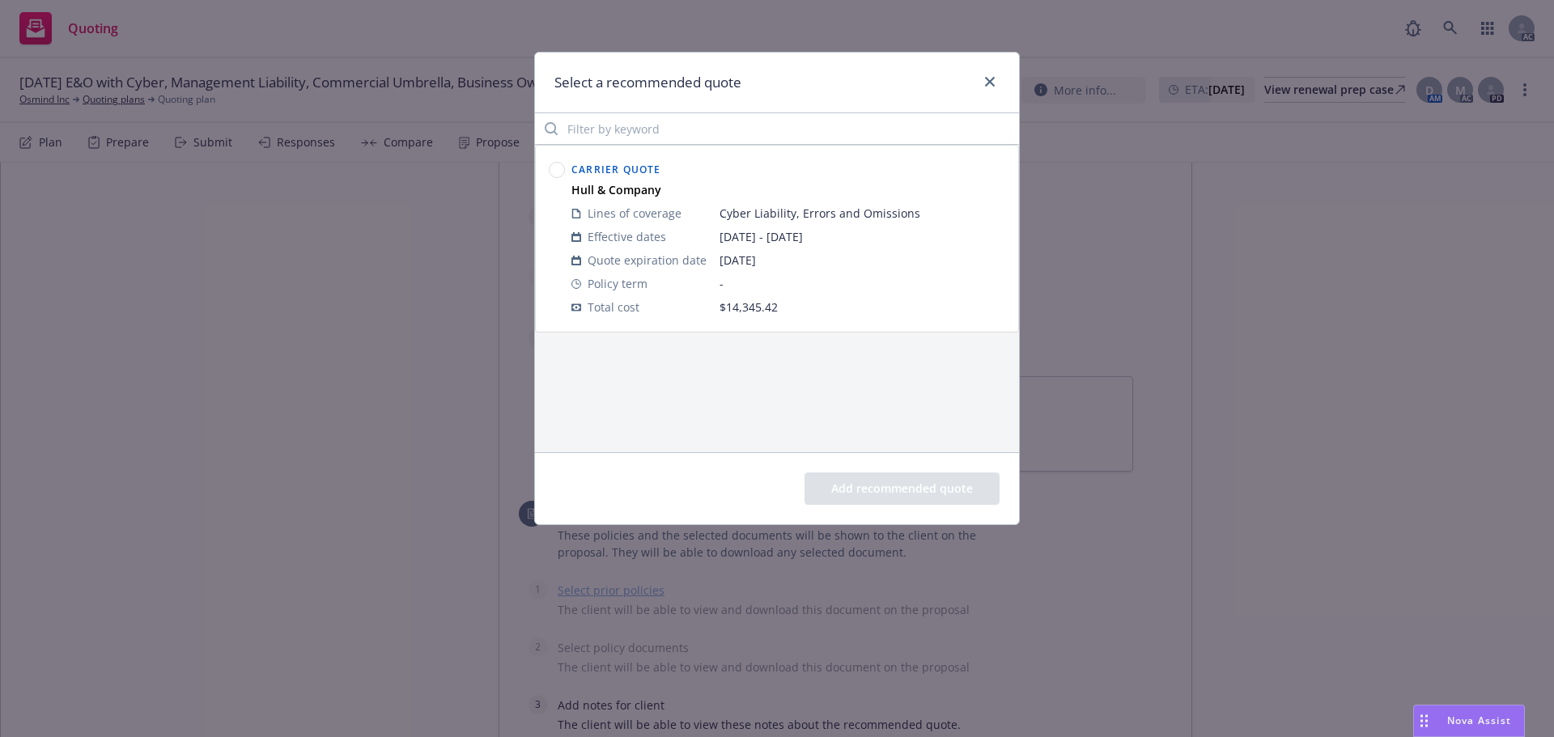
click at [567, 161] on div at bounding box center [557, 238] width 23 height 167
click at [558, 167] on circle at bounding box center [557, 170] width 15 height 15
click at [864, 502] on button "Add recommended quote" at bounding box center [902, 489] width 195 height 32
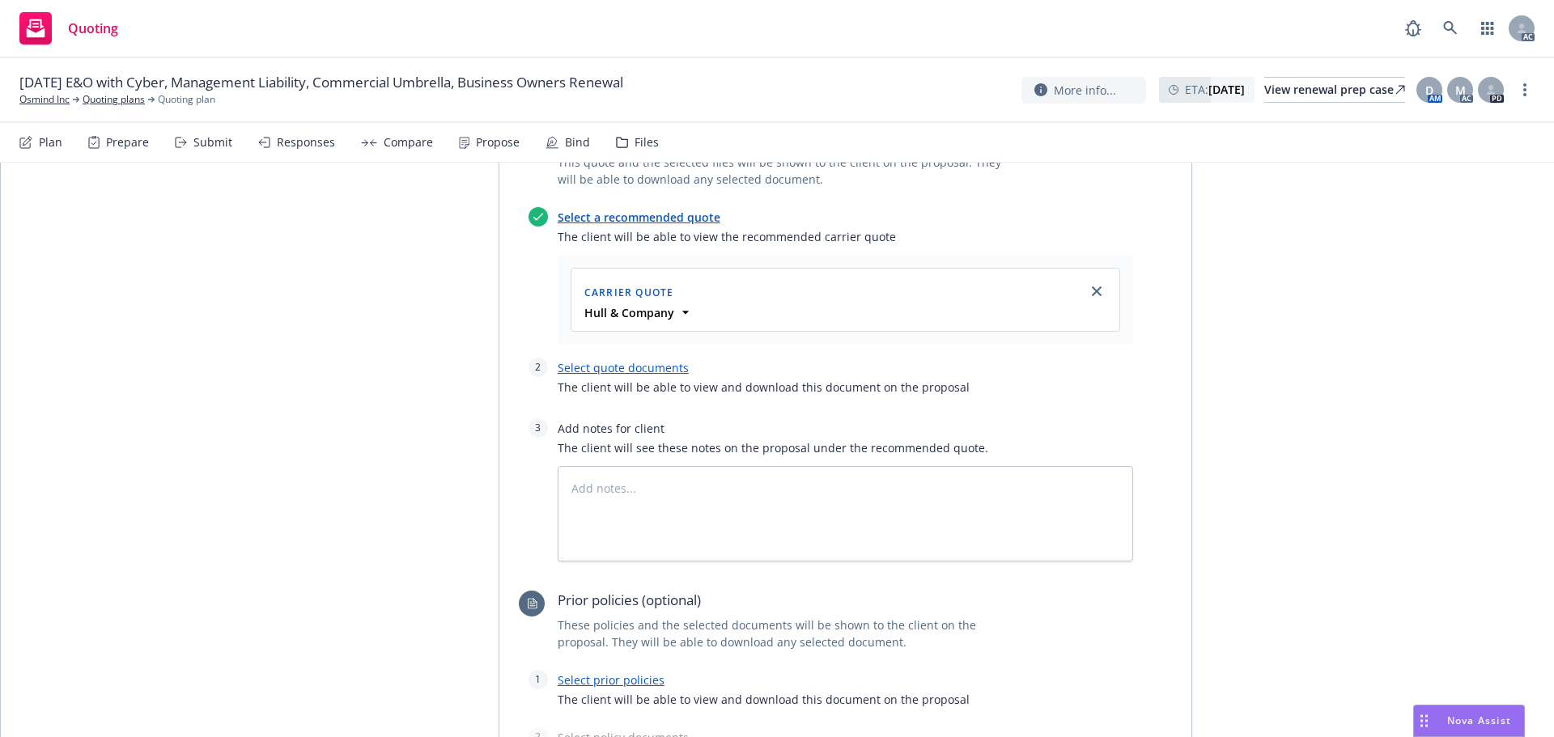
click at [650, 373] on link "Select quote documents" at bounding box center [623, 367] width 131 height 15
type textarea "x"
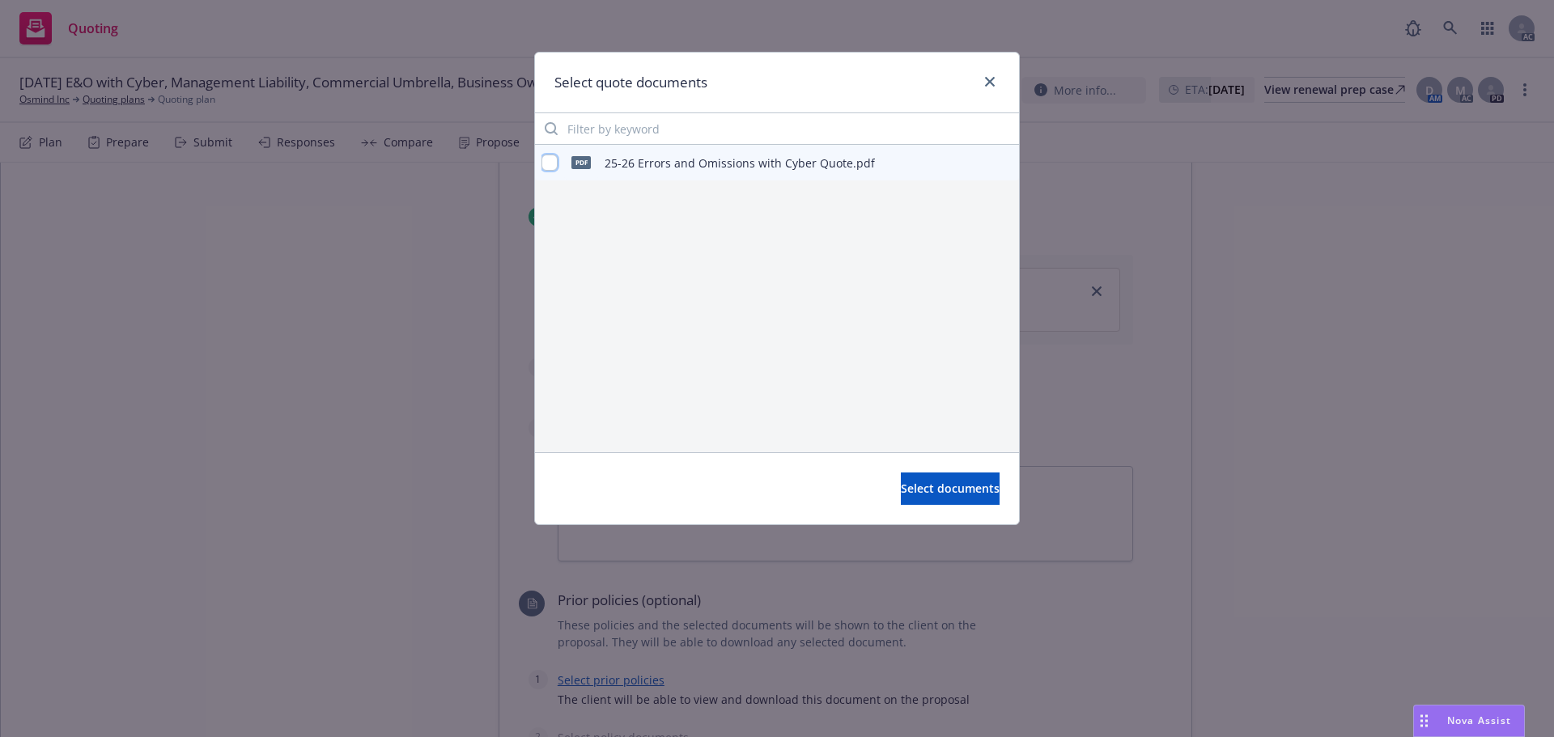
click at [546, 164] on input "checkbox" at bounding box center [550, 163] width 16 height 16
checkbox input "true"
click at [908, 495] on span "Select documents" at bounding box center [950, 488] width 99 height 15
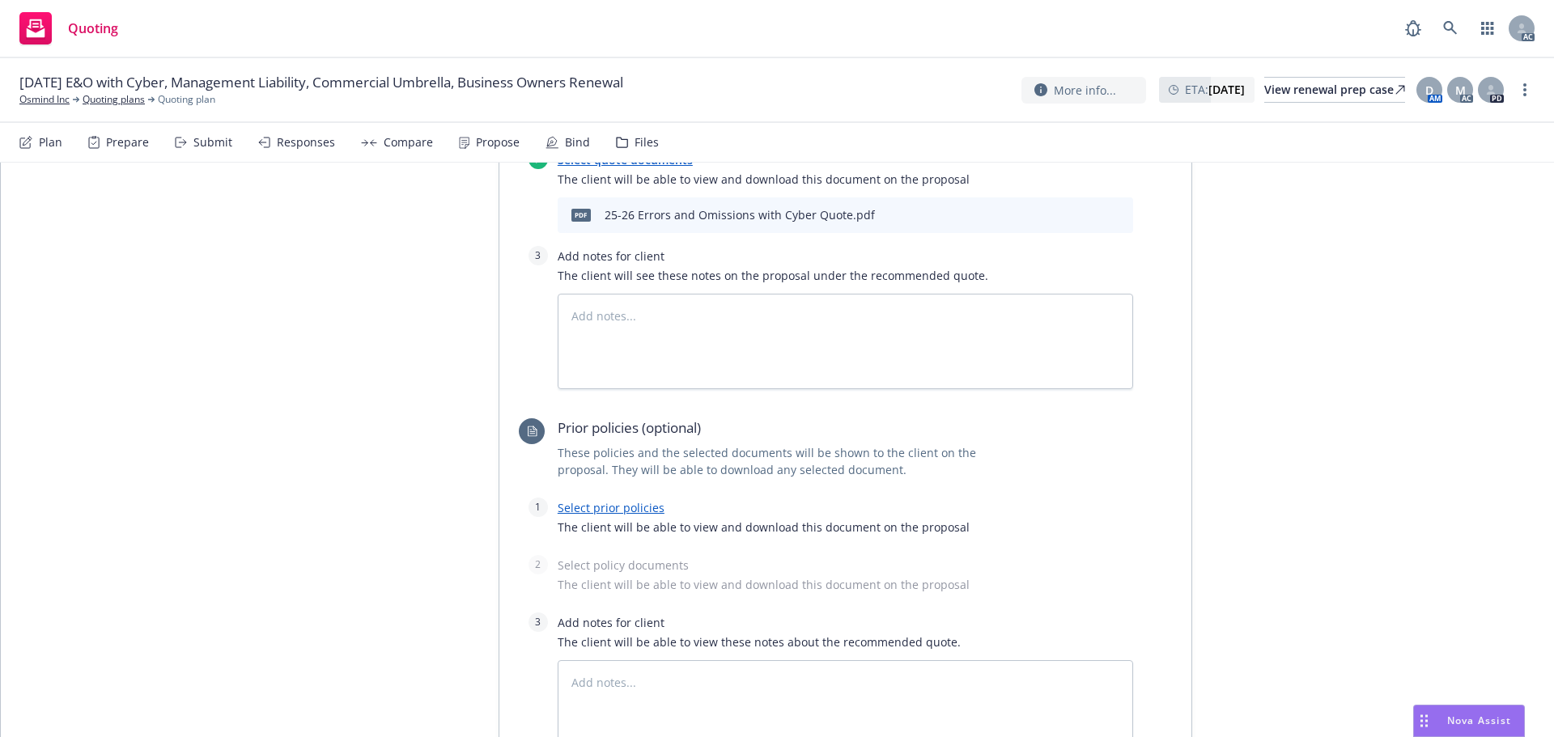
scroll to position [2286, 0]
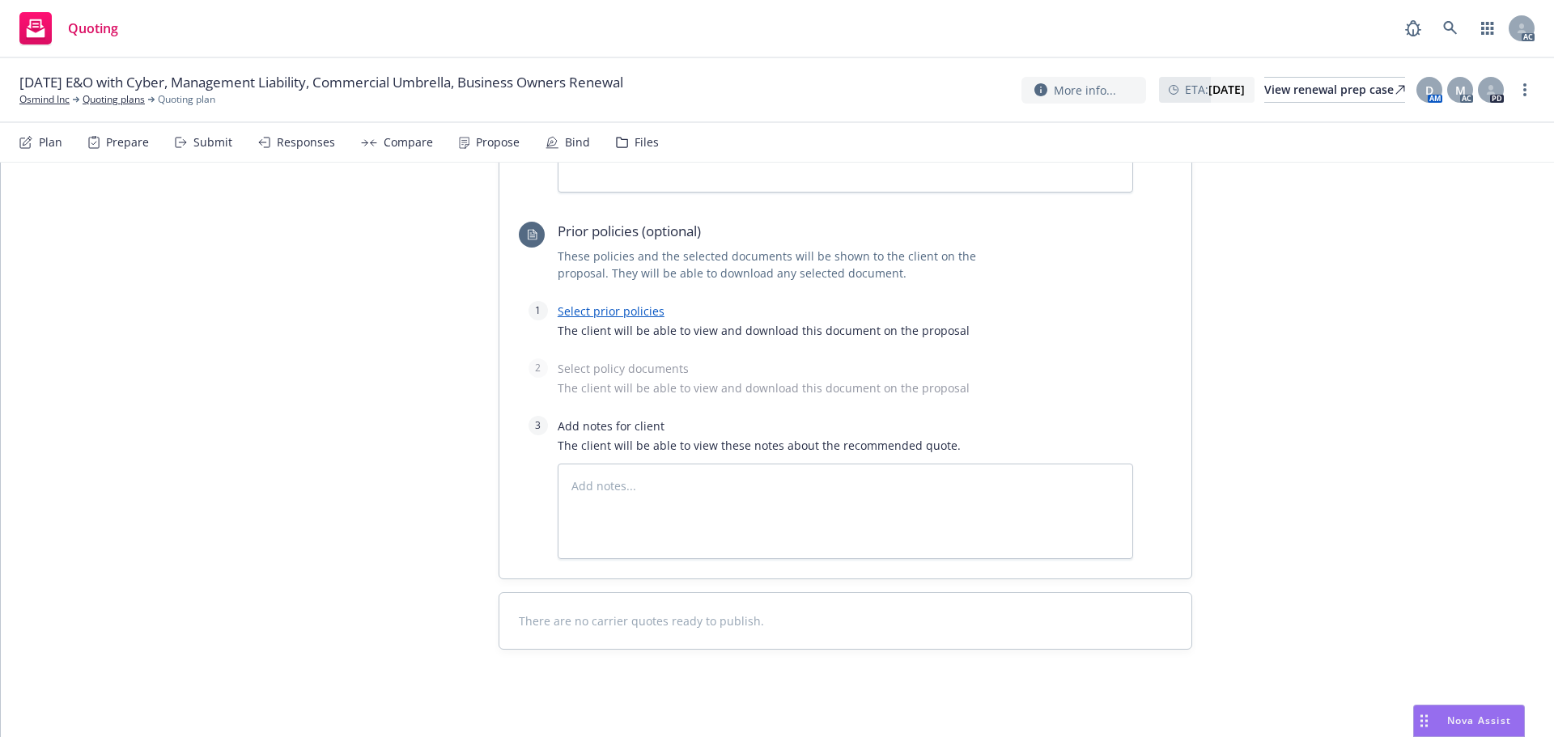
click at [606, 314] on link "Select prior policies" at bounding box center [611, 311] width 107 height 15
type textarea "x"
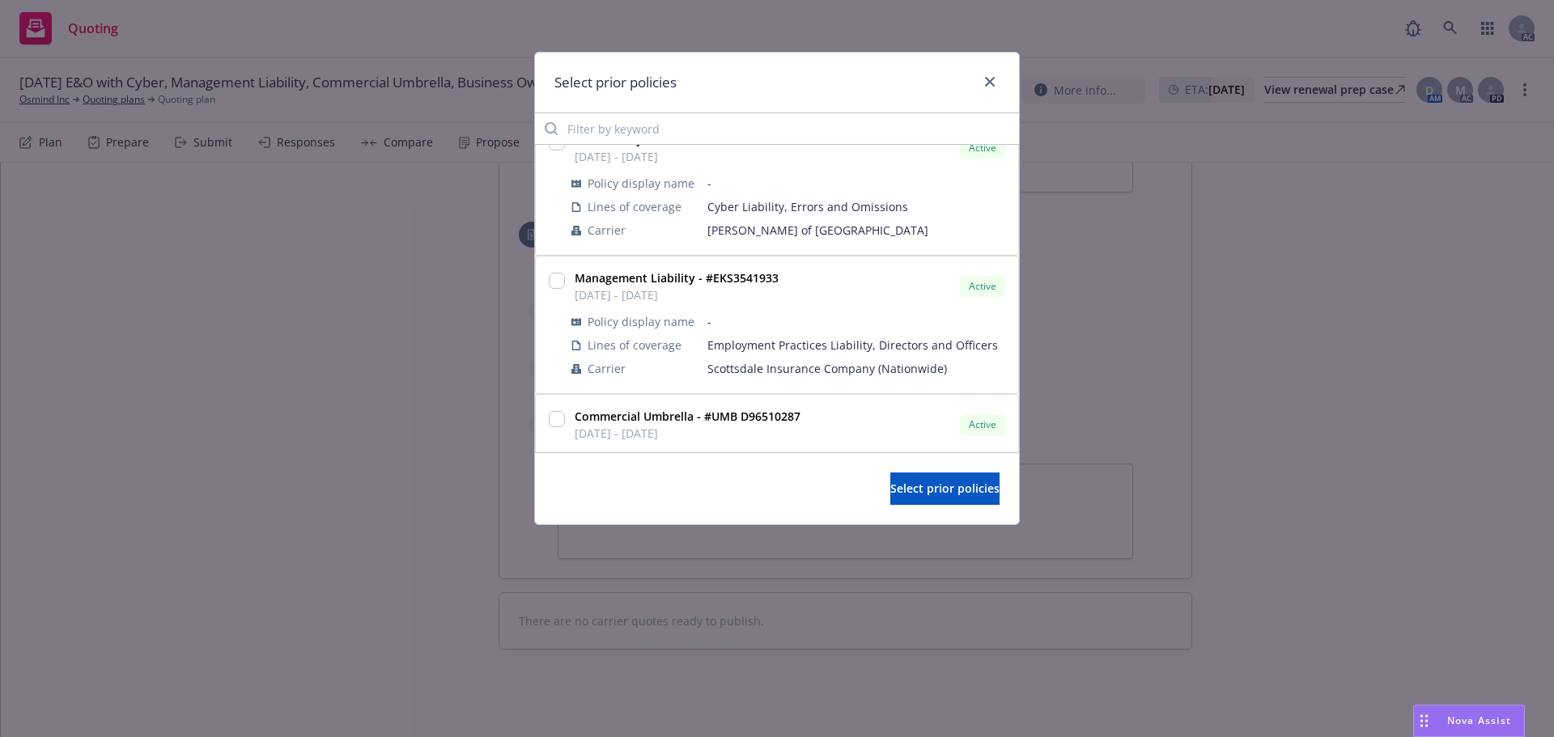
scroll to position [0, 0]
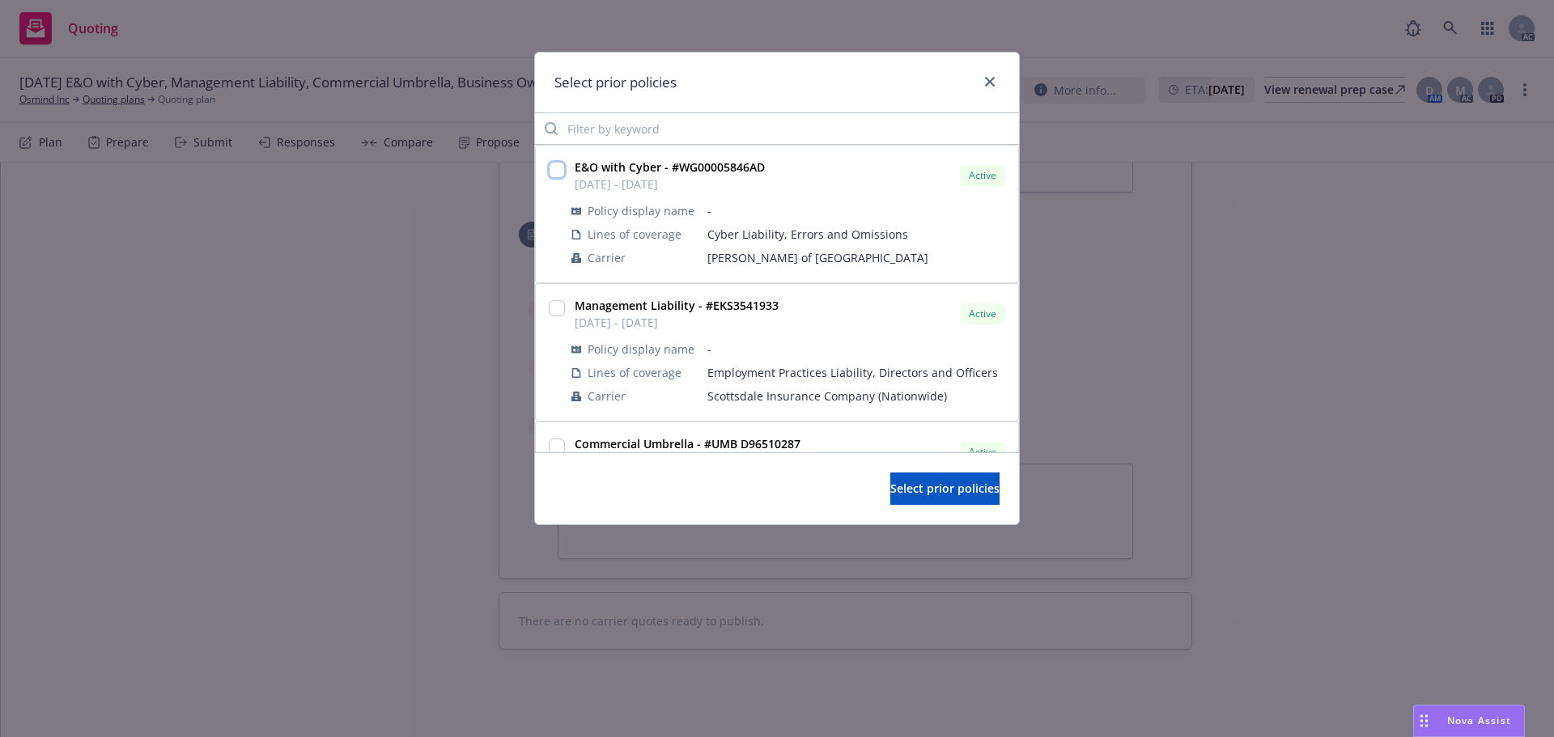
click at [557, 168] on input "checkbox" at bounding box center [557, 170] width 16 height 16
checkbox input "true"
click at [925, 507] on div "Select prior policies" at bounding box center [777, 488] width 484 height 72
click at [915, 482] on span "Select prior policies" at bounding box center [944, 488] width 109 height 15
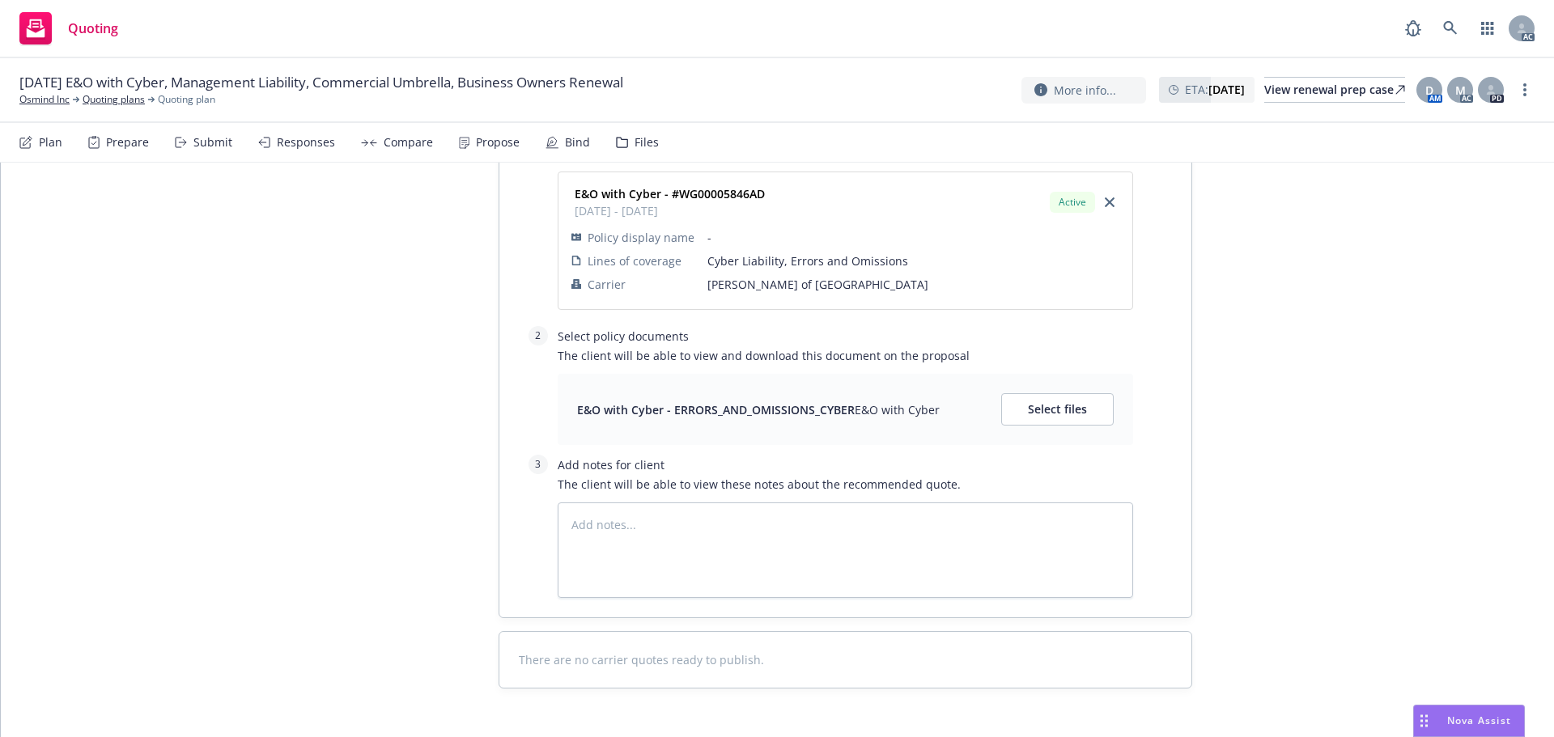
scroll to position [2512, 0]
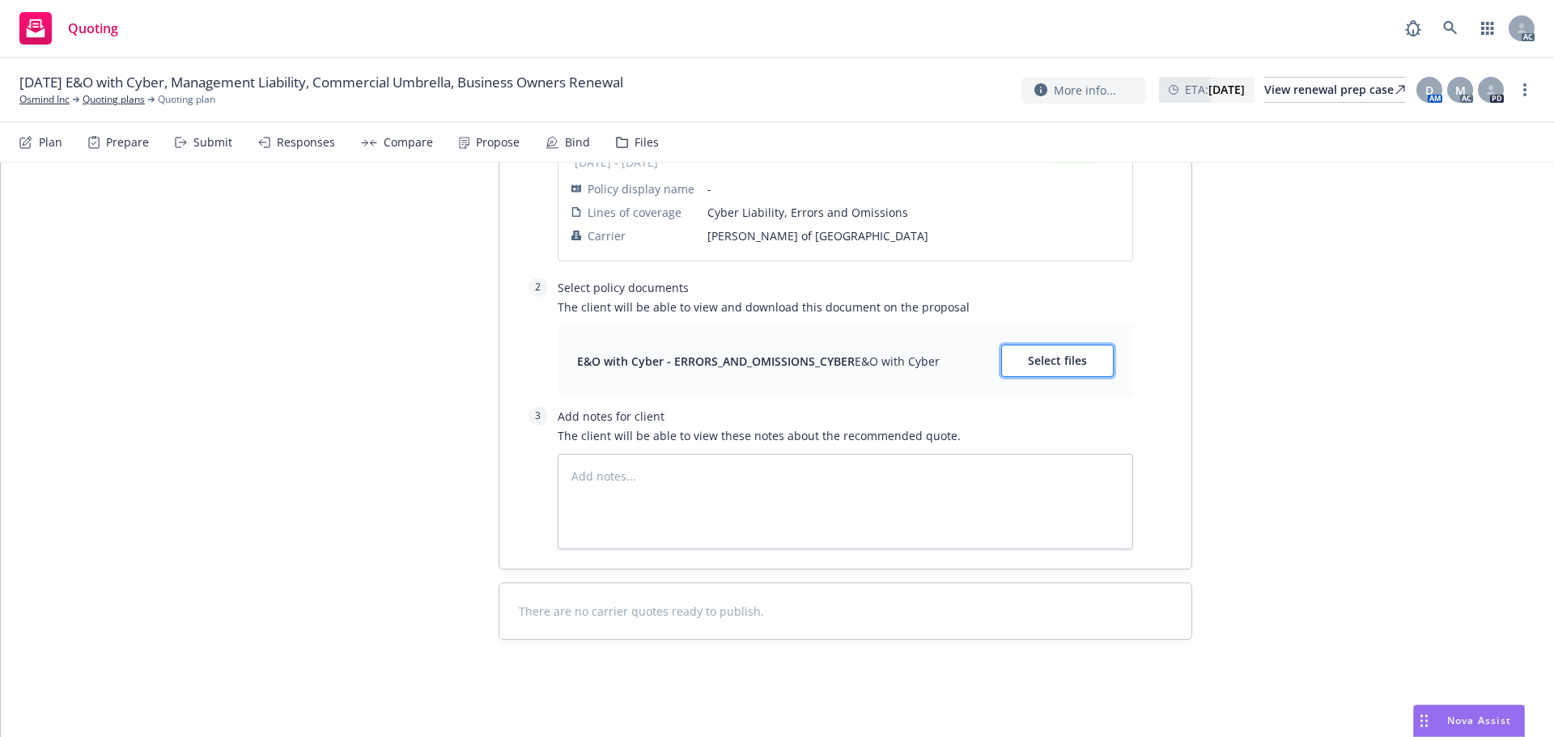
click at [1034, 370] on button "Select files" at bounding box center [1057, 361] width 113 height 32
type textarea "x"
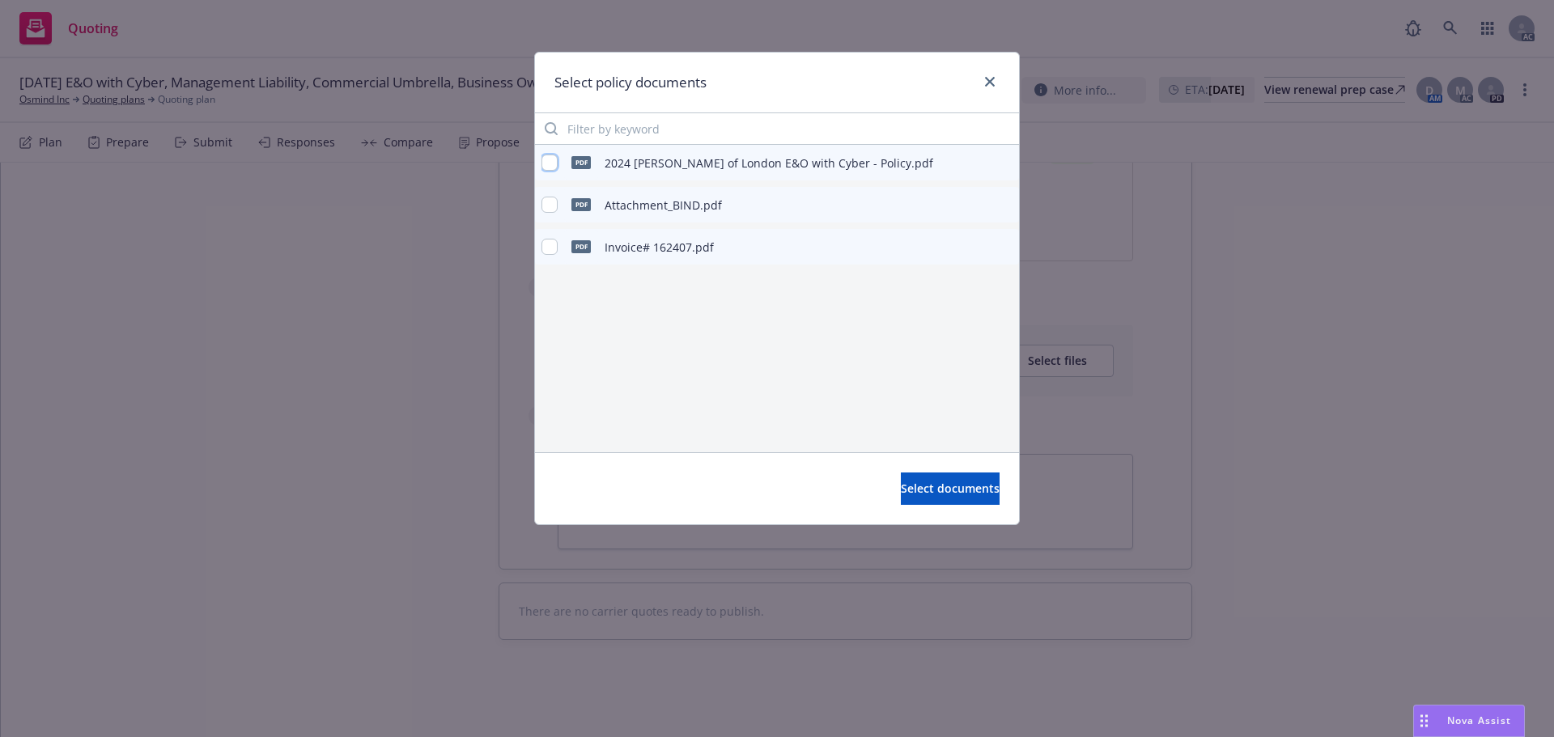
click at [542, 163] on input "checkbox" at bounding box center [550, 163] width 16 height 16
checkbox input "true"
click at [947, 499] on button "Select documents" at bounding box center [950, 489] width 99 height 32
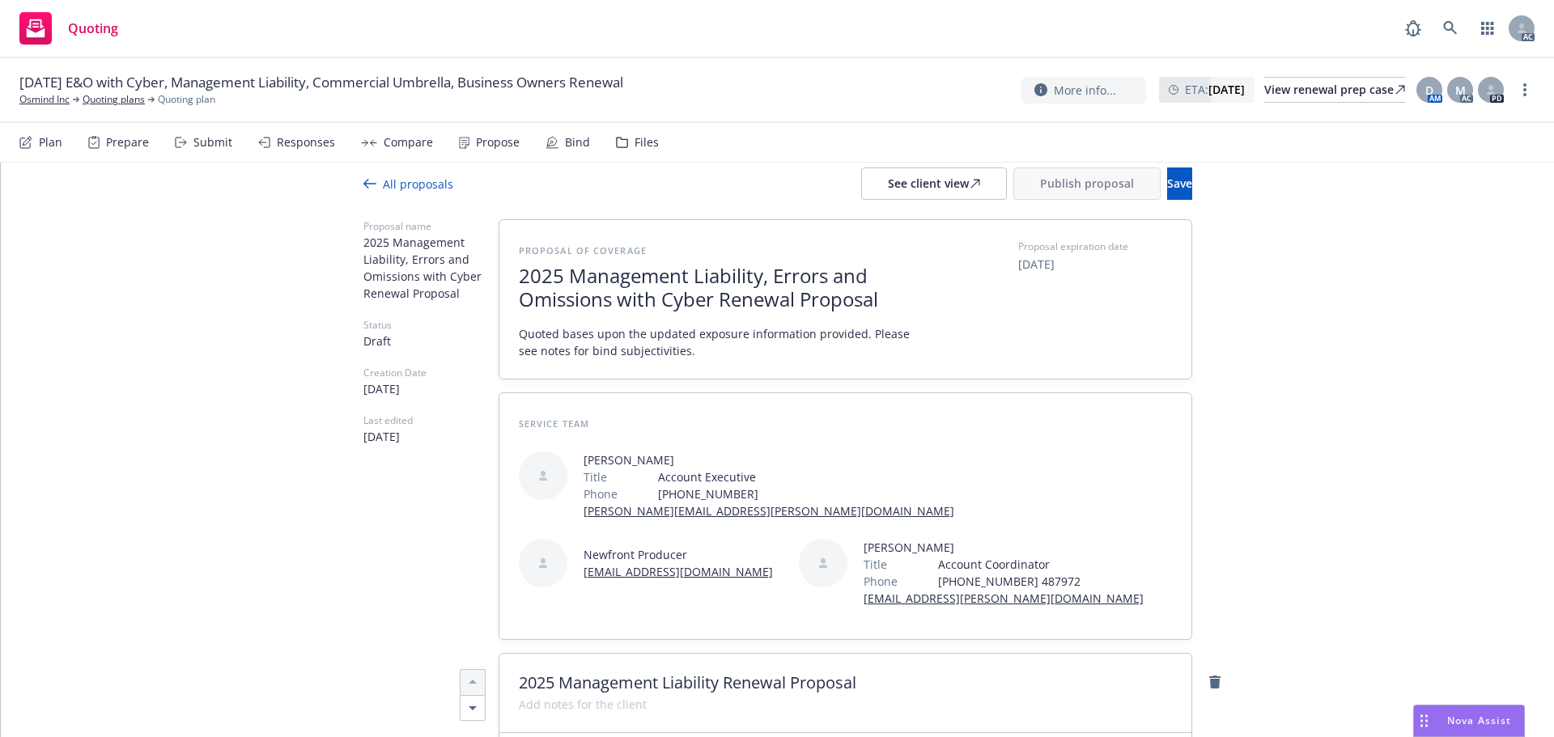
scroll to position [0, 0]
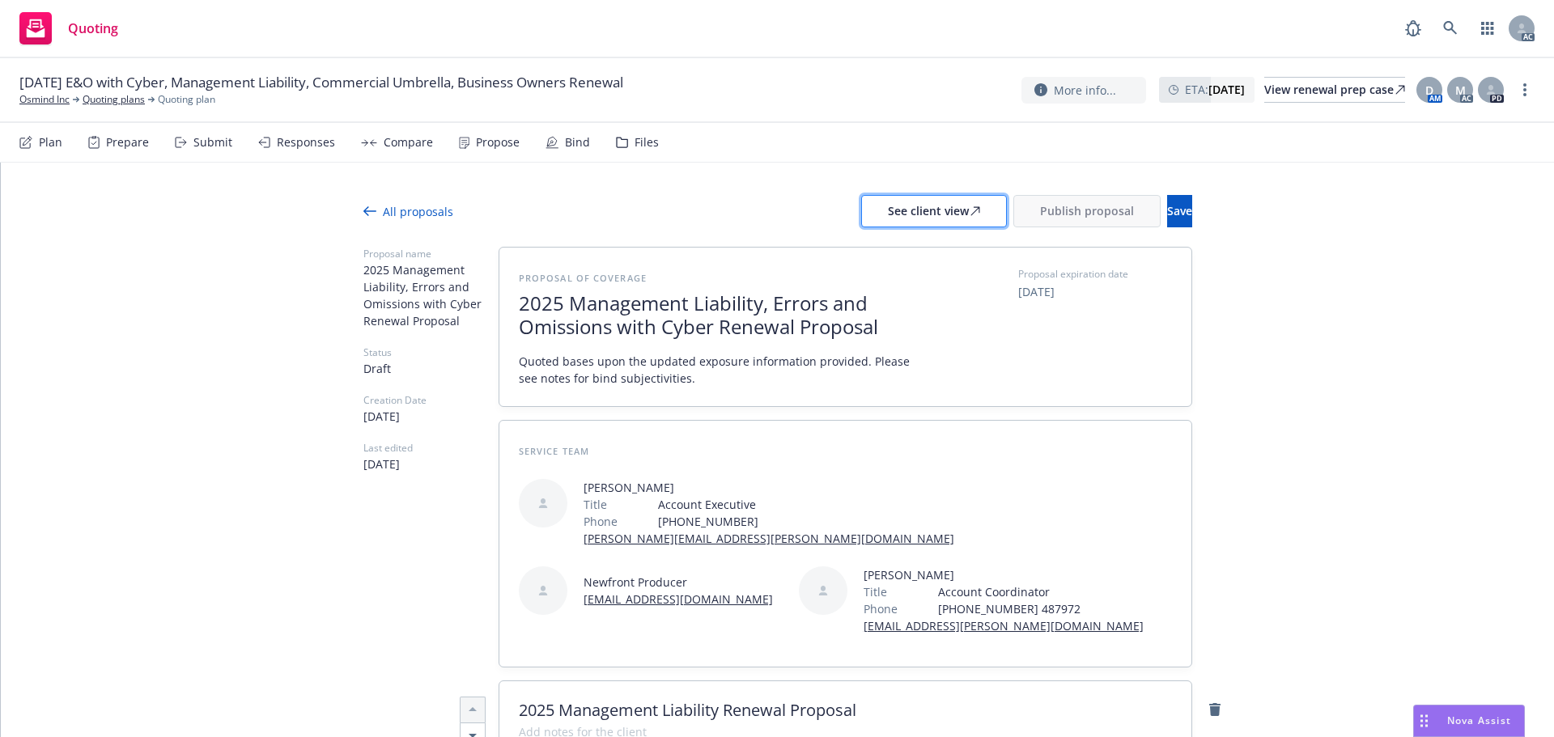
click at [888, 214] on div "See client view" at bounding box center [934, 211] width 92 height 31
type textarea "x"
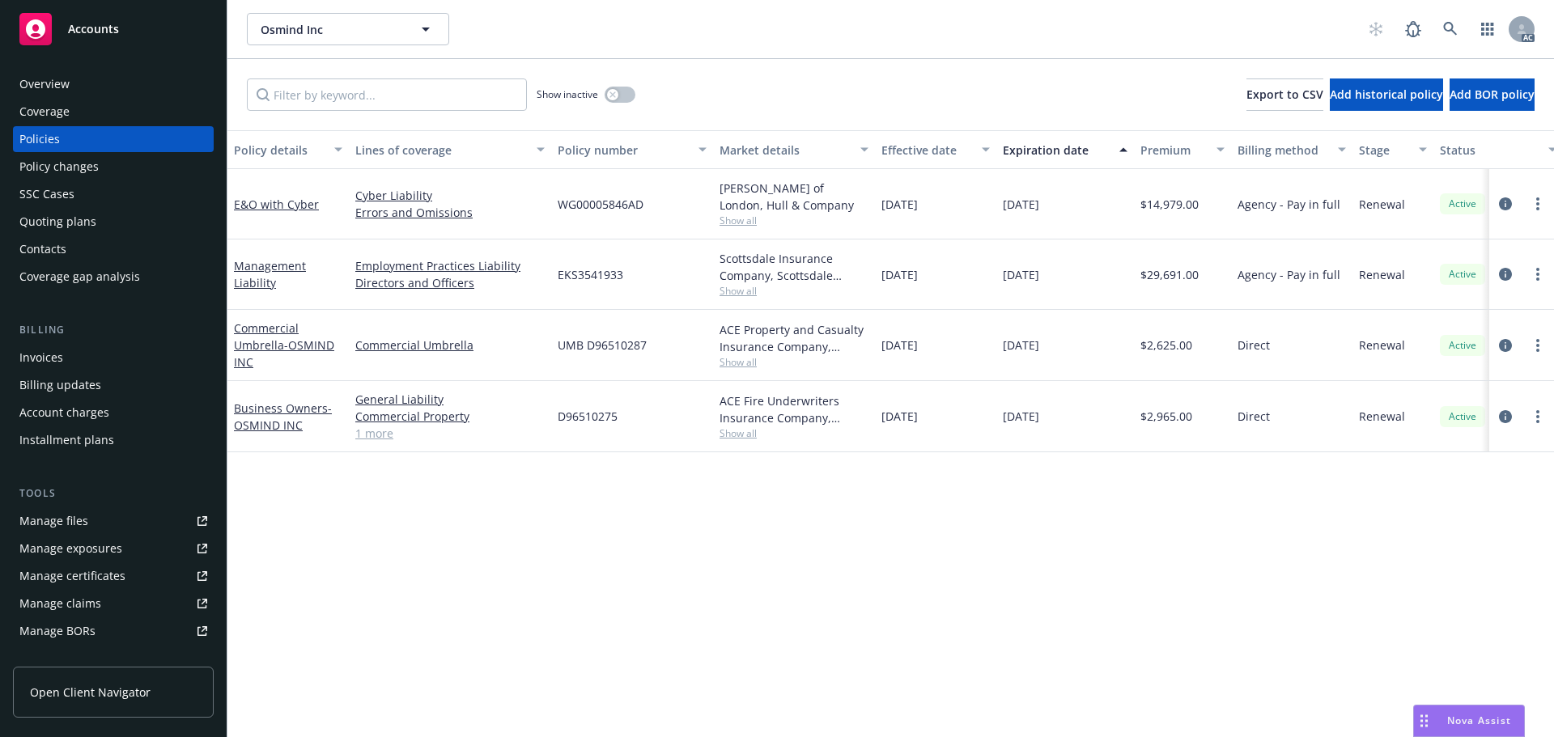
click at [737, 216] on span "Show all" at bounding box center [794, 221] width 149 height 14
click at [742, 219] on span "Show all" at bounding box center [794, 221] width 149 height 14
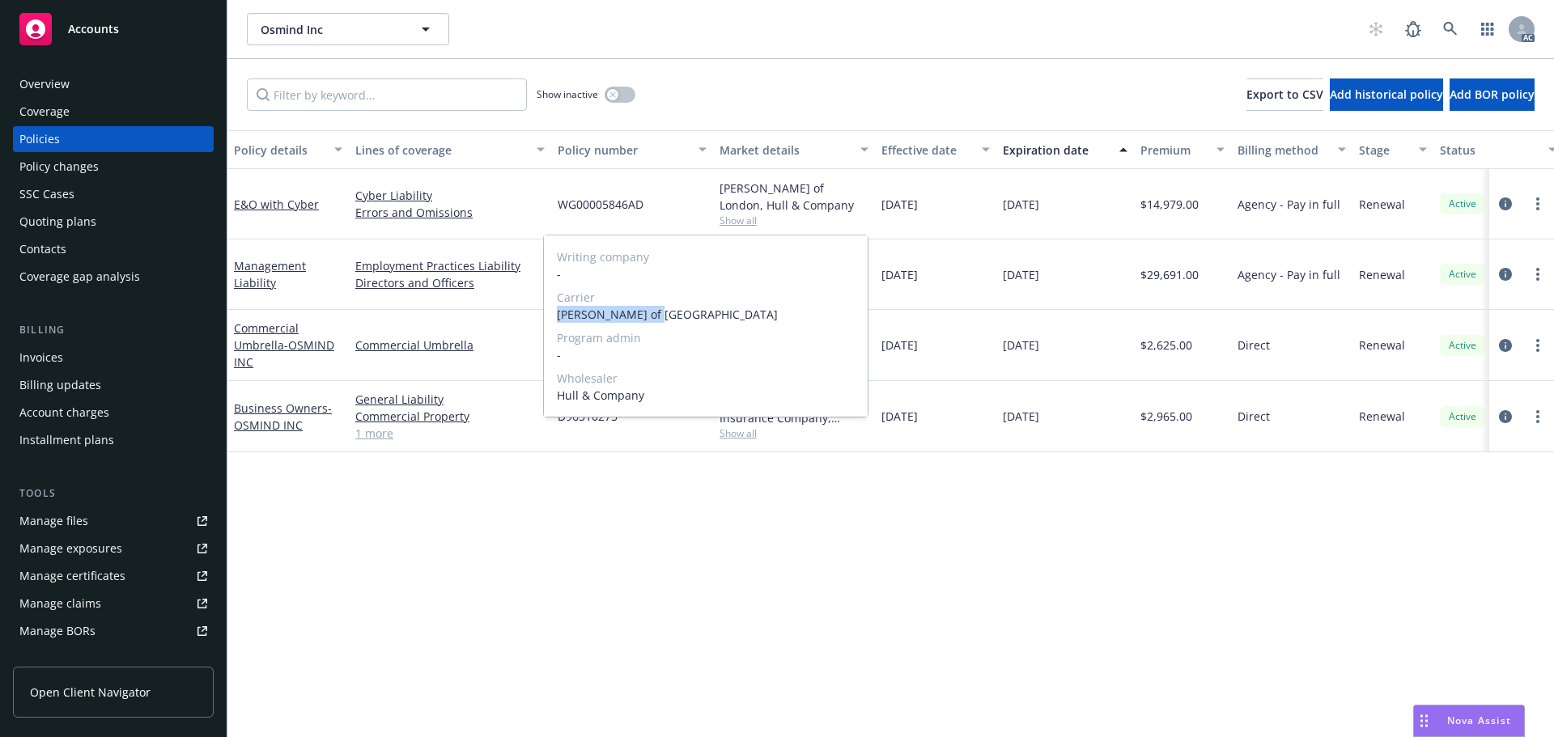
drag, startPoint x: 556, startPoint y: 310, endPoint x: 651, endPoint y: 310, distance: 94.7
click at [651, 310] on div "Writing company - Carrier Lloyd's of London Program admin - Wholesaler Hull & C…" at bounding box center [706, 326] width 324 height 181
drag, startPoint x: 554, startPoint y: 393, endPoint x: 647, endPoint y: 393, distance: 93.1
click at [647, 393] on div "Writing company - Carrier Lloyd's of London Program admin - Wholesaler Hull & C…" at bounding box center [706, 326] width 324 height 181
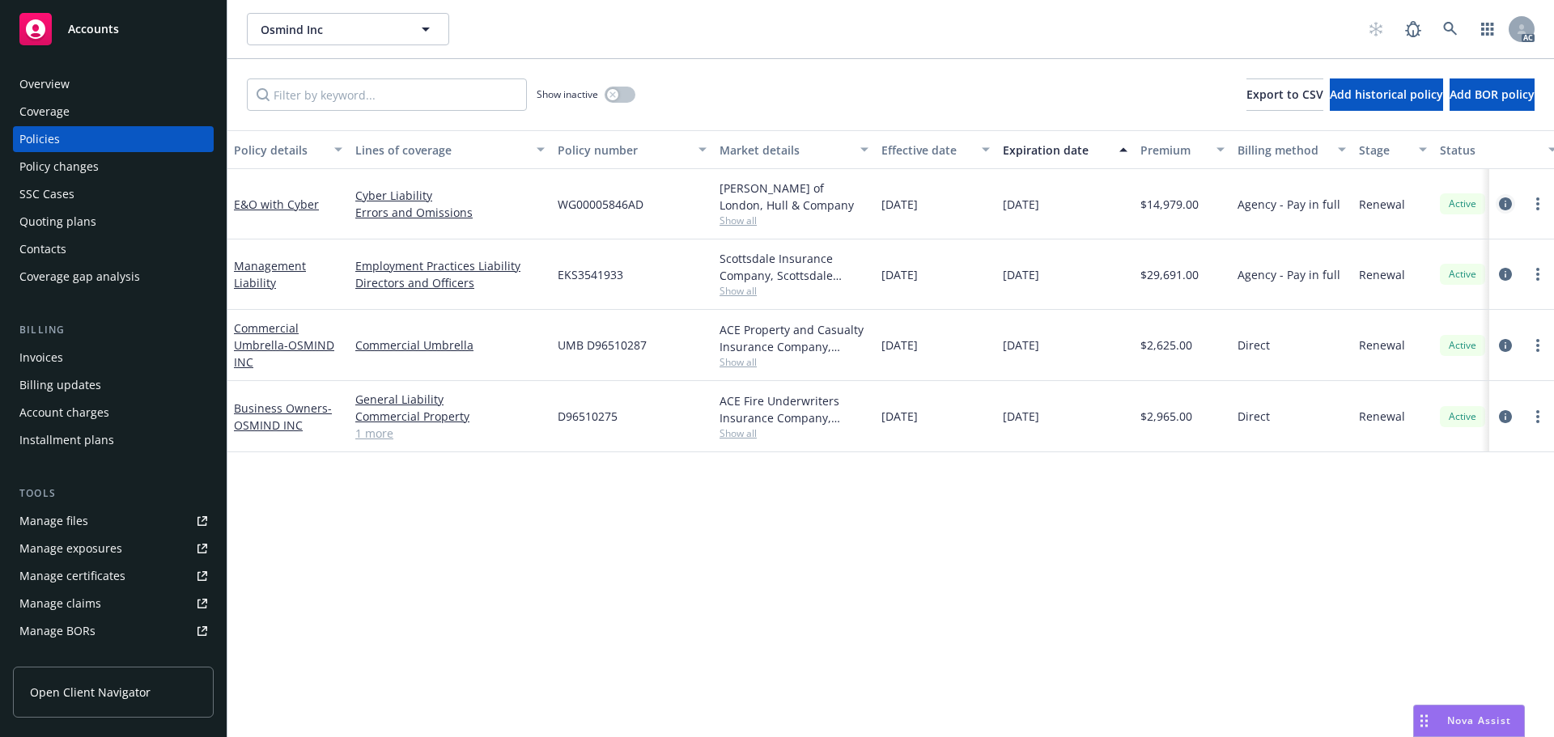
click at [1498, 197] on link "circleInformation" at bounding box center [1505, 203] width 19 height 19
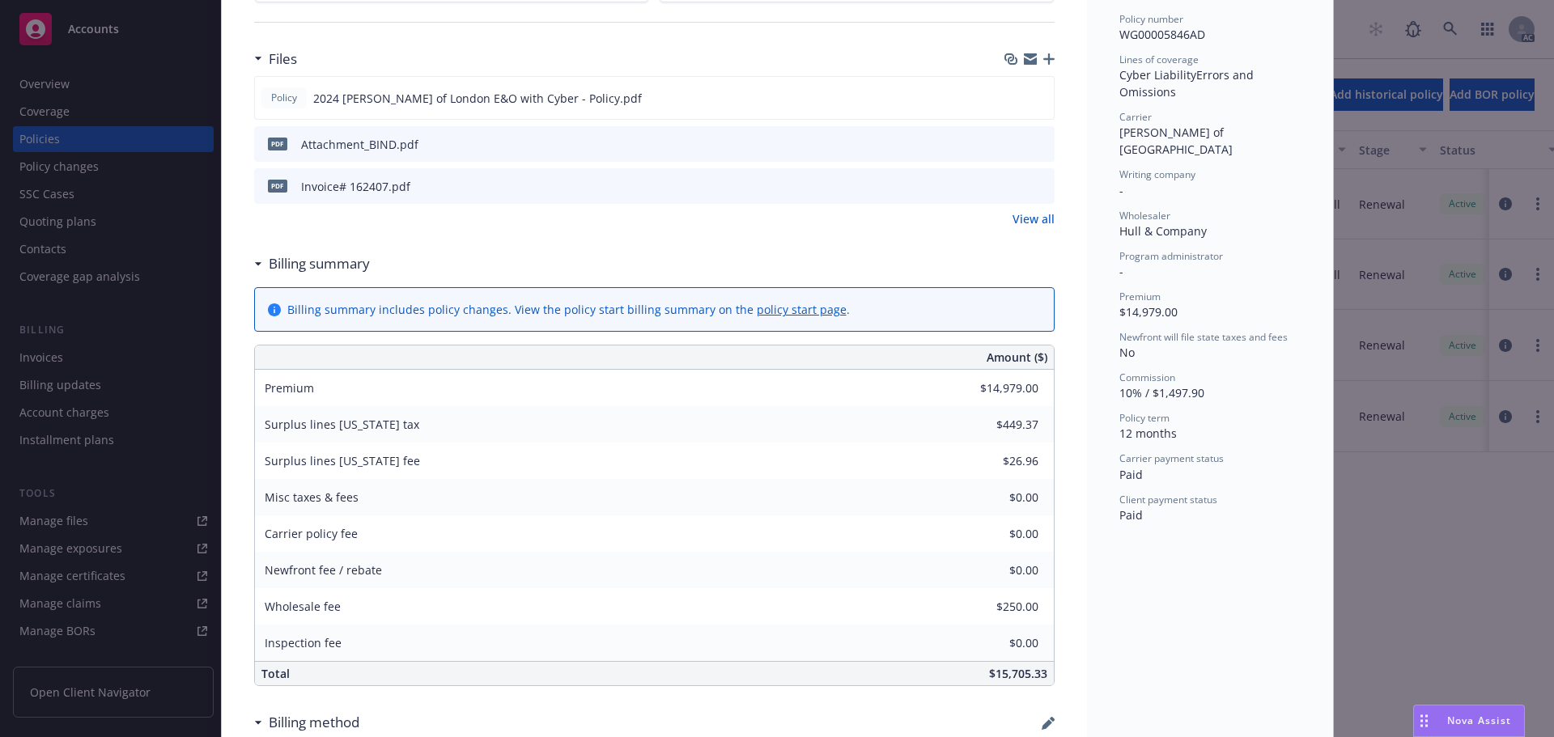
scroll to position [567, 0]
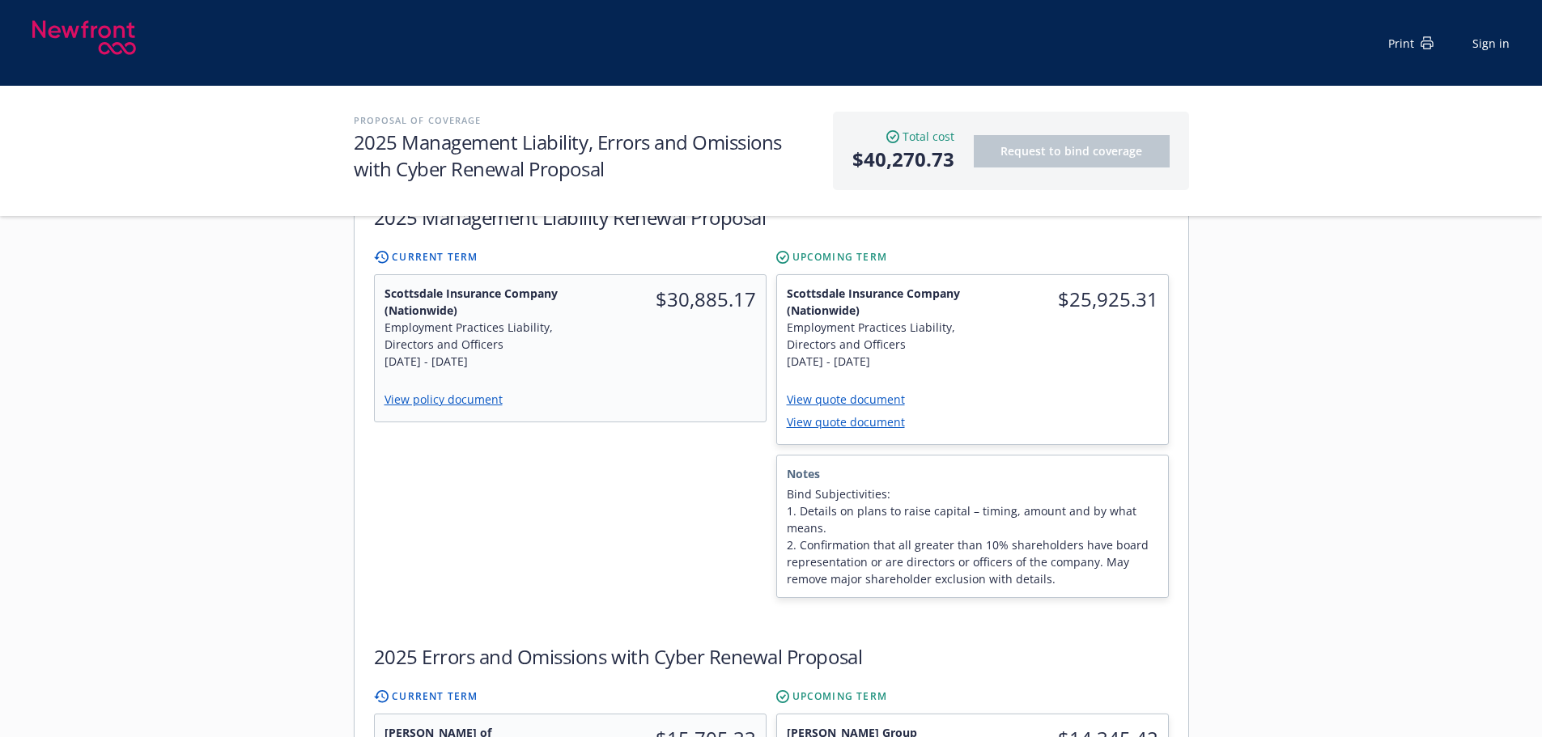
scroll to position [324, 0]
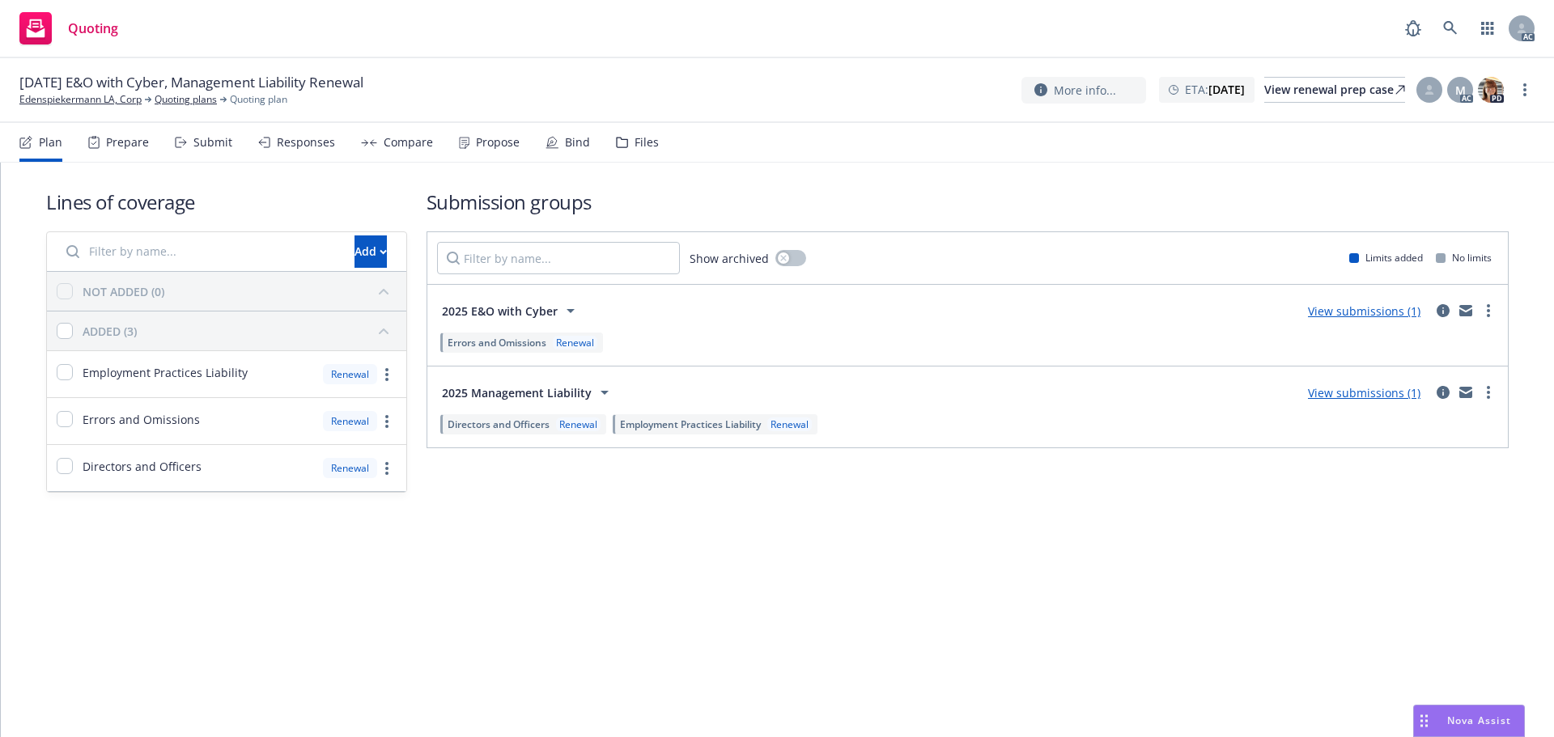
click at [222, 152] on div "Submit" at bounding box center [203, 142] width 57 height 39
